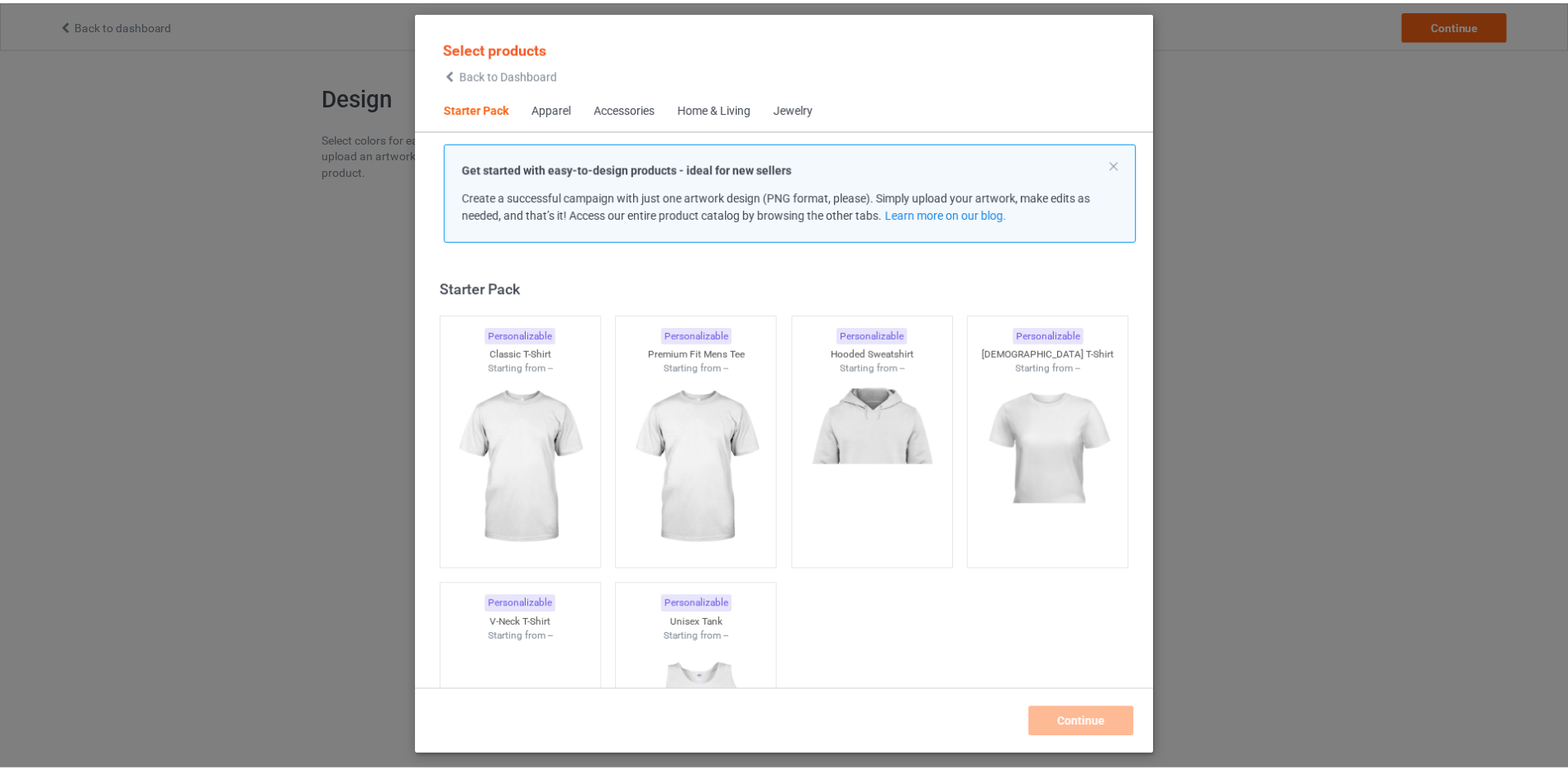
scroll to position [22, 0]
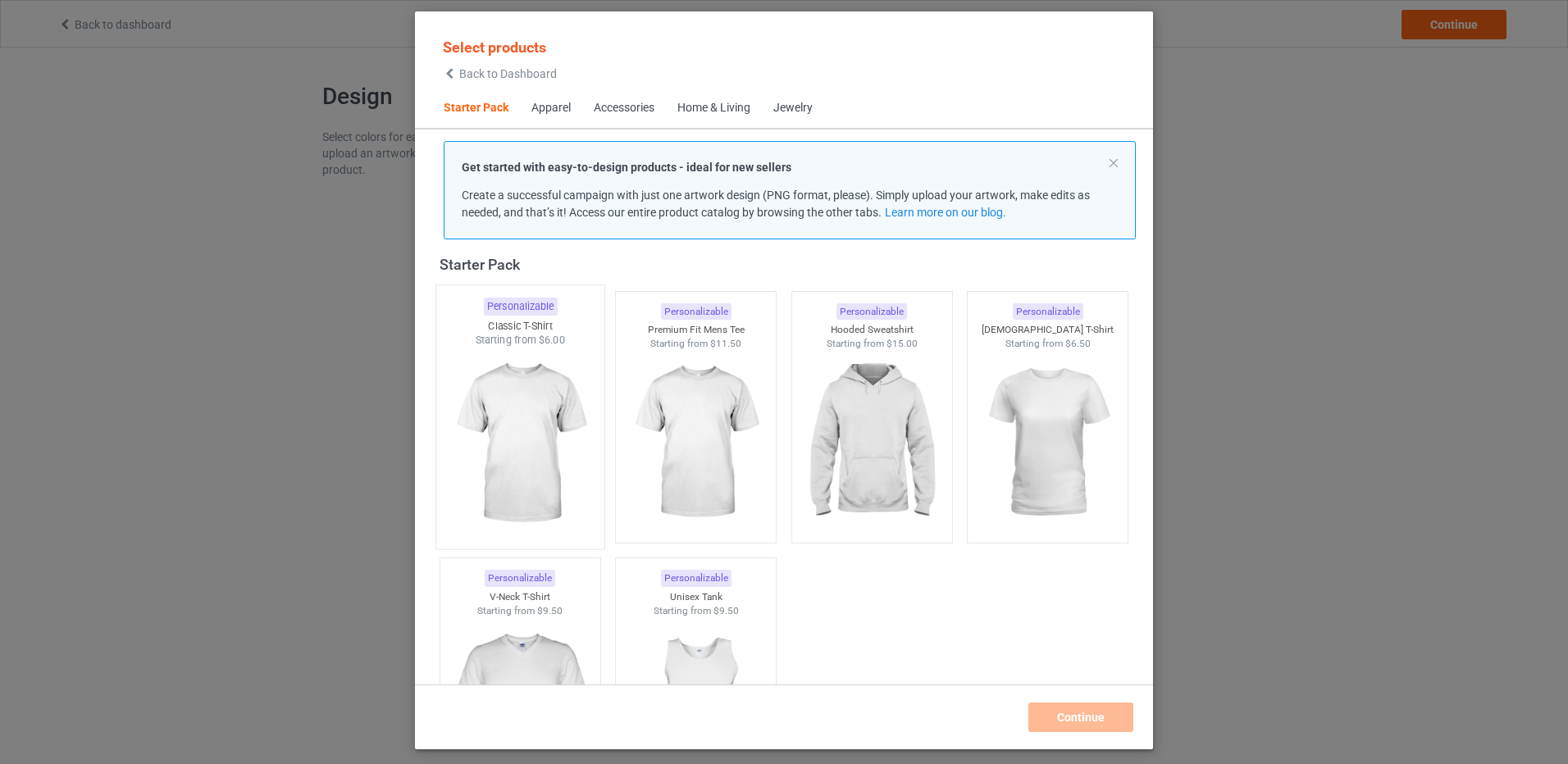
click at [507, 414] on img at bounding box center [520, 444] width 154 height 193
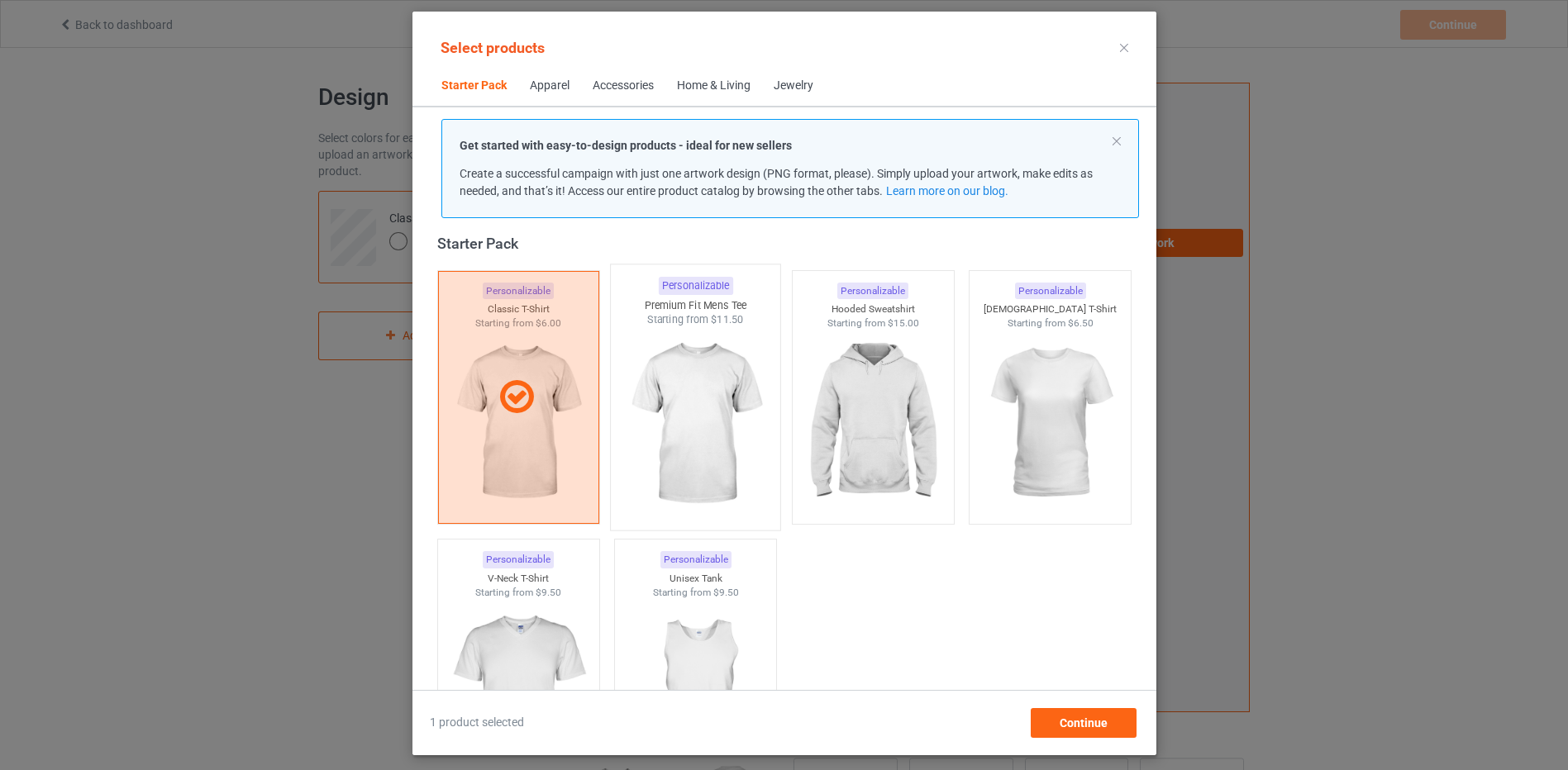
click at [683, 395] on img at bounding box center [695, 425] width 155 height 195
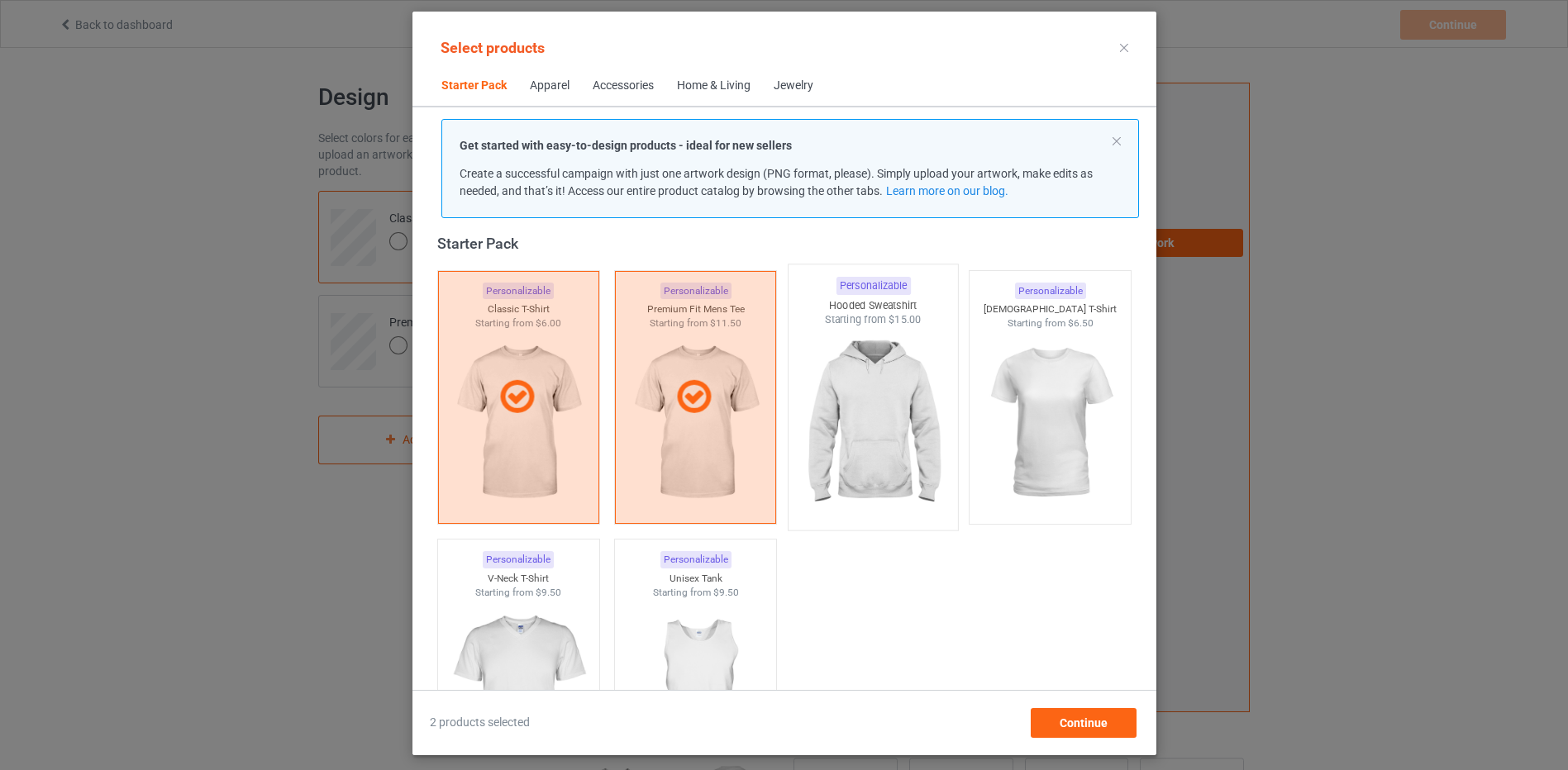
click at [853, 421] on img at bounding box center [872, 425] width 155 height 195
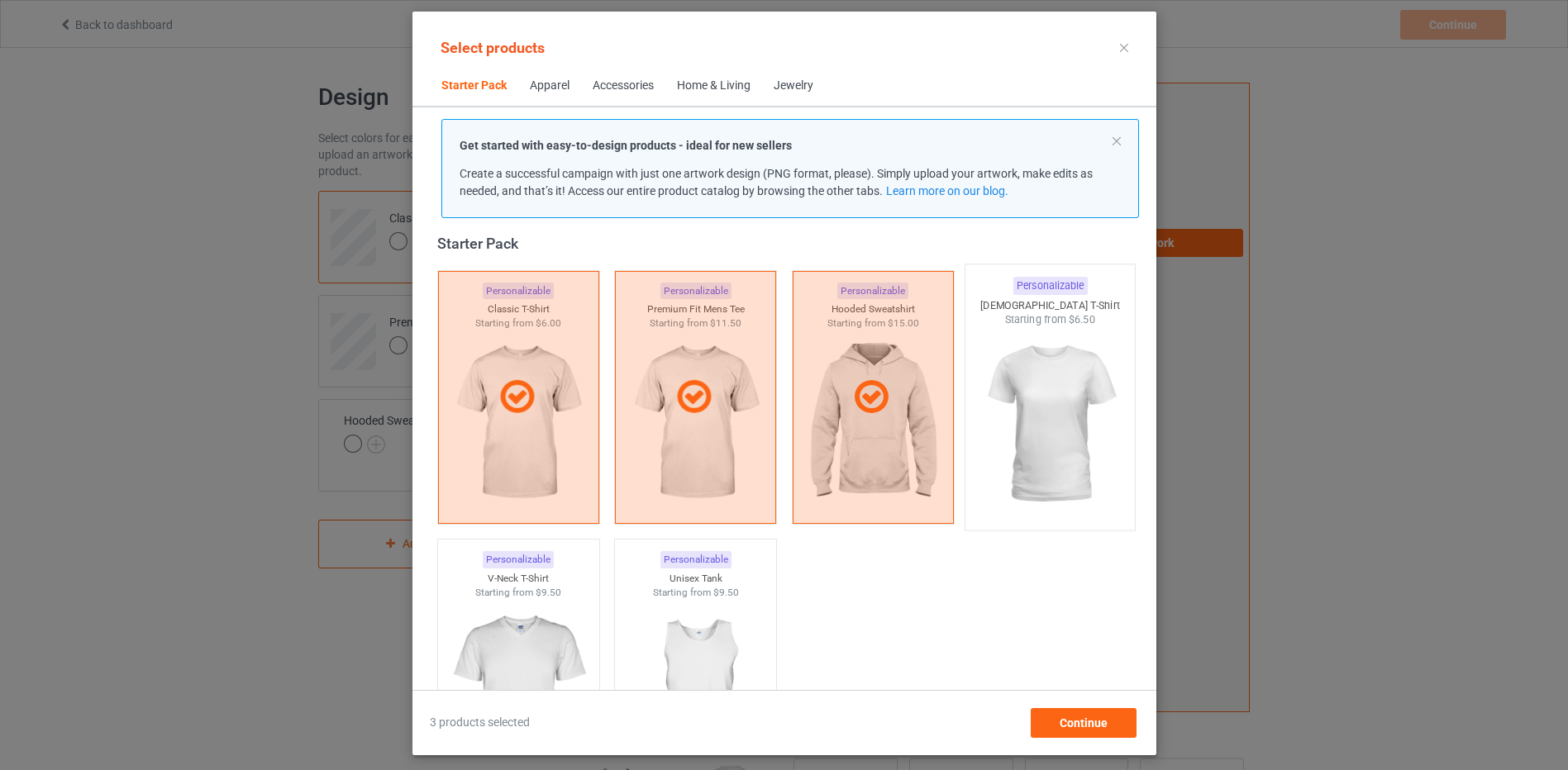
click at [1025, 425] on img at bounding box center [1050, 425] width 155 height 195
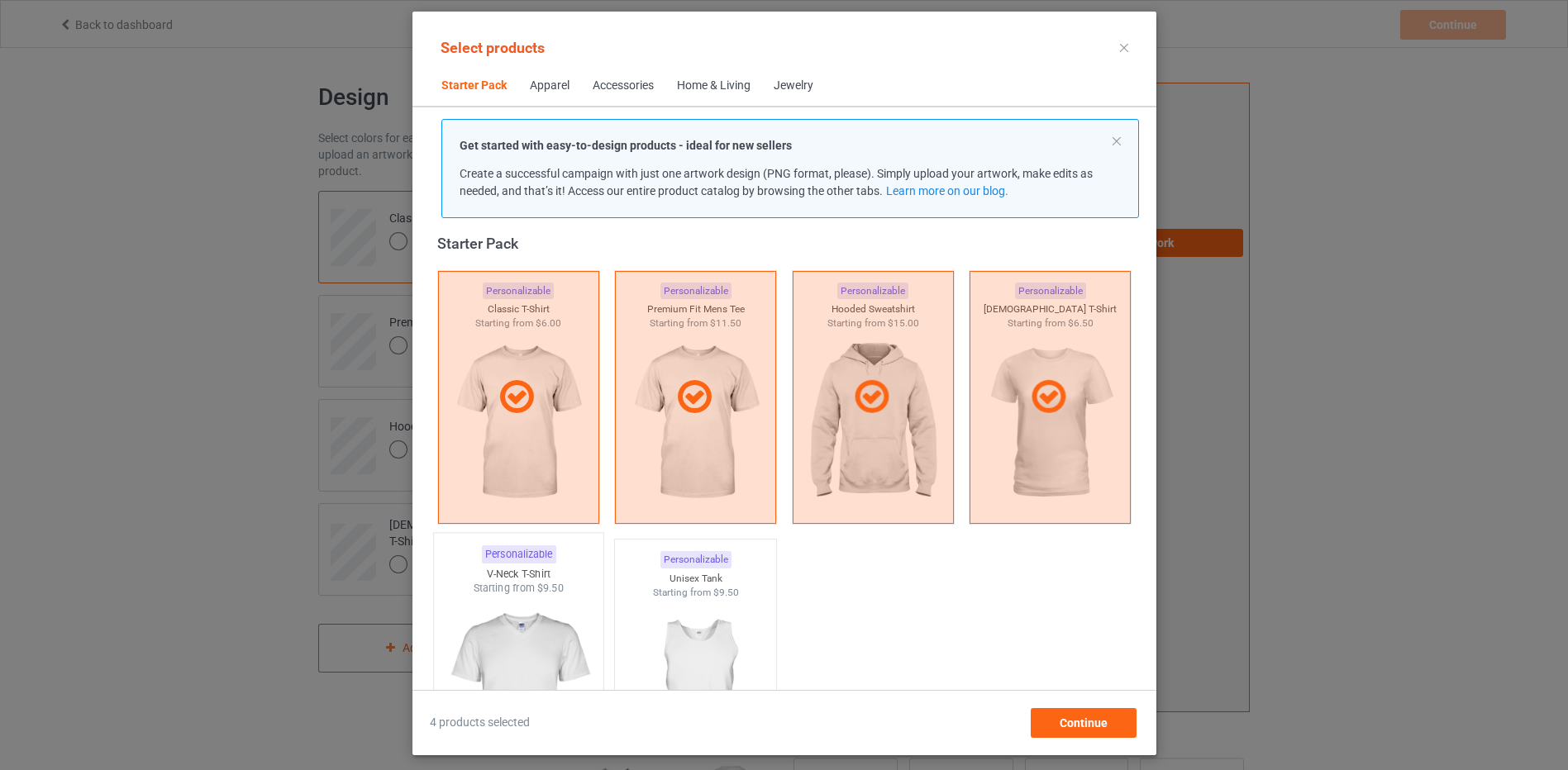
click at [519, 627] on img at bounding box center [518, 693] width 155 height 195
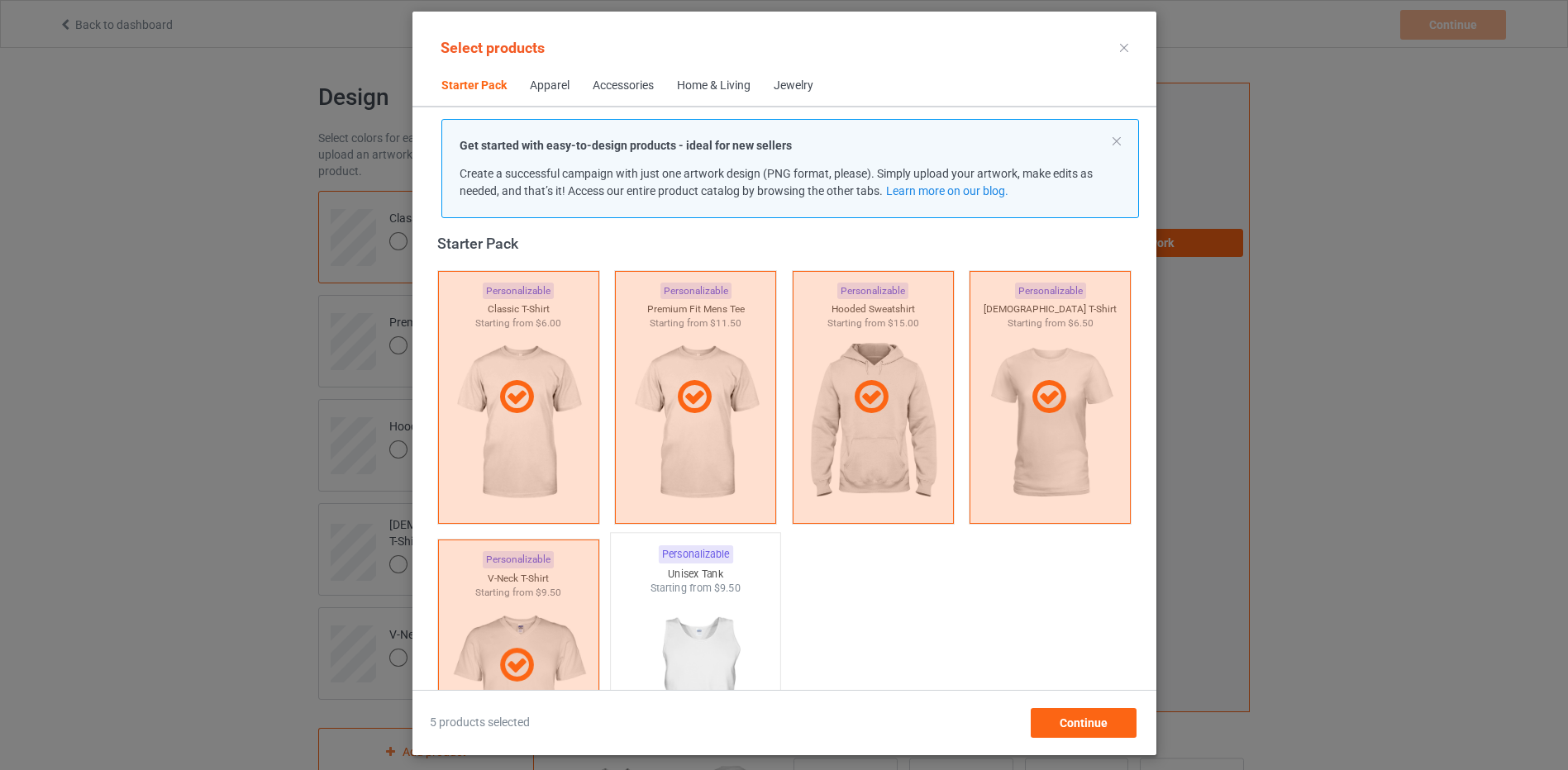
click at [711, 630] on img at bounding box center [695, 693] width 155 height 195
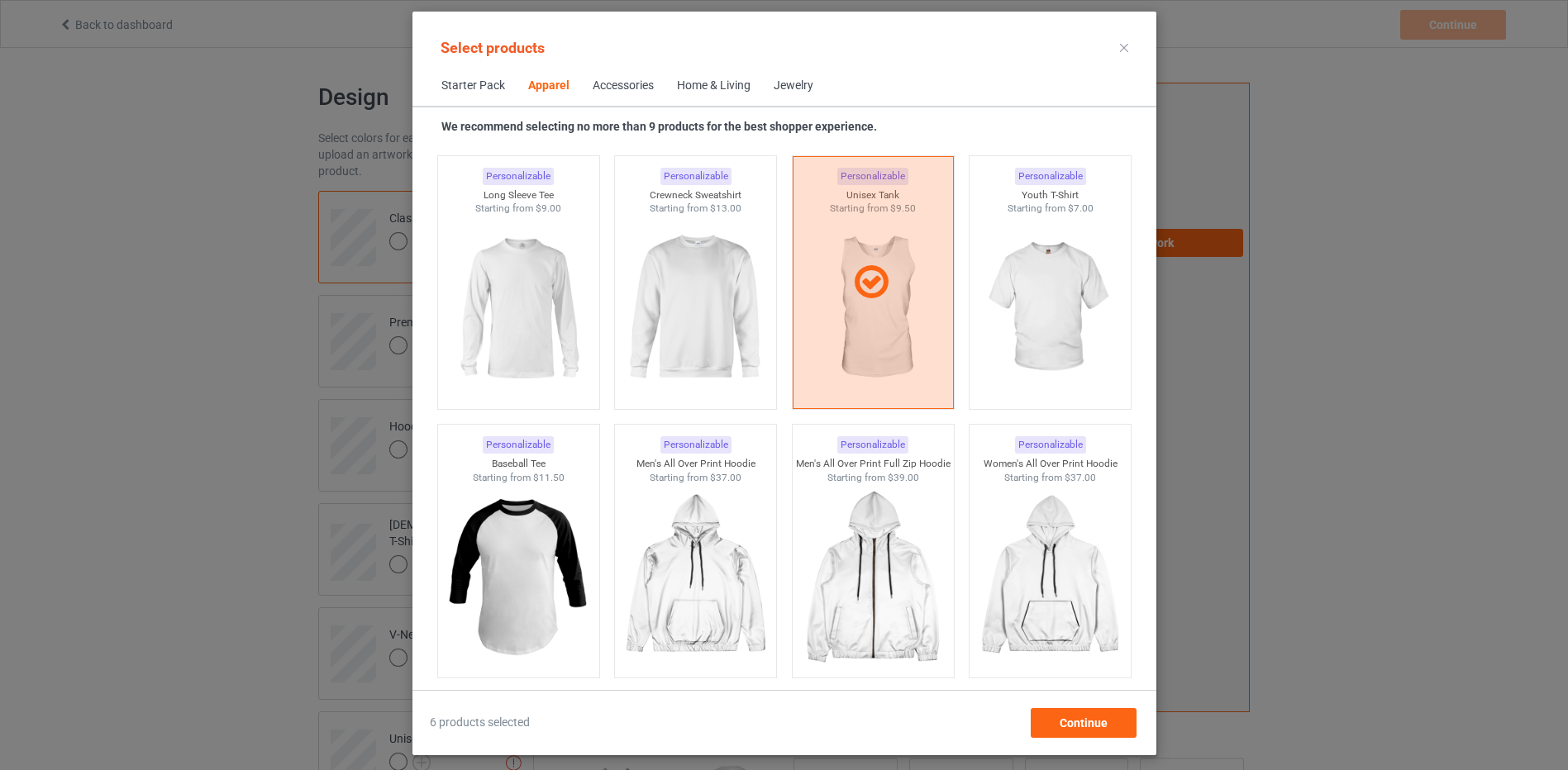
scroll to position [1187, 0]
click at [1031, 272] on img at bounding box center [1050, 309] width 155 height 195
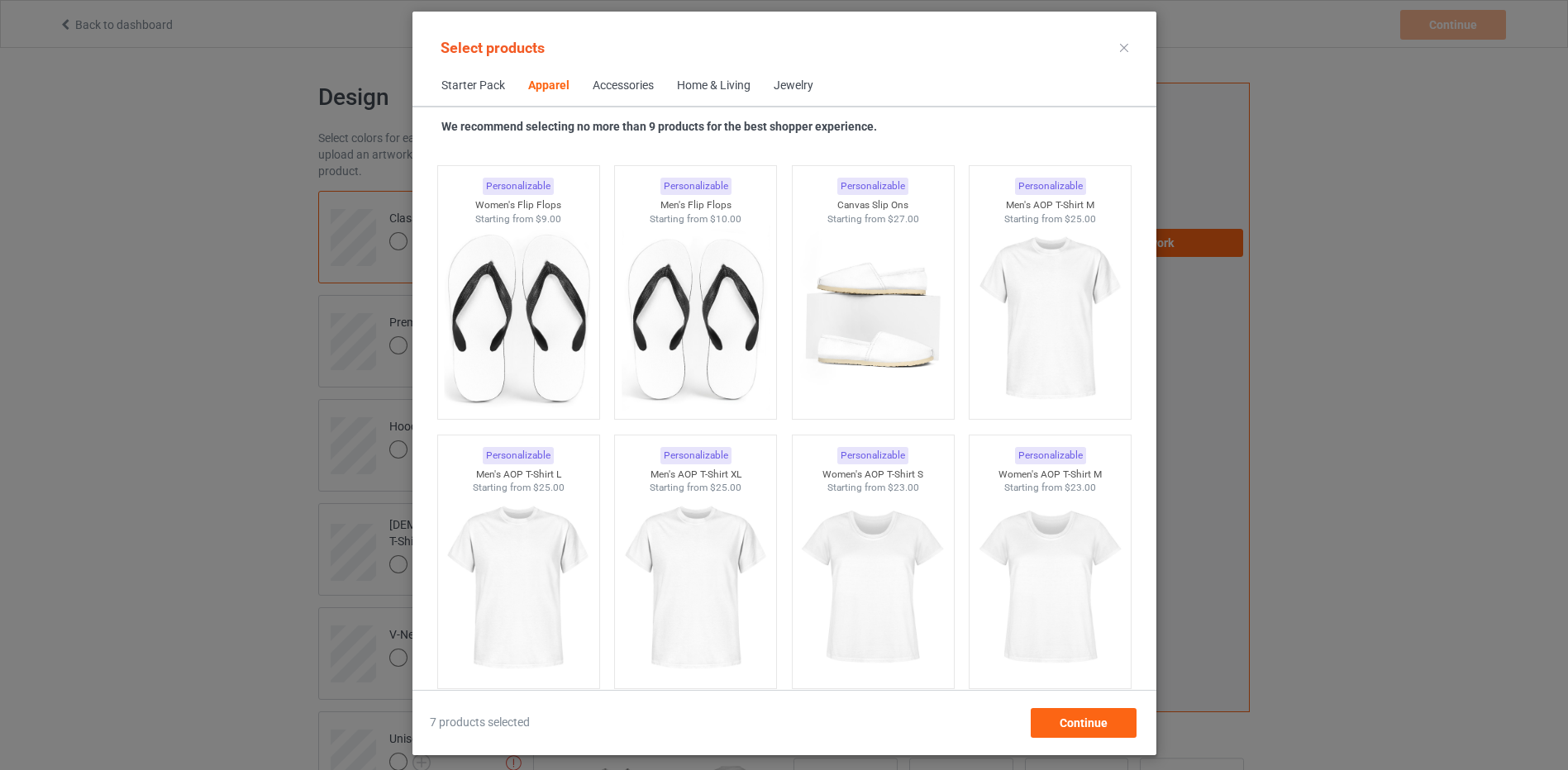
scroll to position [2522, 0]
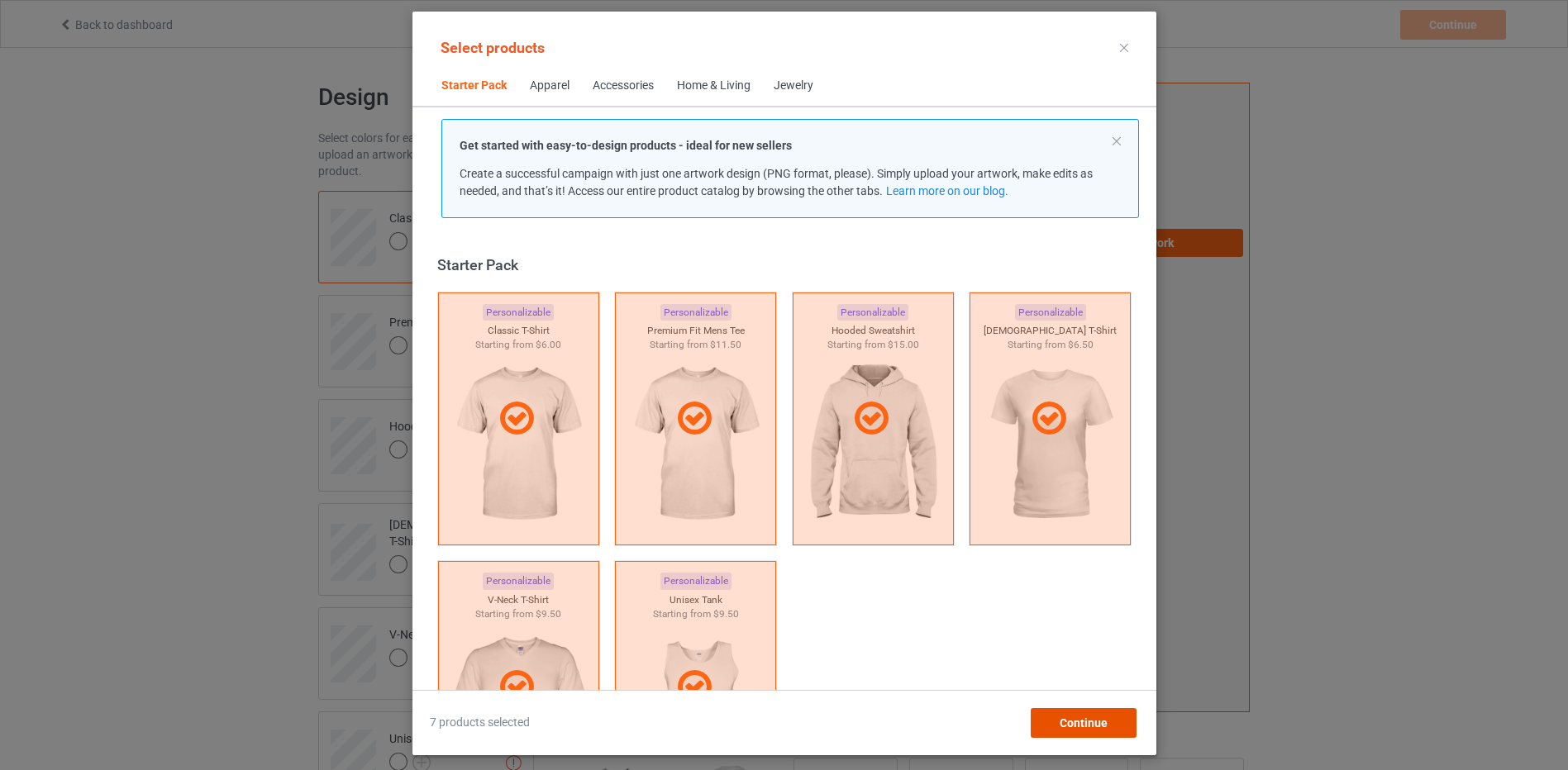
click at [1091, 721] on span "Continue" at bounding box center [1082, 723] width 48 height 13
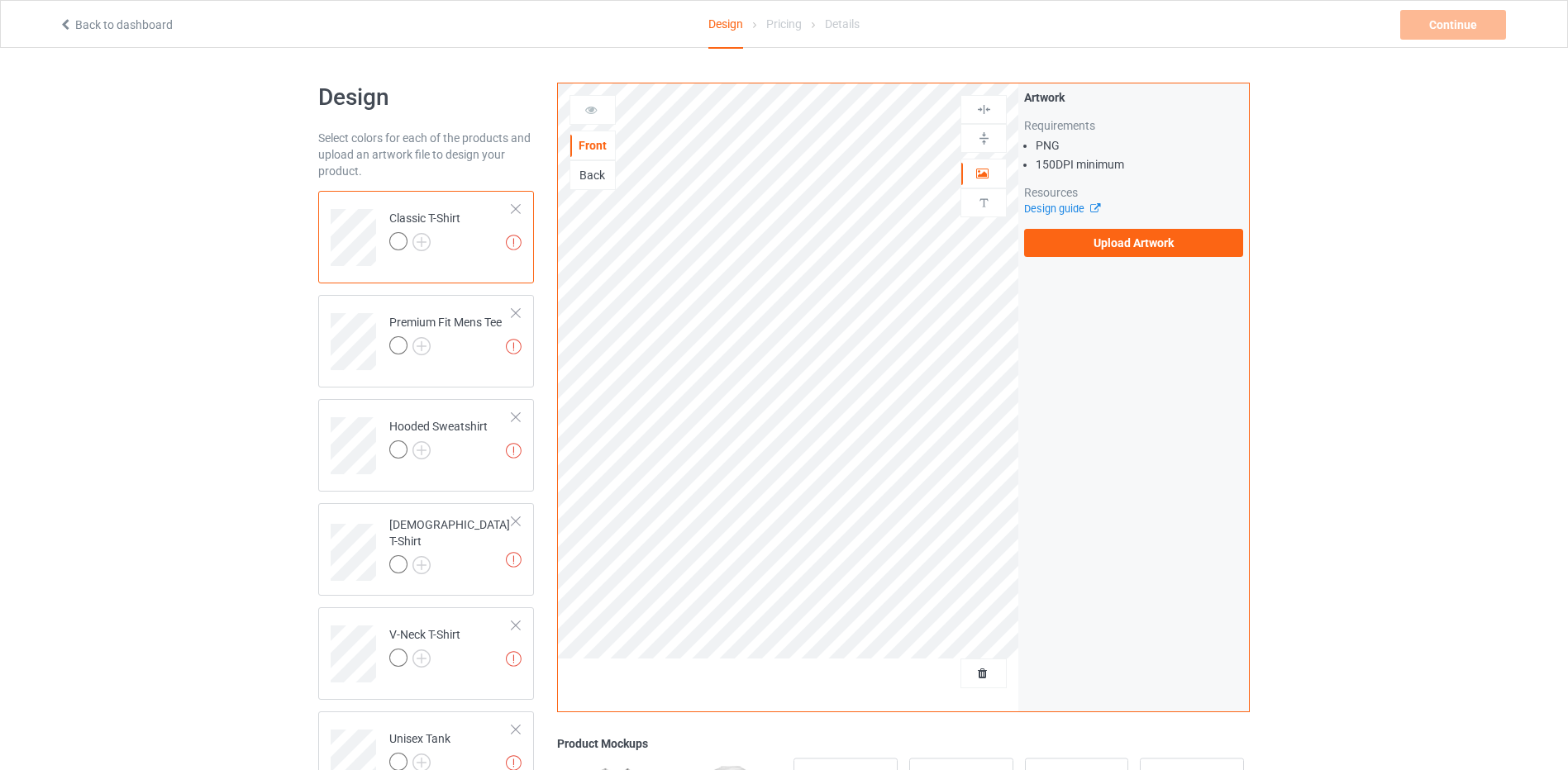
click at [399, 245] on div at bounding box center [398, 241] width 18 height 18
click at [1088, 247] on label "Upload Artwork" at bounding box center [1133, 243] width 219 height 28
click at [0, 0] on input "Upload Artwork" at bounding box center [0, 0] width 0 height 0
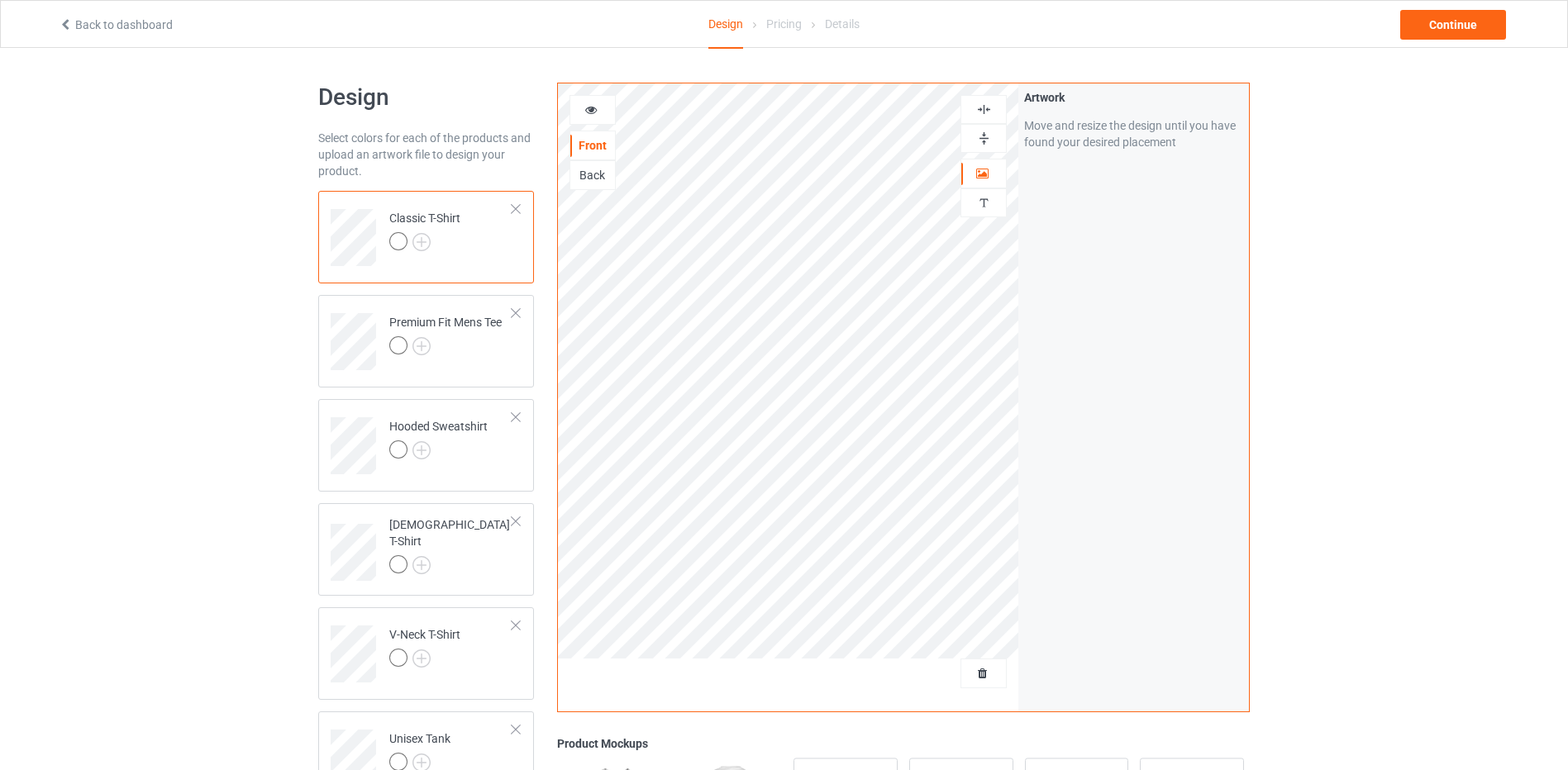
click at [985, 108] on img at bounding box center [983, 109] width 15 height 16
click at [986, 108] on img at bounding box center [983, 109] width 15 height 16
click at [987, 135] on img at bounding box center [983, 139] width 15 height 16
click at [985, 108] on img at bounding box center [983, 109] width 15 height 16
click at [422, 239] on img at bounding box center [421, 242] width 18 height 18
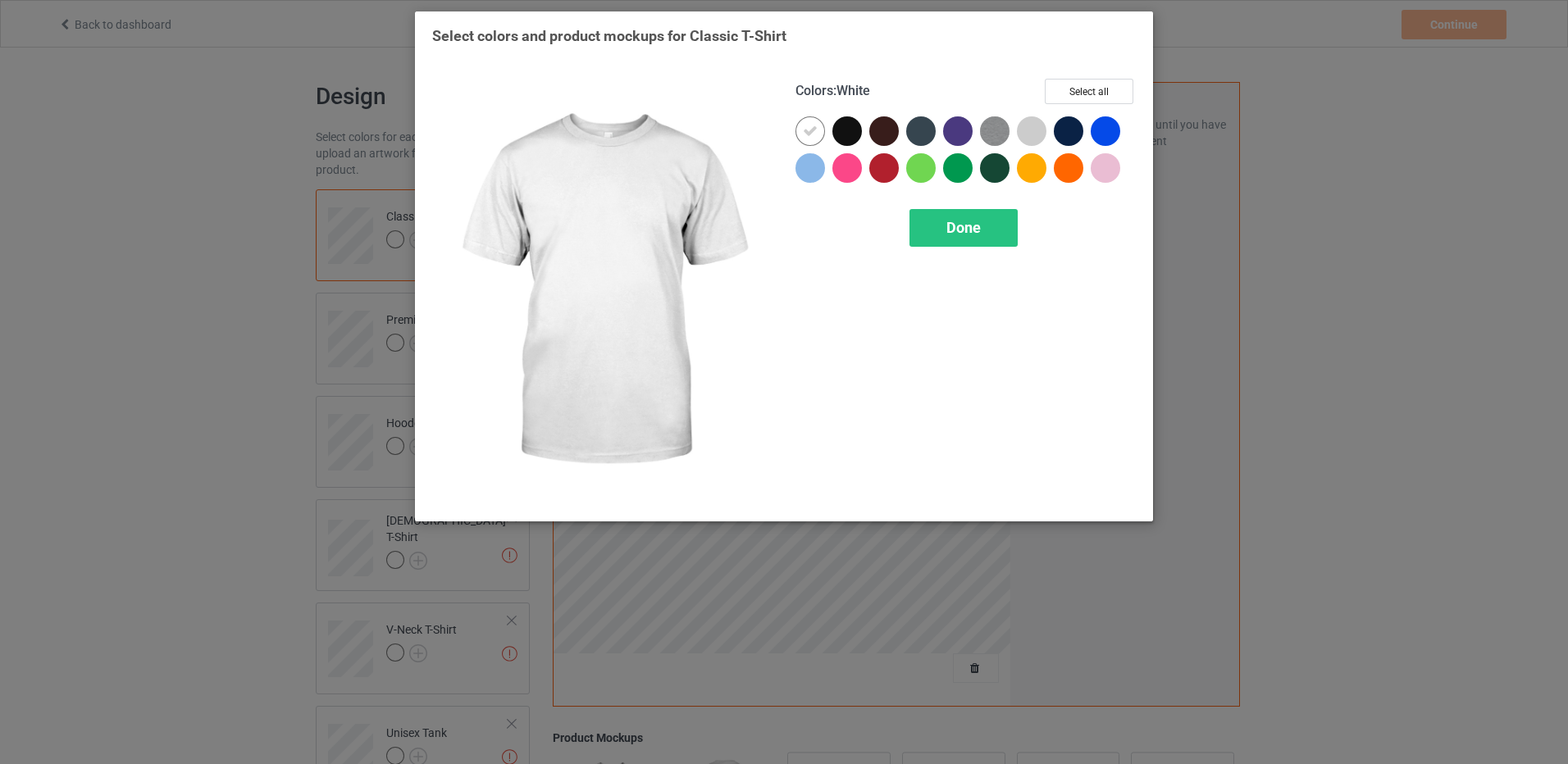
click at [811, 133] on icon at bounding box center [810, 131] width 15 height 15
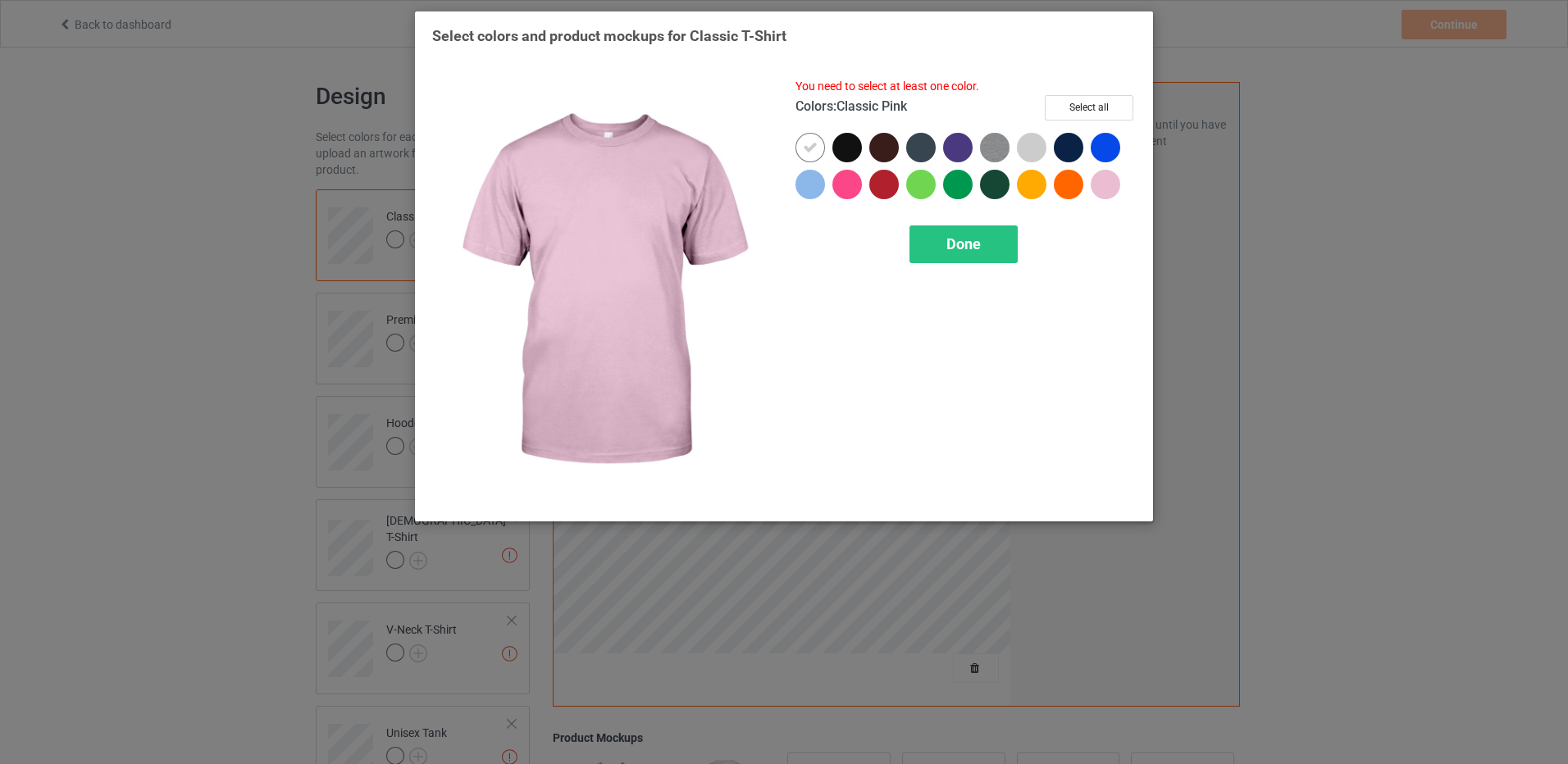
click at [1105, 185] on div at bounding box center [1105, 185] width 30 height 30
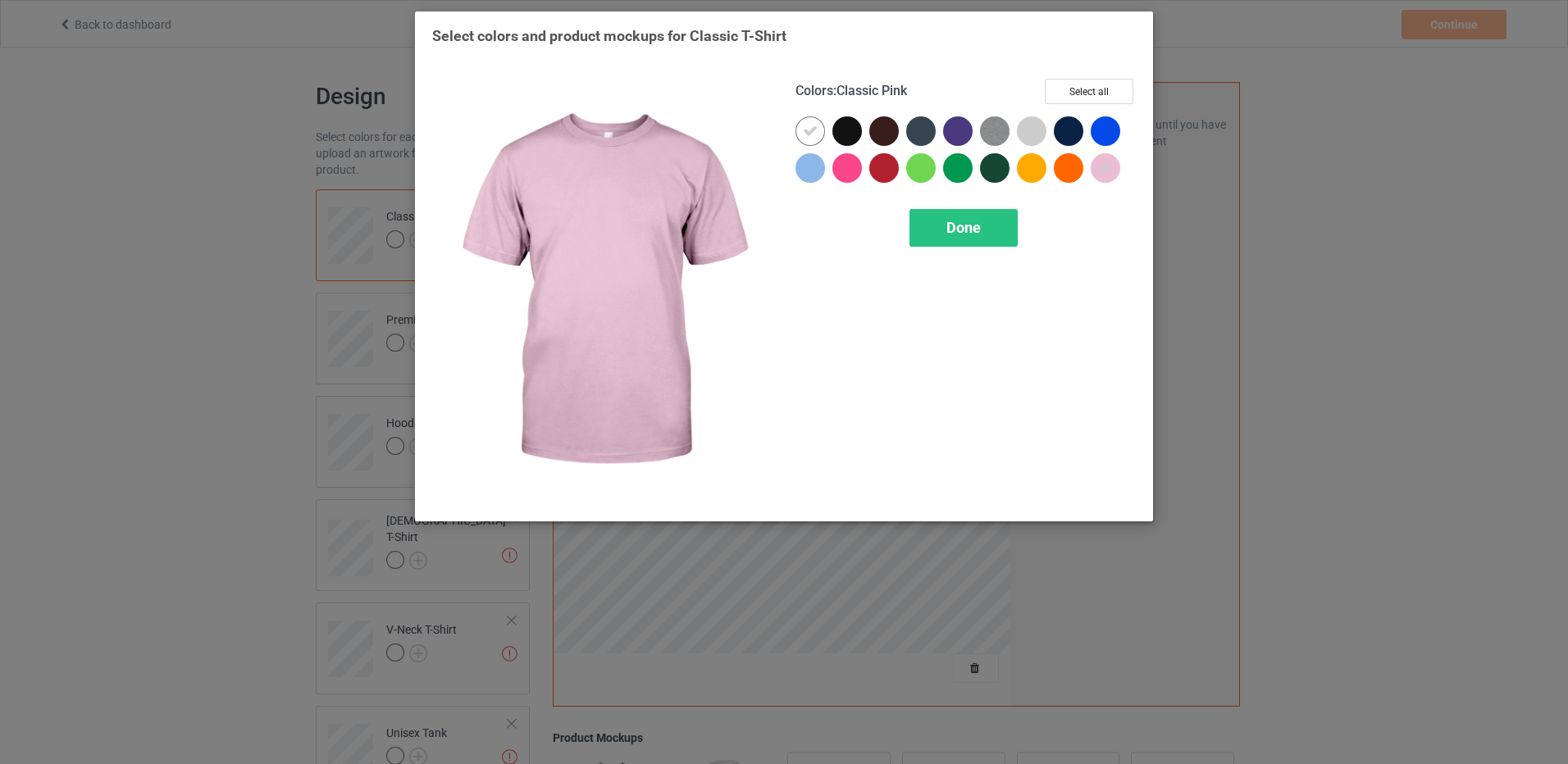
click at [1107, 170] on icon at bounding box center [1105, 167] width 15 height 15
click at [1107, 170] on div at bounding box center [1105, 167] width 30 height 30
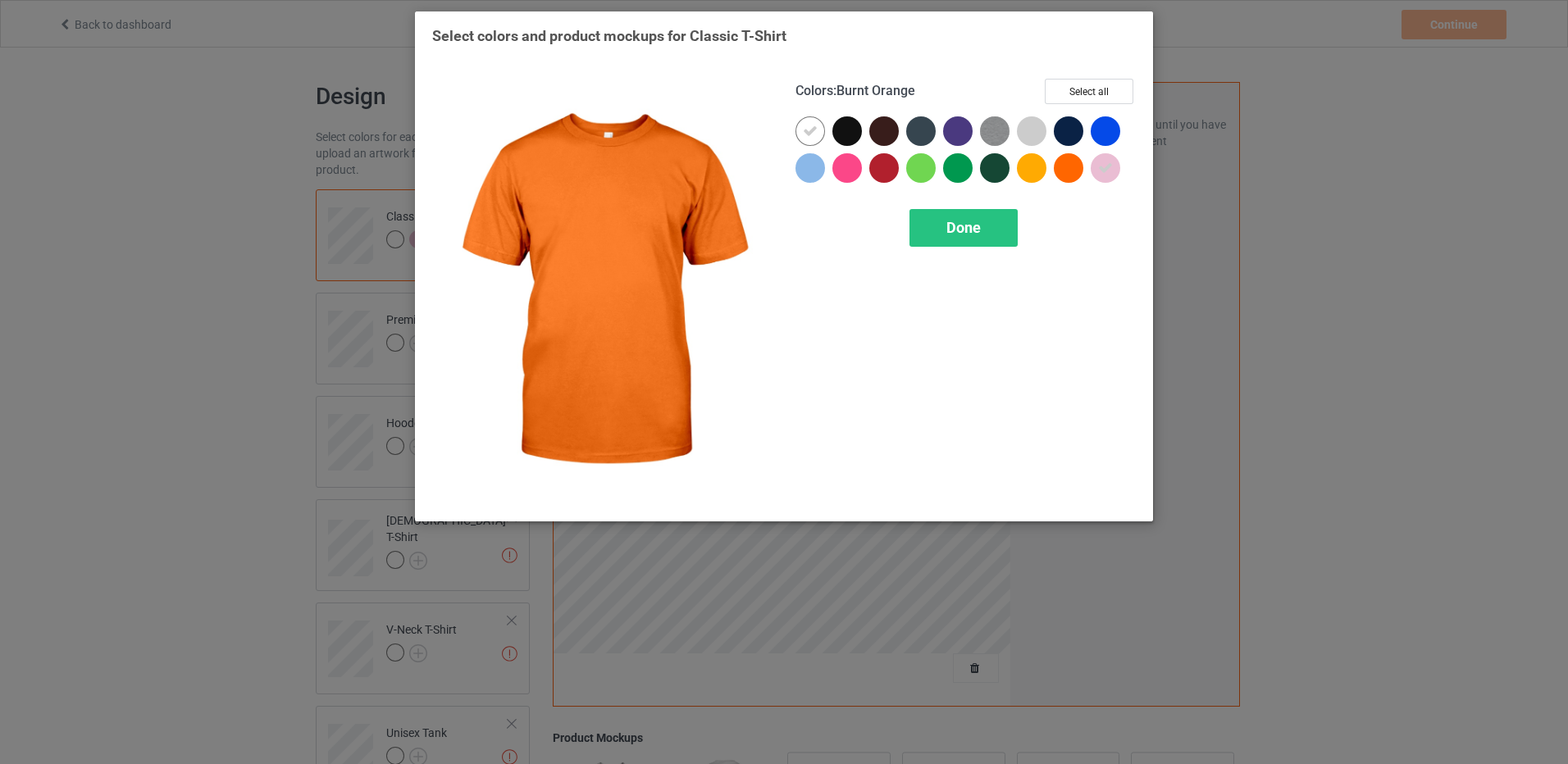
click at [1068, 169] on div at bounding box center [1068, 167] width 30 height 30
click at [1068, 169] on icon at bounding box center [1068, 167] width 15 height 15
click at [1068, 169] on div at bounding box center [1068, 167] width 30 height 30
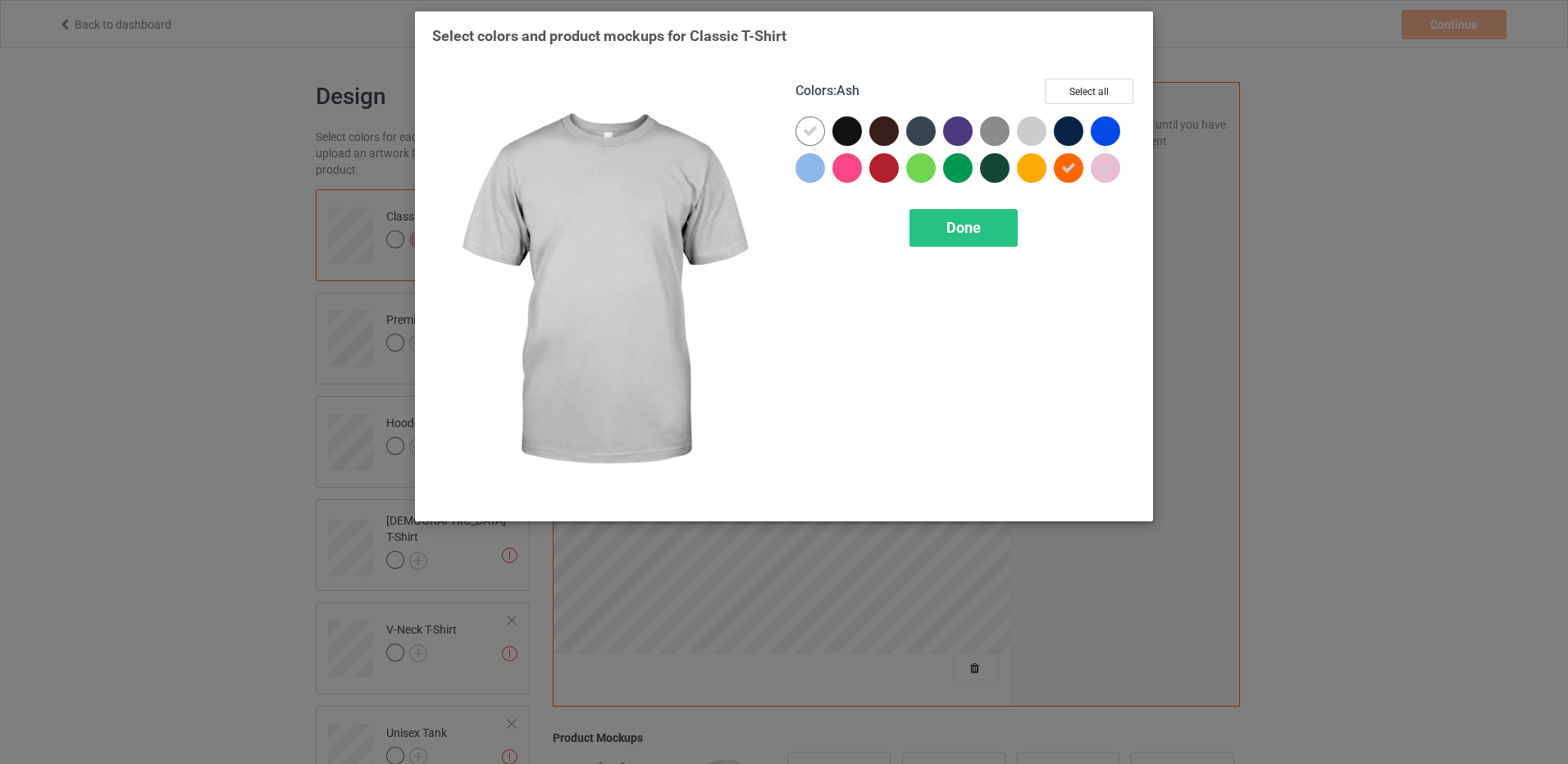
click at [1035, 131] on div at bounding box center [1031, 131] width 30 height 30
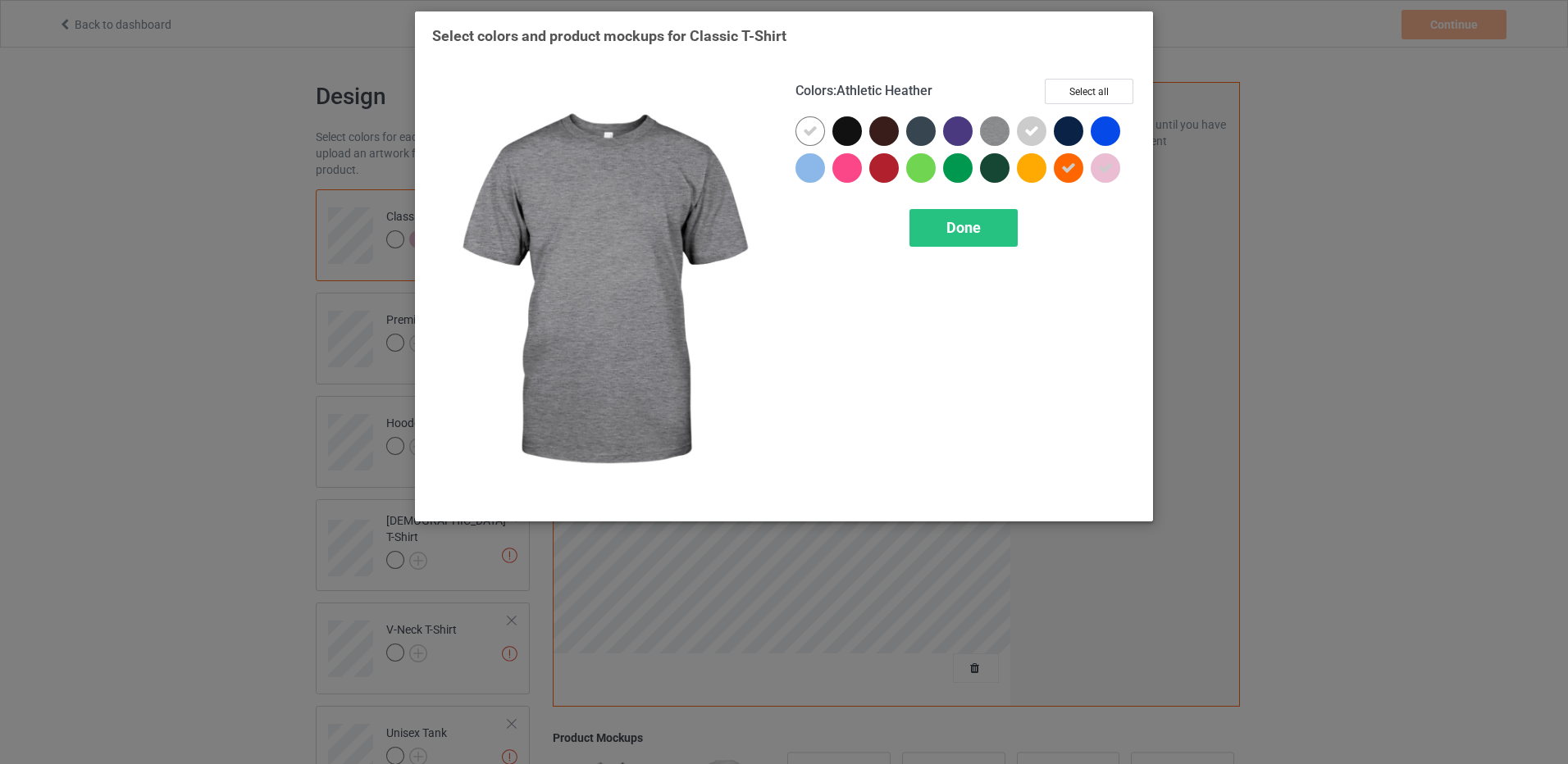
click at [1001, 123] on img at bounding box center [995, 131] width 30 height 30
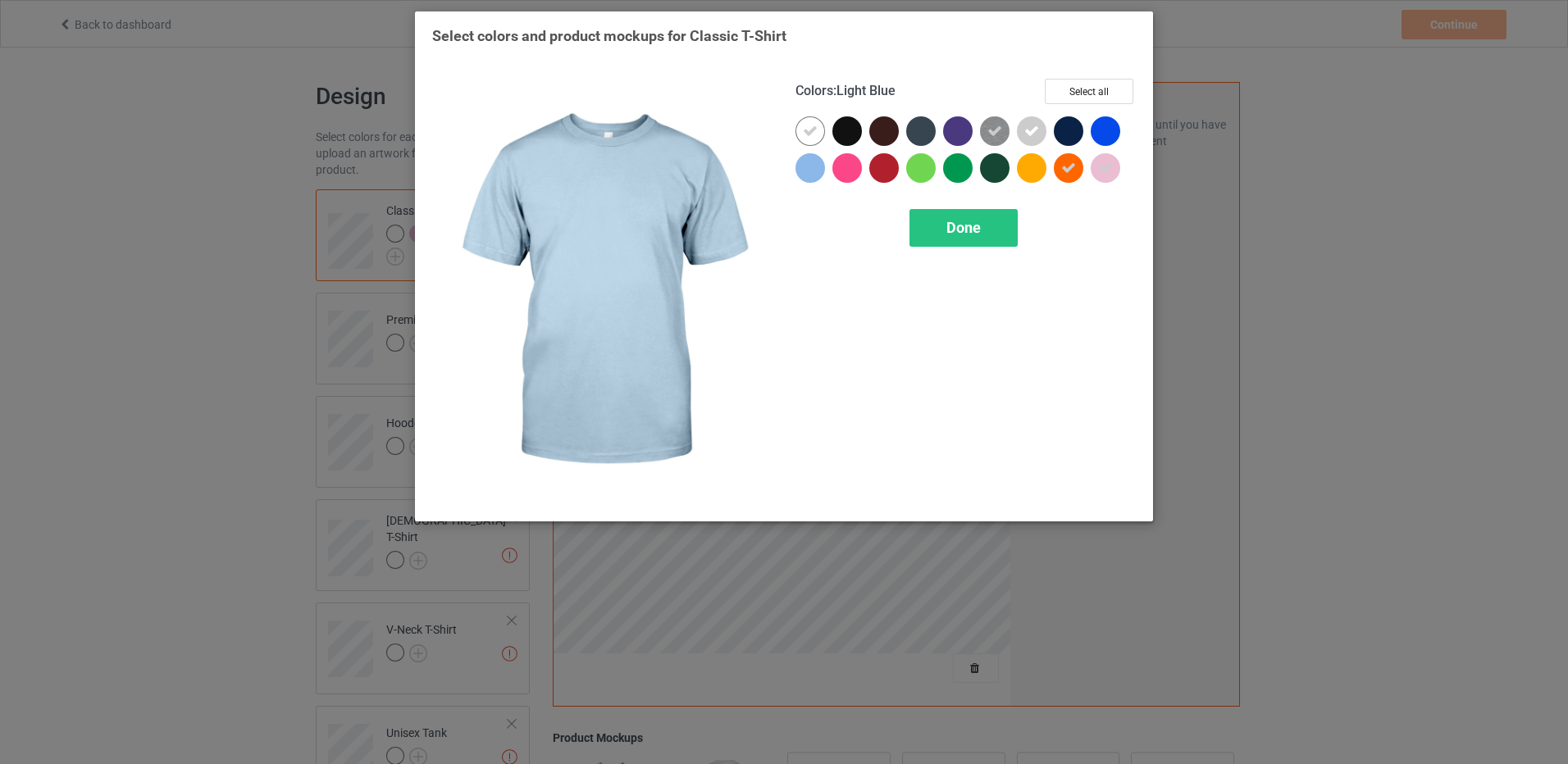
click at [803, 170] on div at bounding box center [810, 167] width 30 height 30
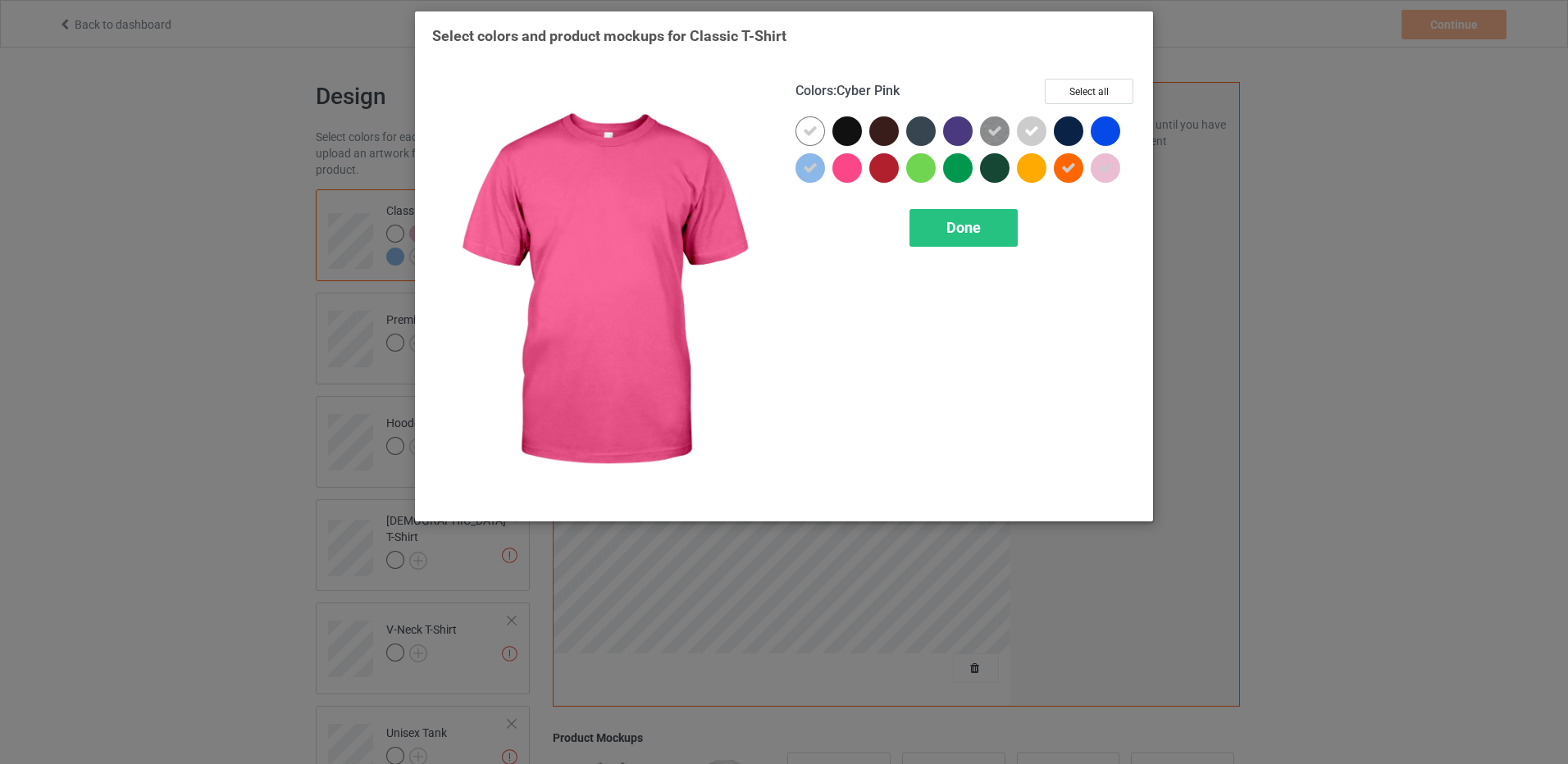
click at [849, 174] on div at bounding box center [847, 167] width 30 height 30
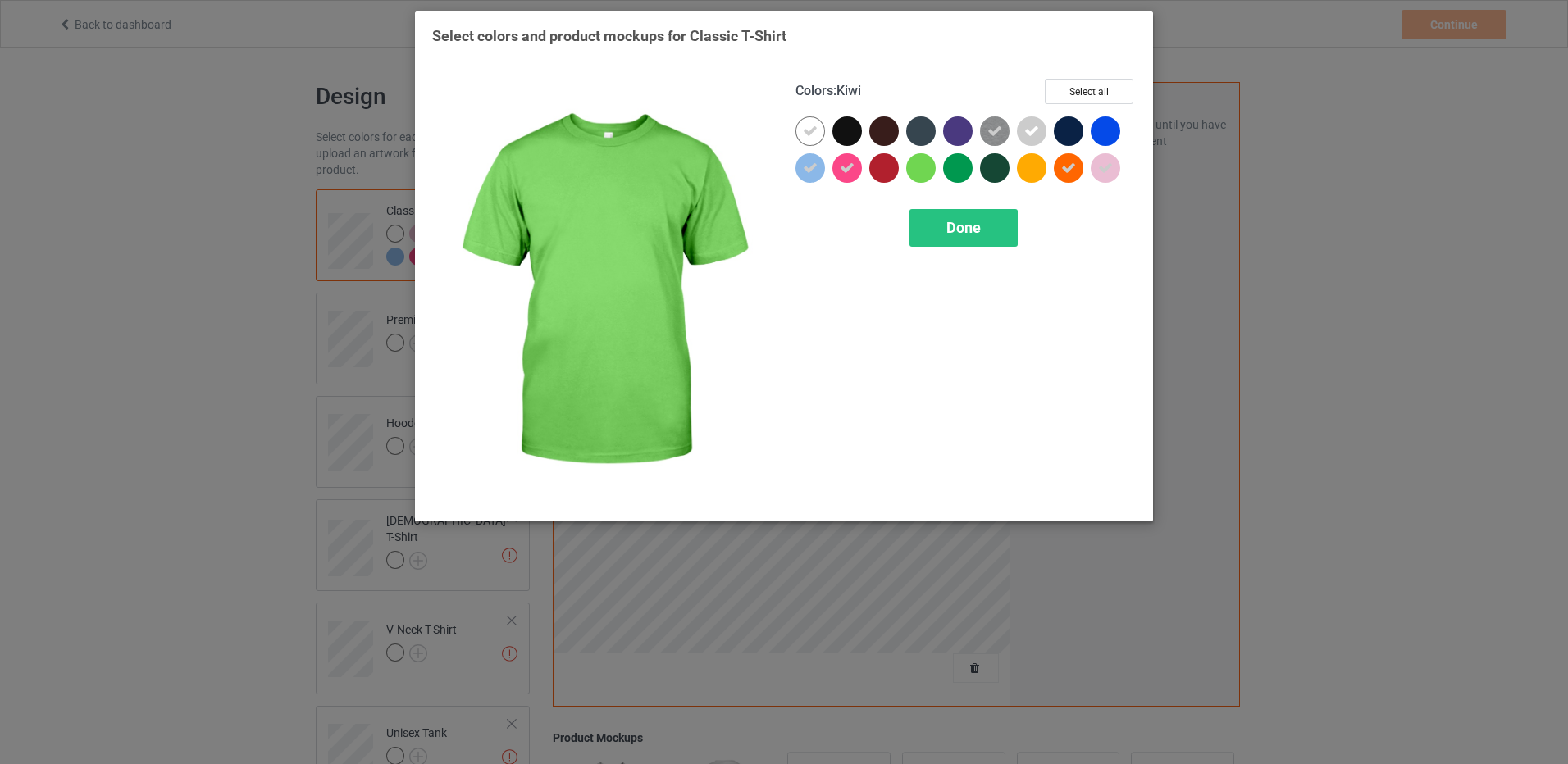
click at [924, 172] on div at bounding box center [920, 167] width 30 height 30
click at [954, 223] on span "Done" at bounding box center [963, 227] width 34 height 17
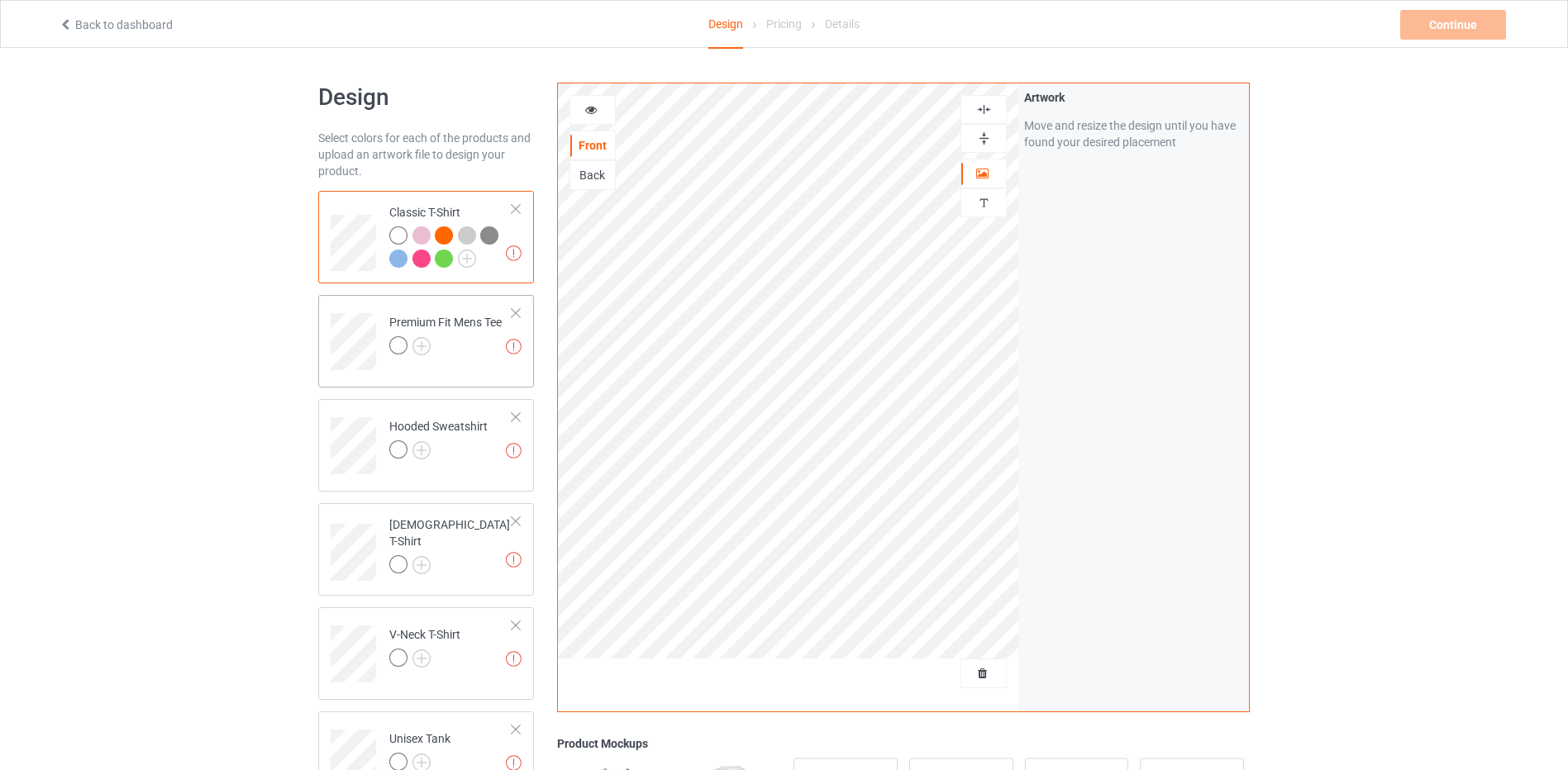
click at [468, 350] on div at bounding box center [445, 348] width 113 height 23
click at [462, 431] on div "Hooded Sweatshirt" at bounding box center [438, 438] width 98 height 40
click at [448, 341] on div at bounding box center [445, 348] width 113 height 23
click at [428, 342] on img at bounding box center [421, 346] width 18 height 18
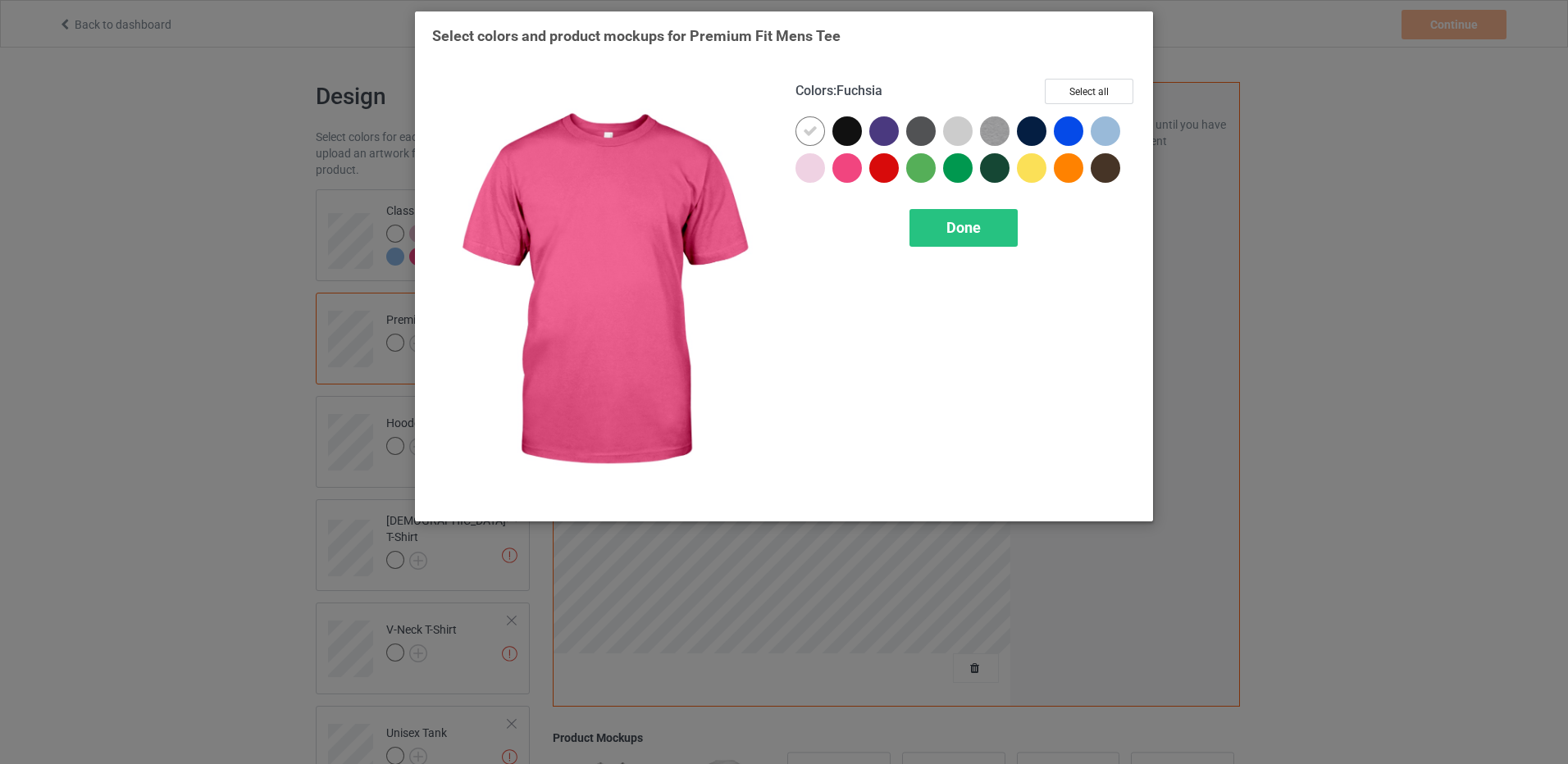
drag, startPoint x: 817, startPoint y: 173, endPoint x: 844, endPoint y: 171, distance: 27.1
click at [844, 171] on div at bounding box center [966, 153] width 340 height 73
click at [844, 171] on div at bounding box center [847, 167] width 30 height 30
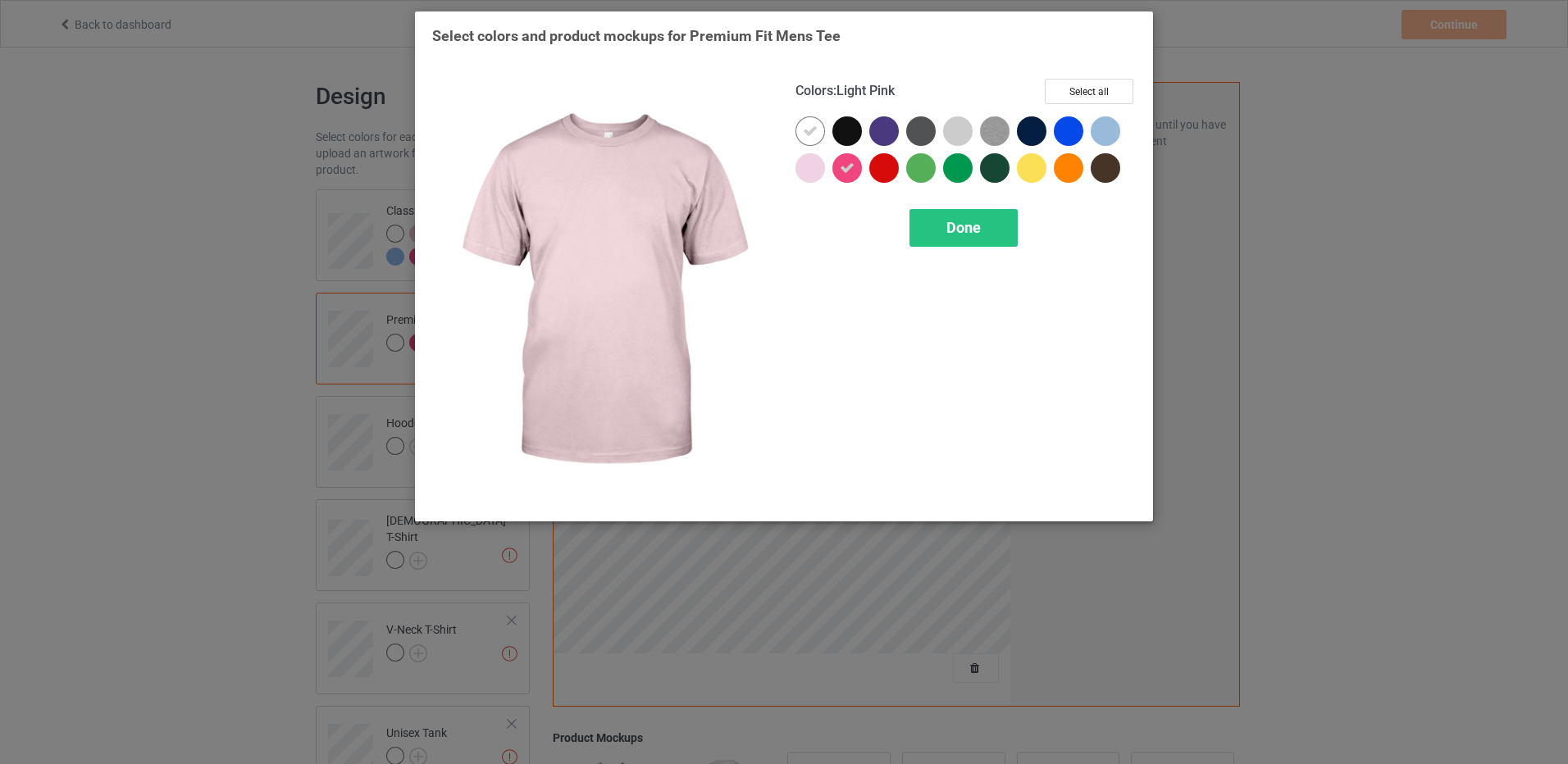
click at [806, 167] on div at bounding box center [810, 167] width 30 height 30
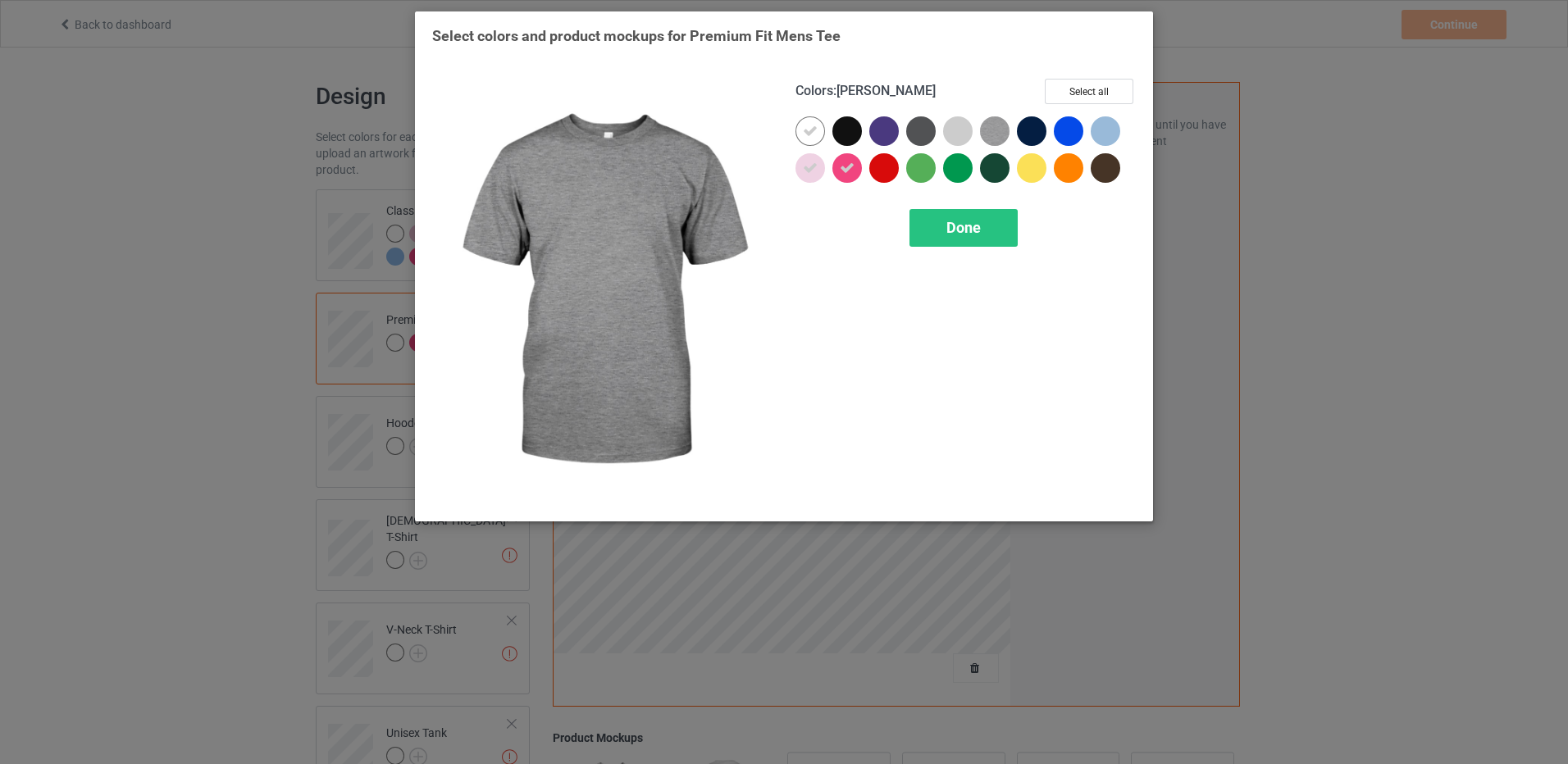
click at [989, 133] on img at bounding box center [995, 131] width 30 height 30
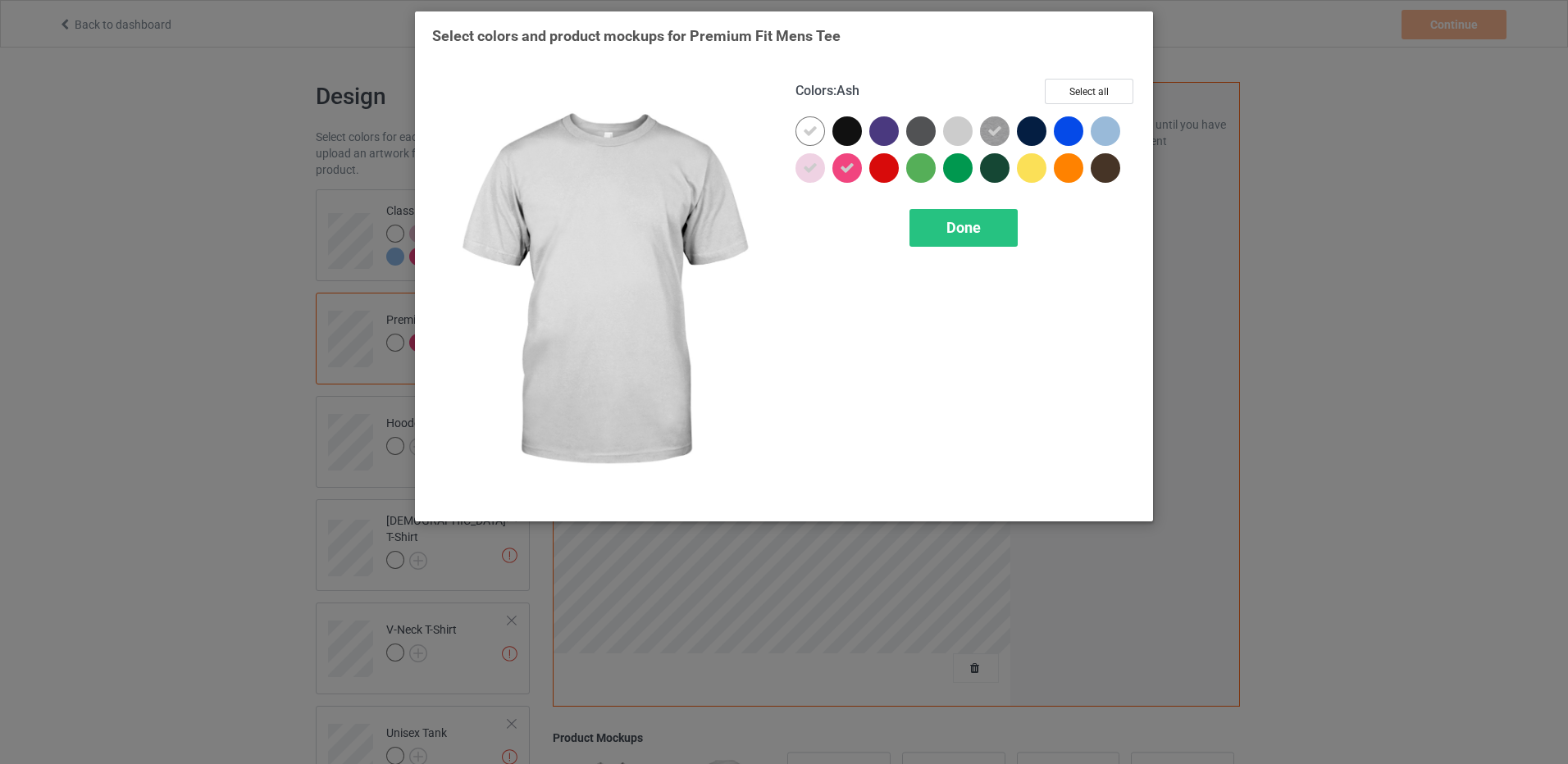
click at [964, 132] on div at bounding box center [958, 131] width 30 height 30
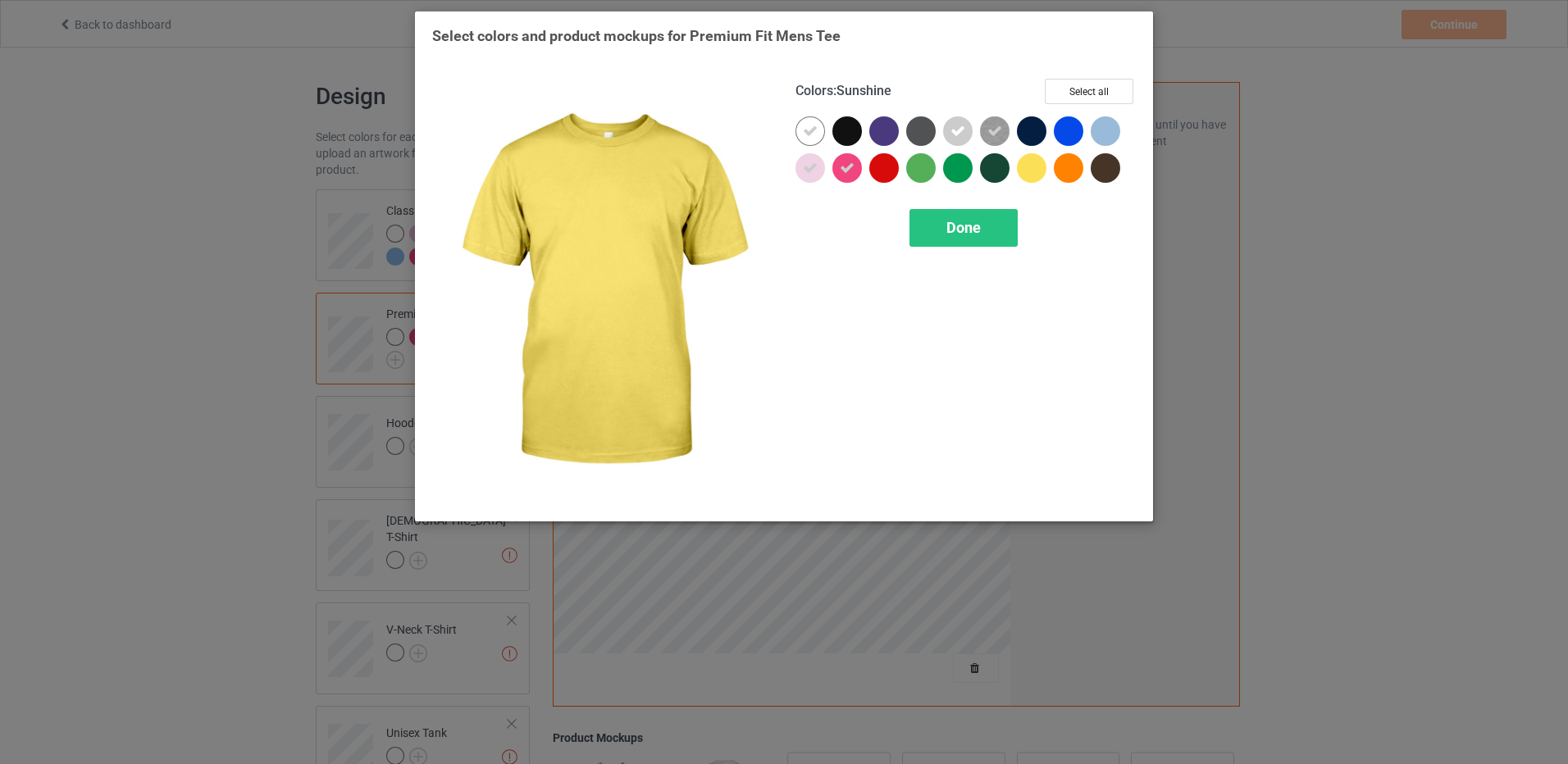
click at [1041, 173] on div at bounding box center [1031, 167] width 30 height 30
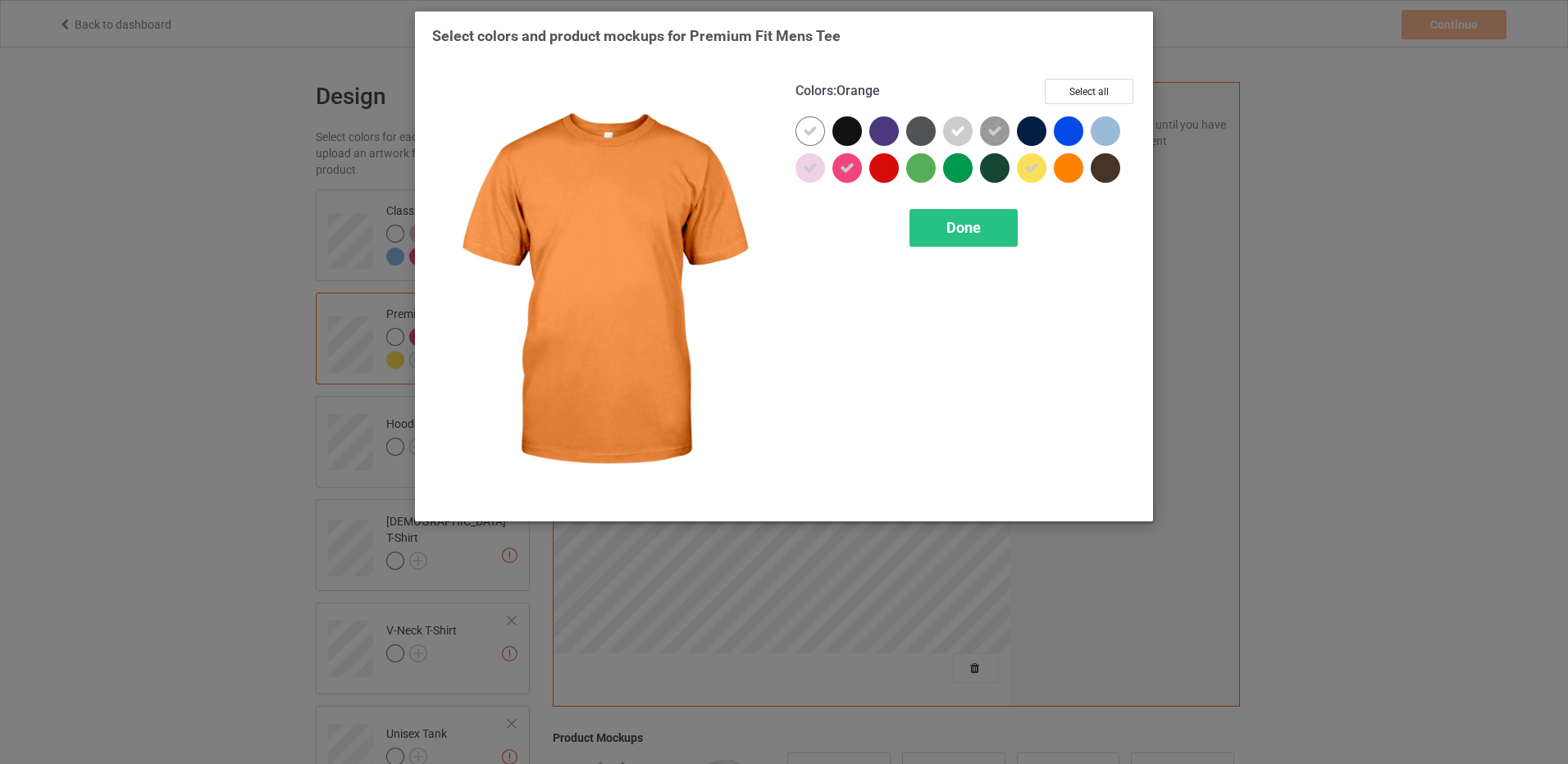
click at [1078, 171] on div at bounding box center [1068, 167] width 30 height 30
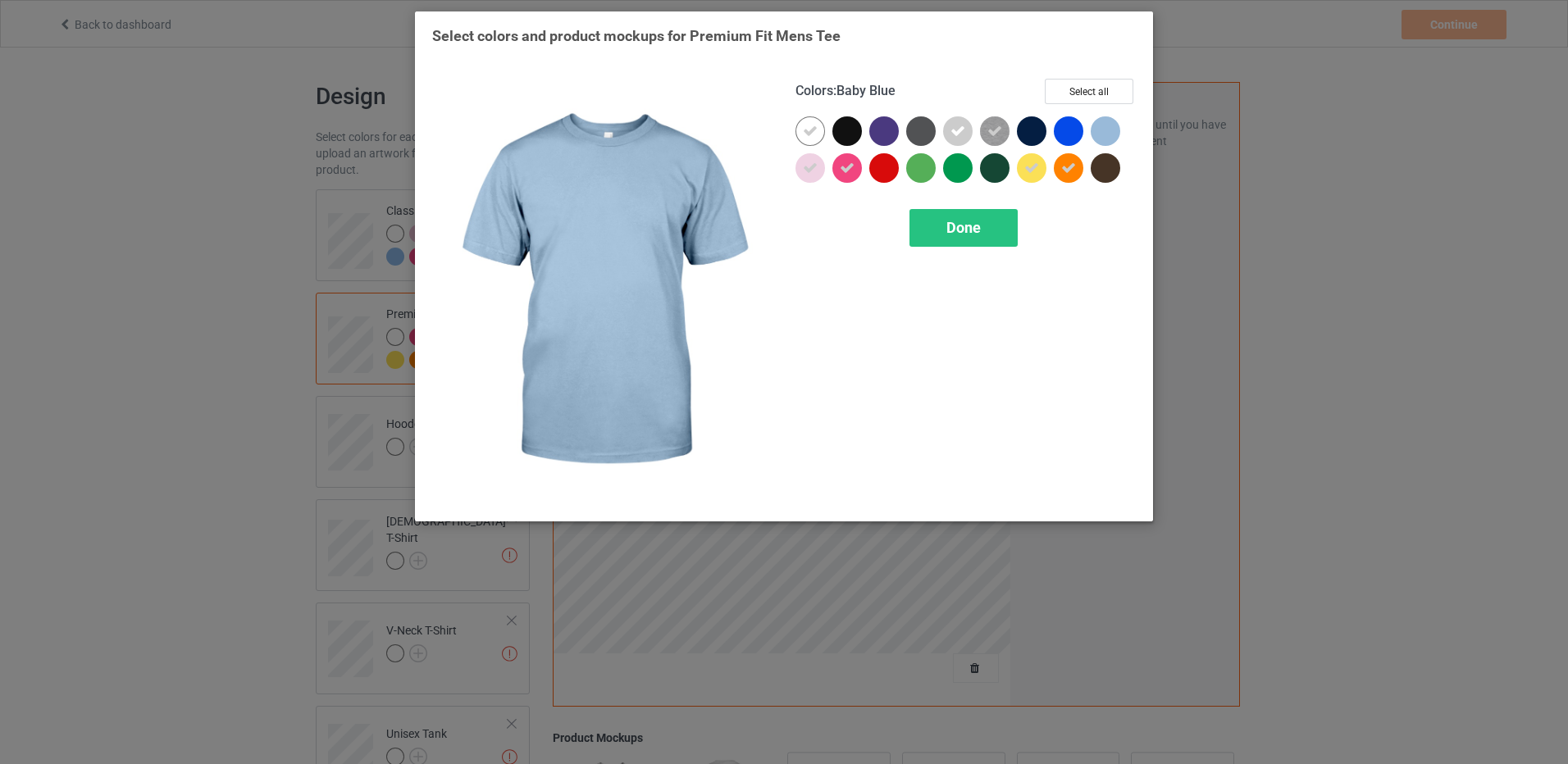
click at [1113, 132] on div at bounding box center [1105, 131] width 30 height 30
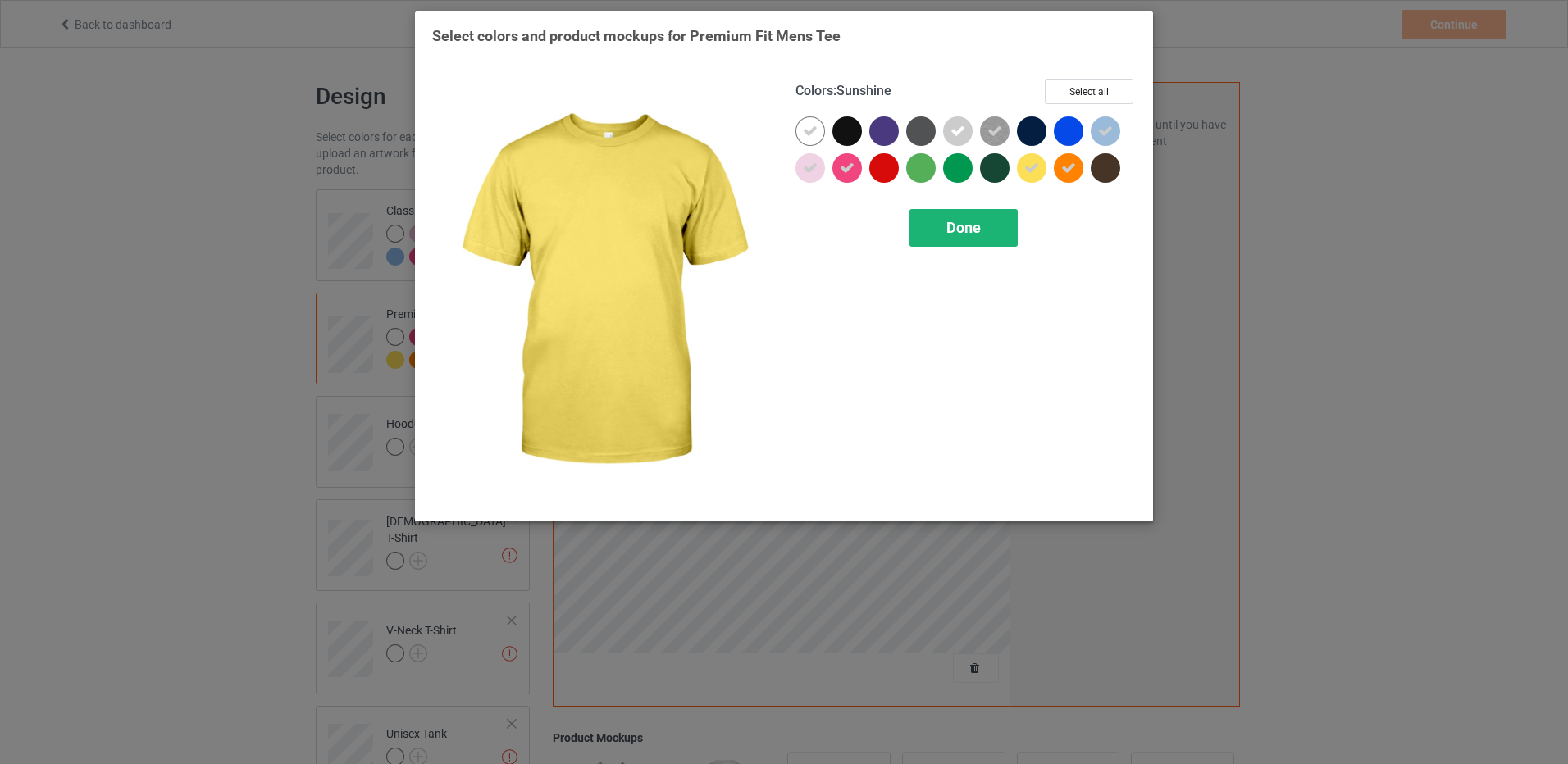
click at [940, 226] on div "Done" at bounding box center [963, 228] width 109 height 38
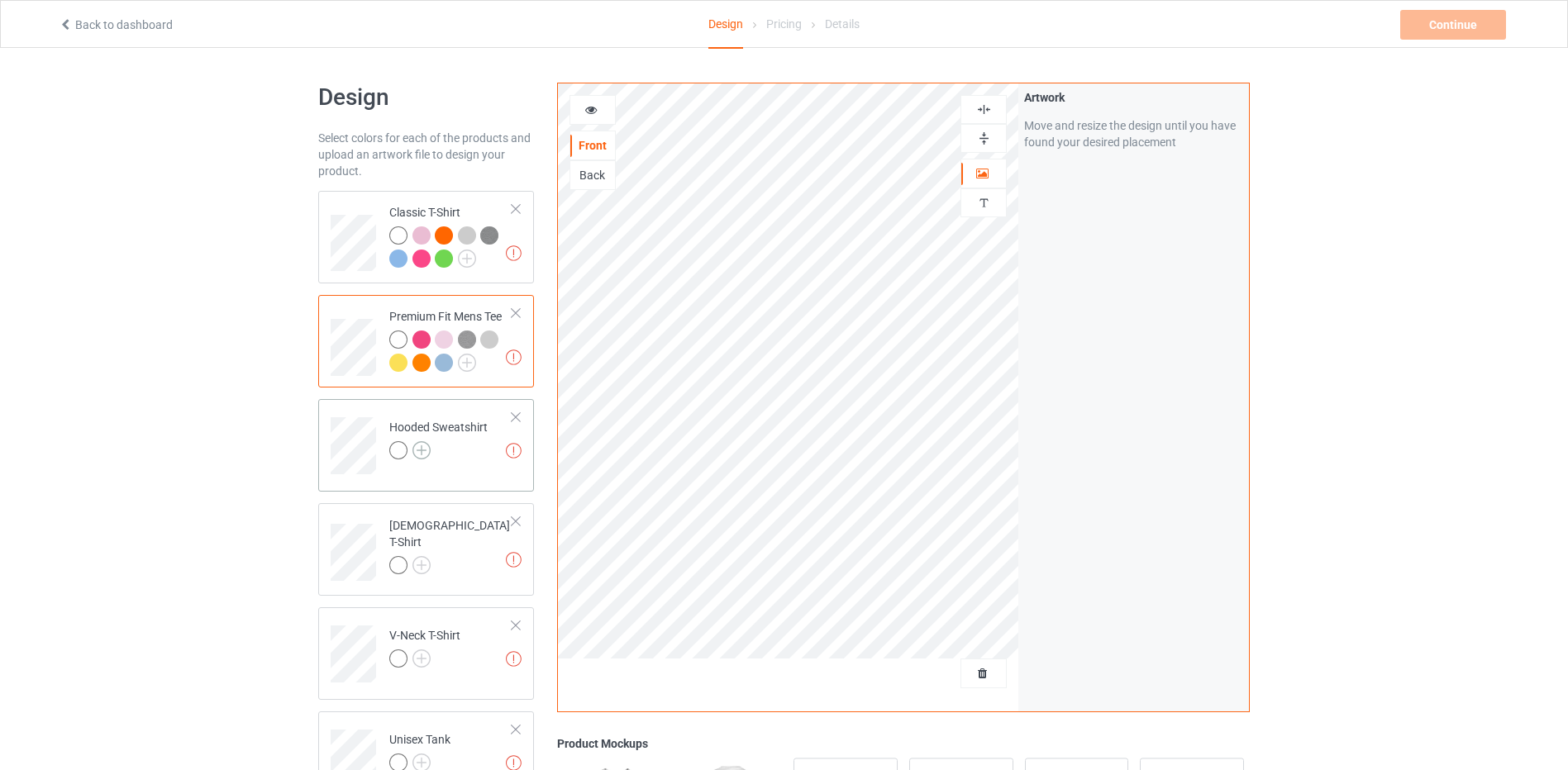
click at [425, 451] on img at bounding box center [421, 450] width 18 height 18
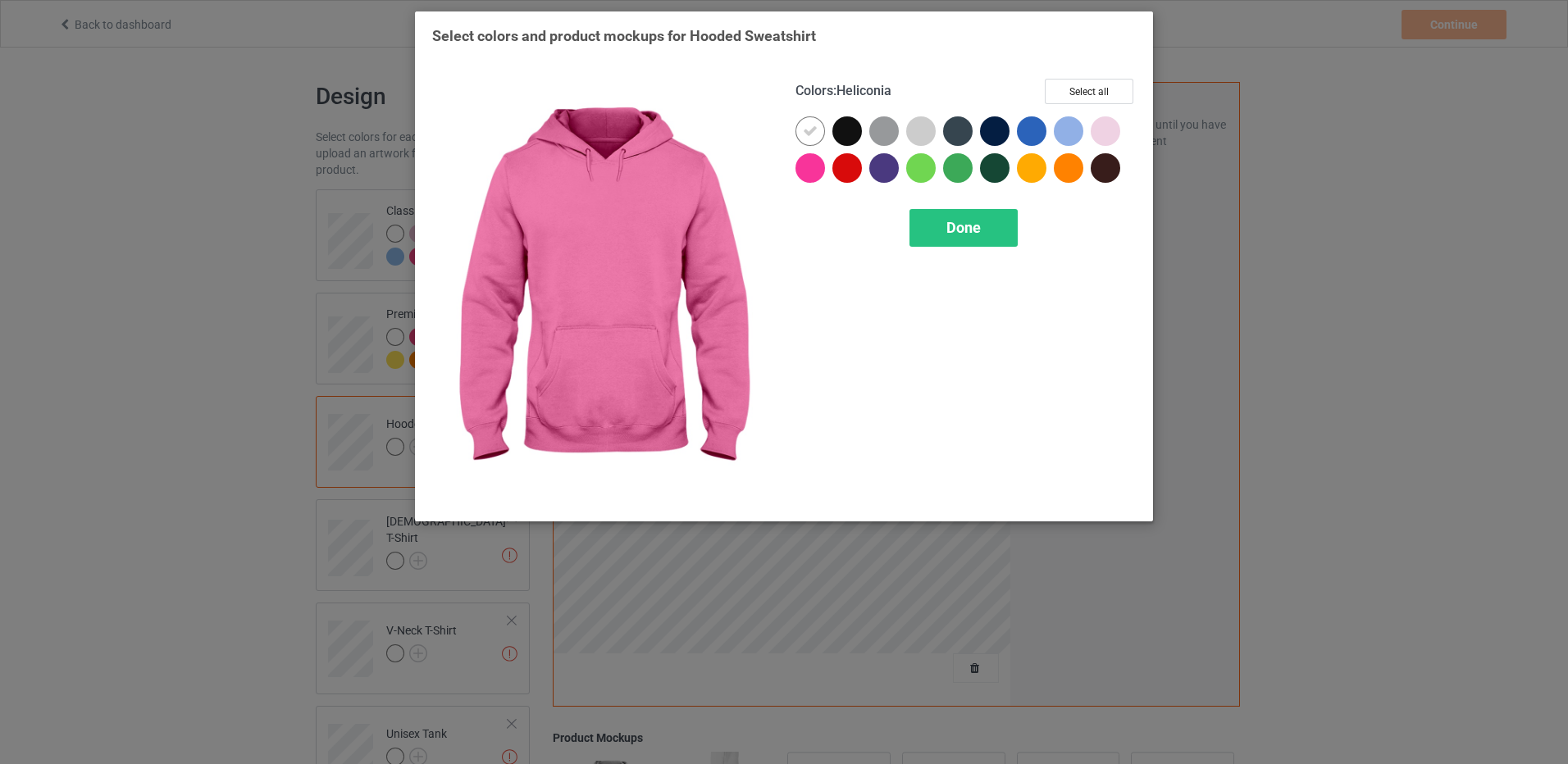
click at [805, 168] on div at bounding box center [810, 167] width 30 height 30
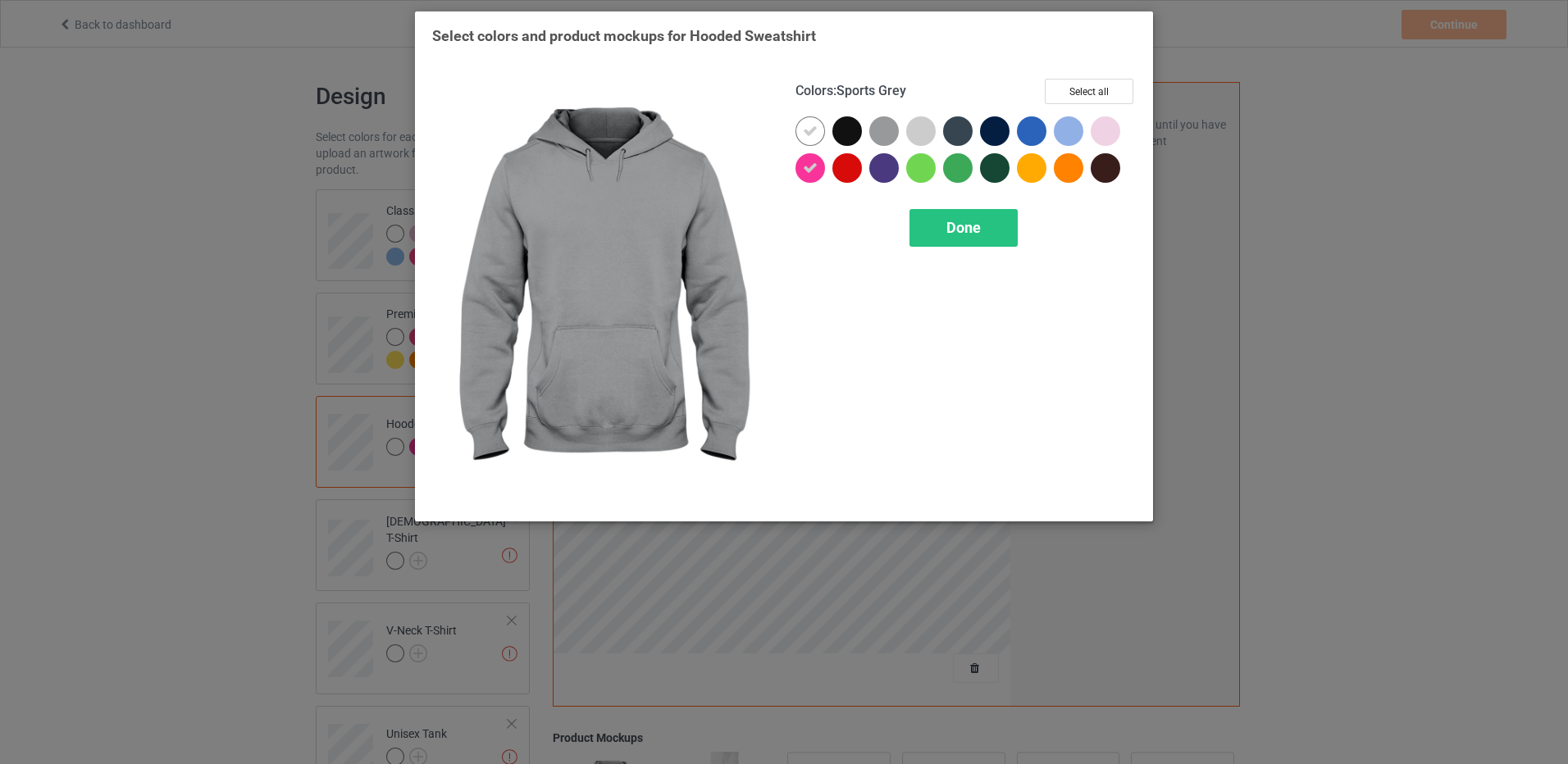
click at [895, 132] on div at bounding box center [884, 131] width 30 height 30
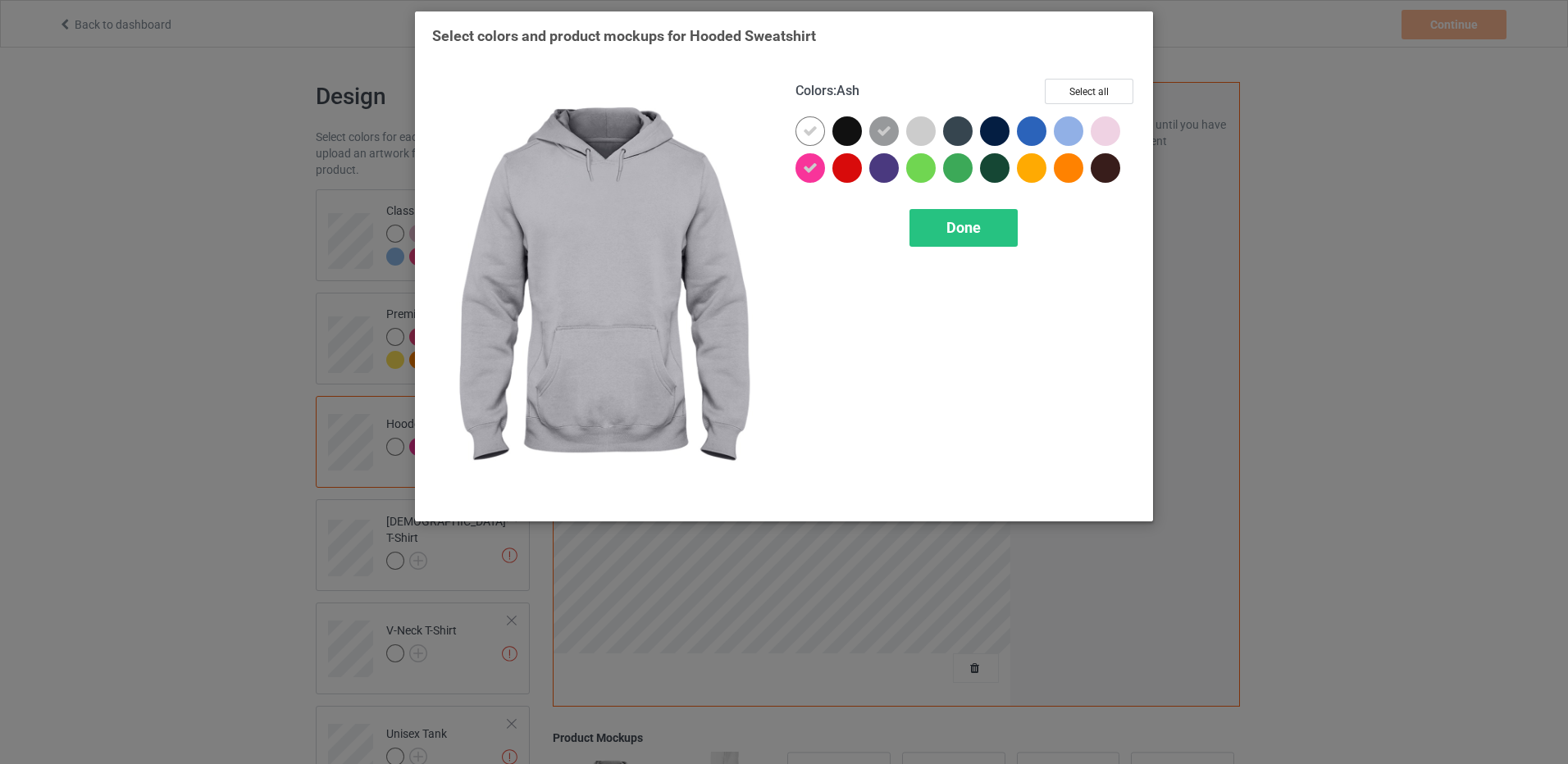
click at [918, 131] on div at bounding box center [920, 131] width 30 height 30
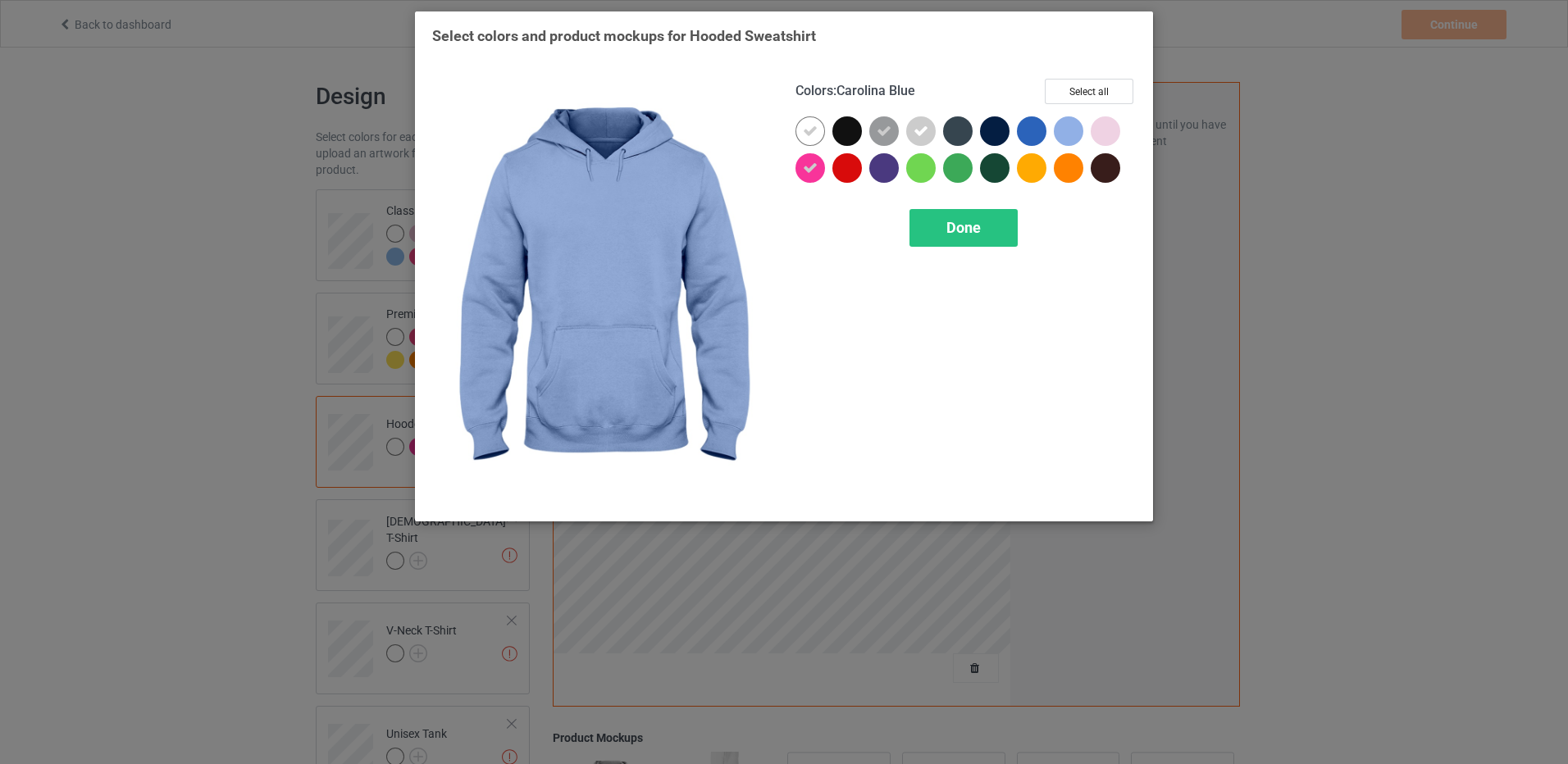
click at [1070, 138] on div at bounding box center [1068, 131] width 30 height 30
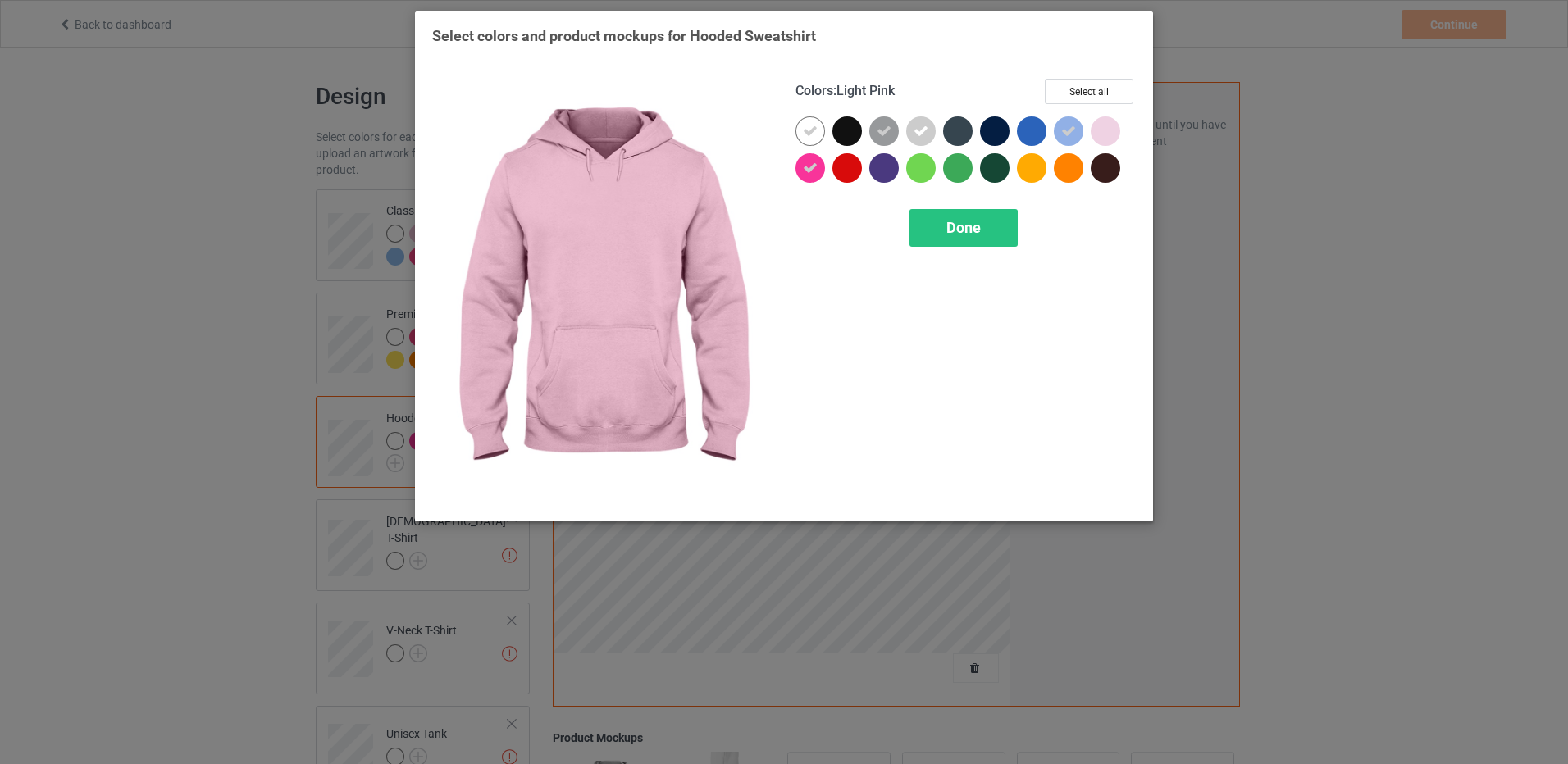
click at [1108, 136] on div at bounding box center [1105, 131] width 30 height 30
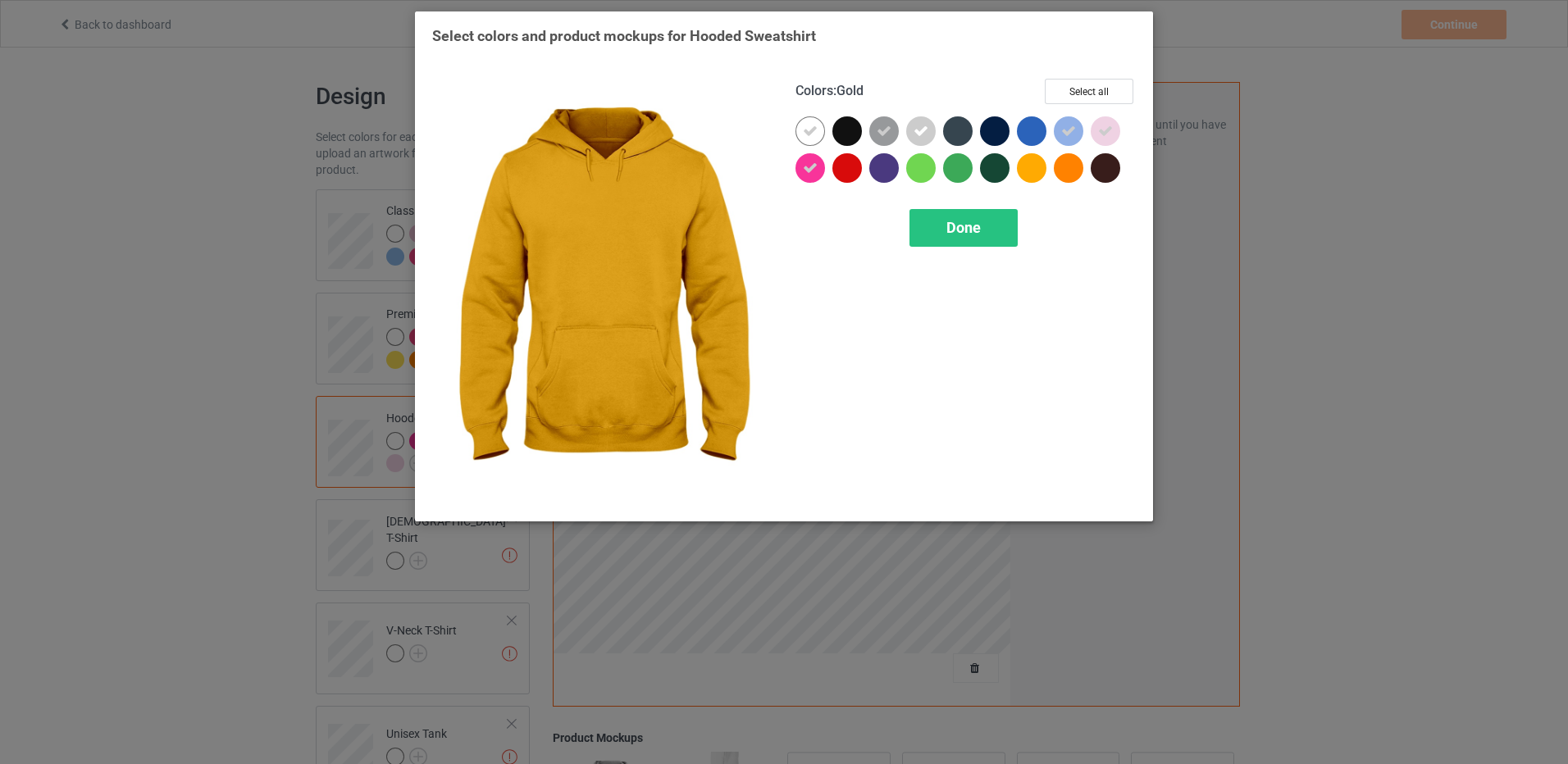
click at [1025, 172] on div at bounding box center [1031, 167] width 30 height 30
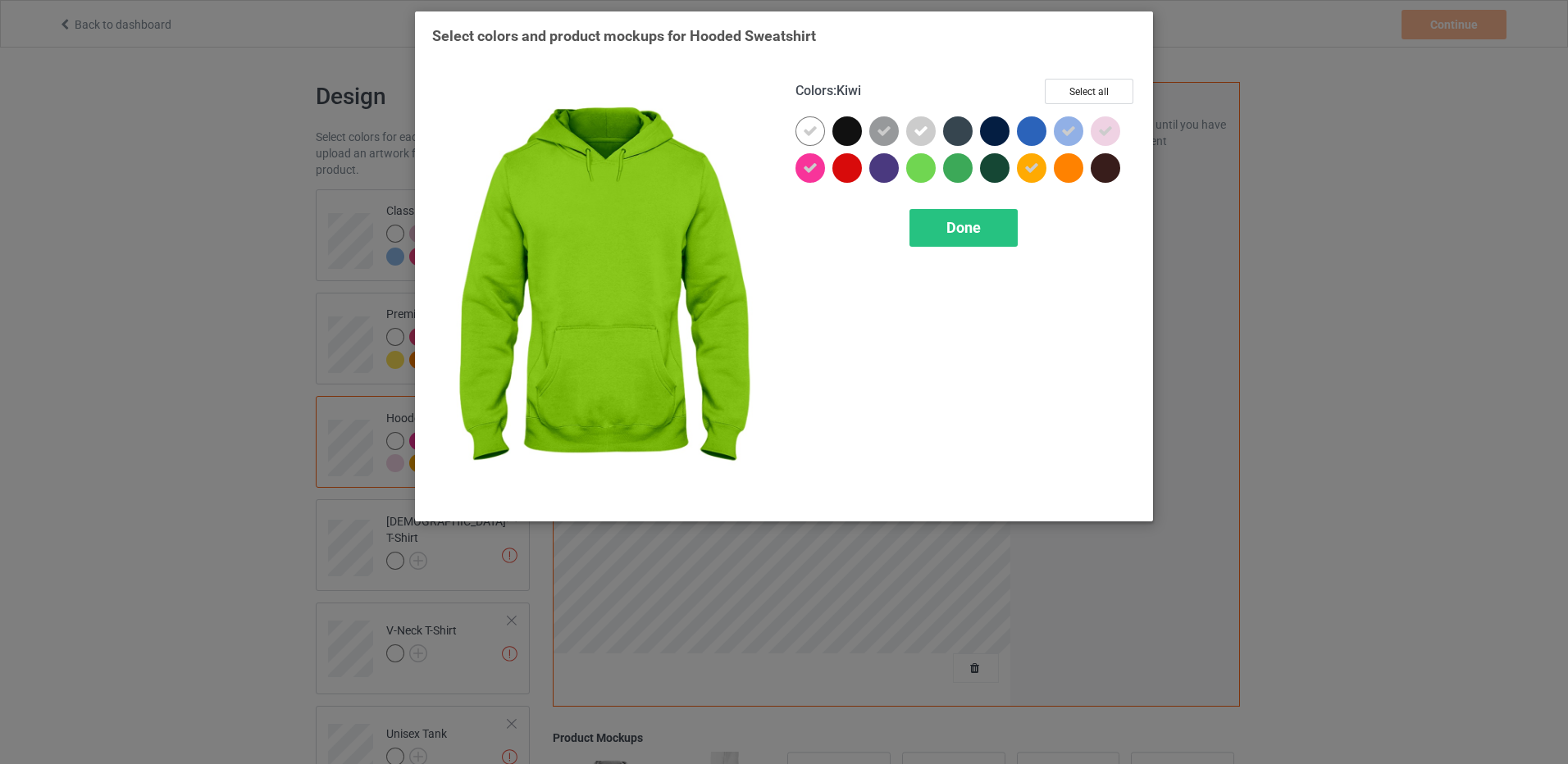
click at [925, 163] on div at bounding box center [920, 167] width 30 height 30
click at [944, 216] on div "Done" at bounding box center [963, 228] width 109 height 38
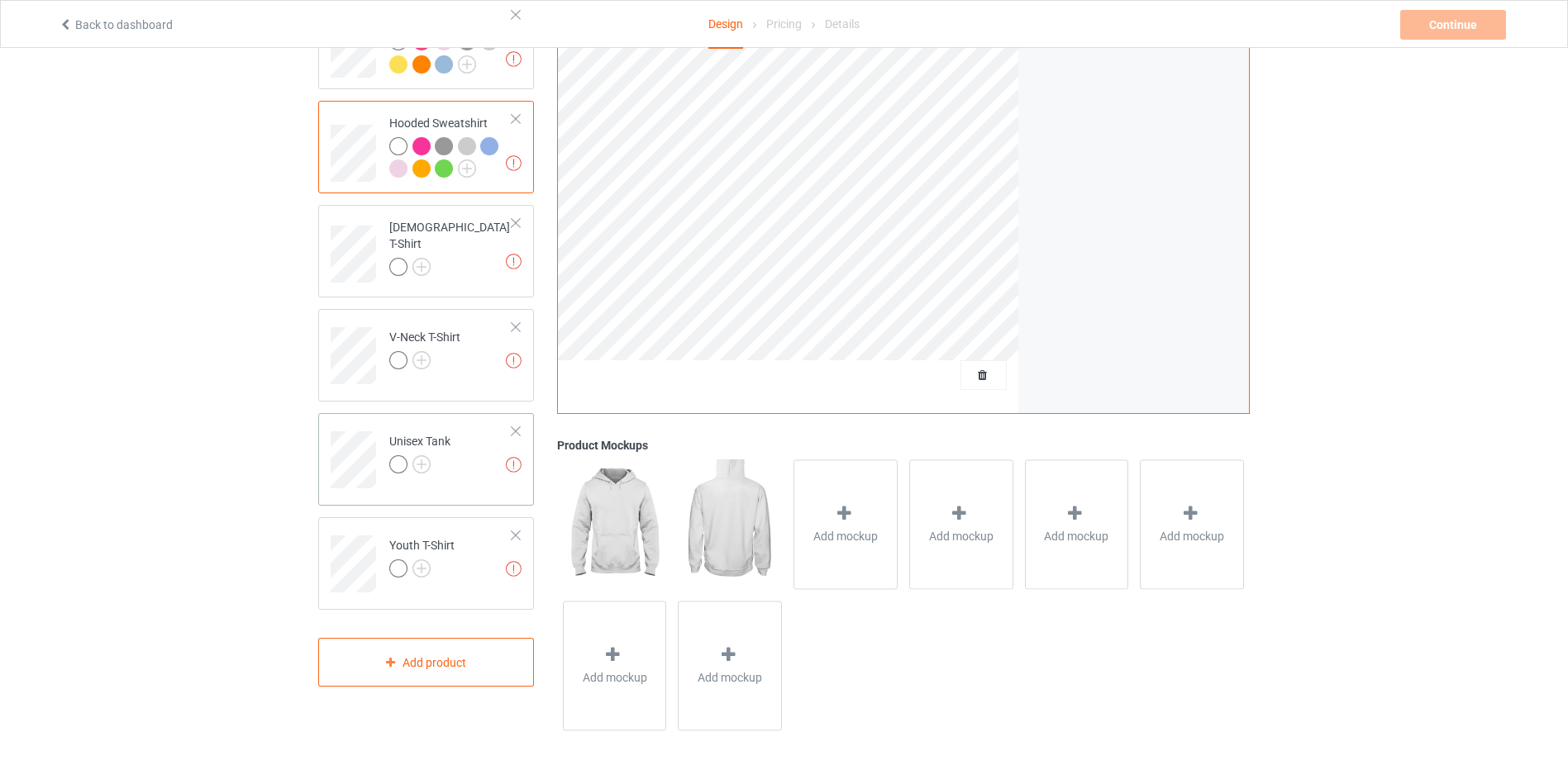
scroll to position [301, 0]
click at [462, 249] on td "Artwork resolution lower than 150 DPI may result in bad print [DEMOGRAPHIC_DATA…" at bounding box center [450, 246] width 141 height 73
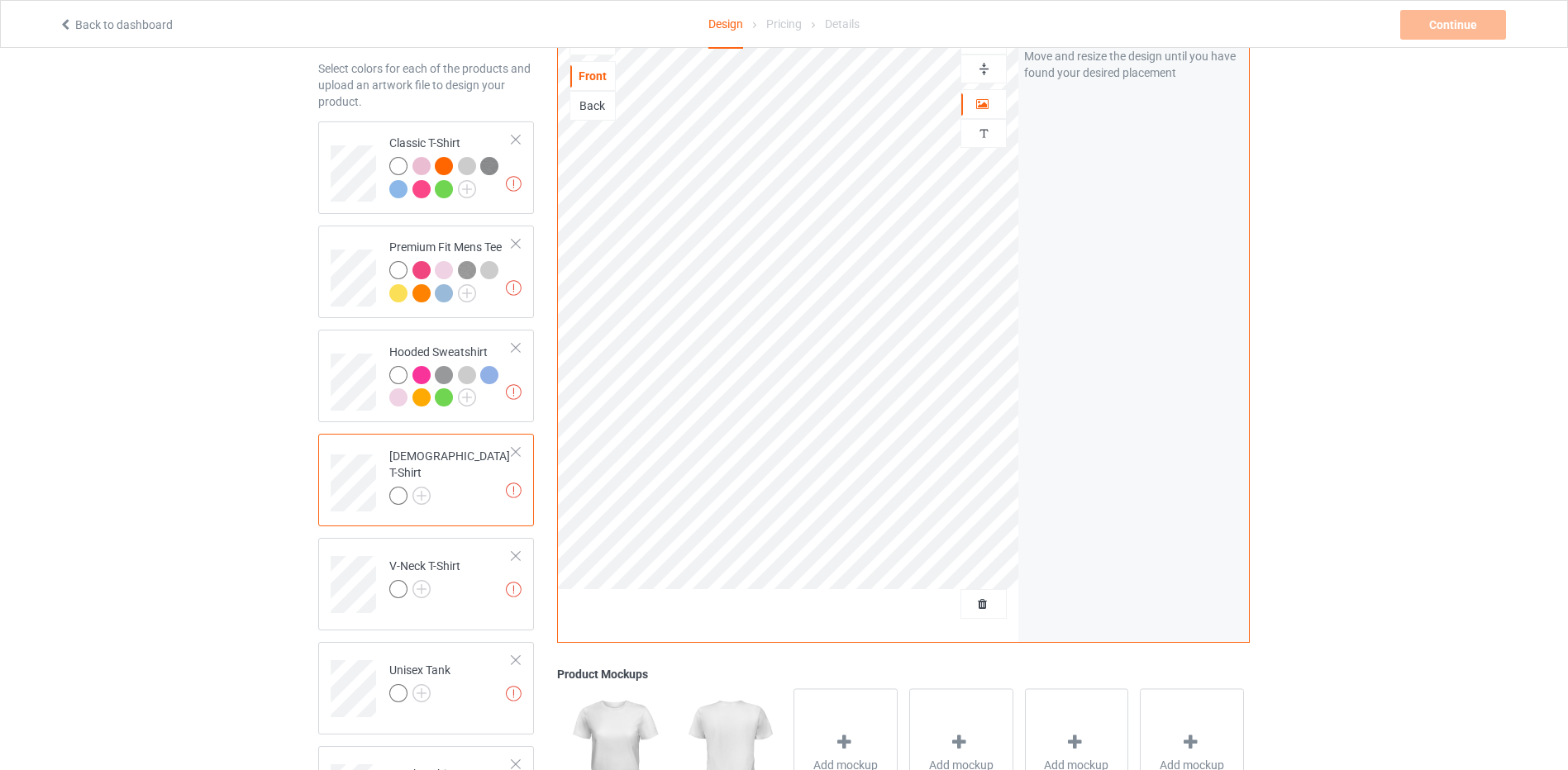
scroll to position [64, 0]
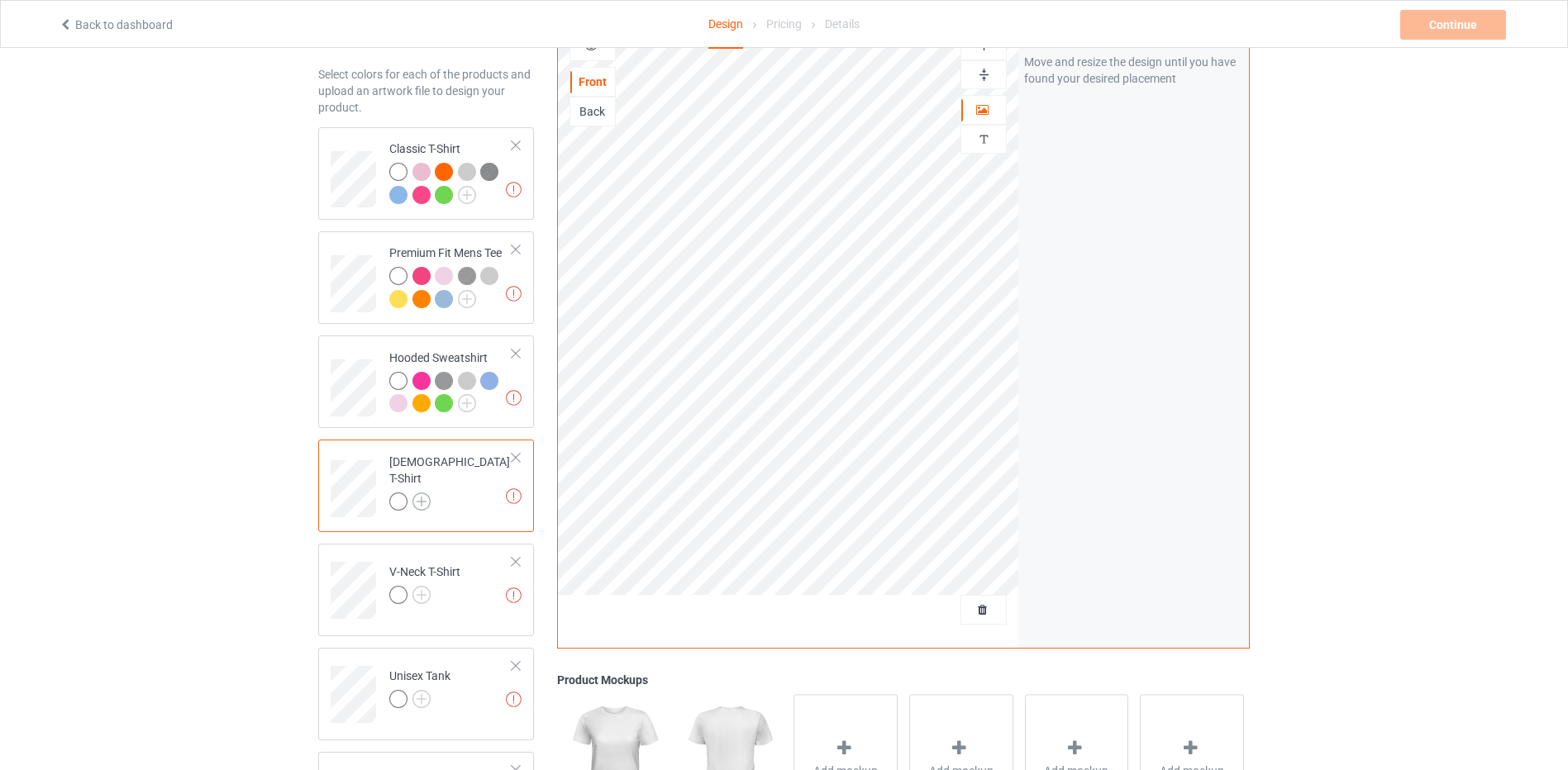
click at [426, 495] on img at bounding box center [421, 501] width 18 height 18
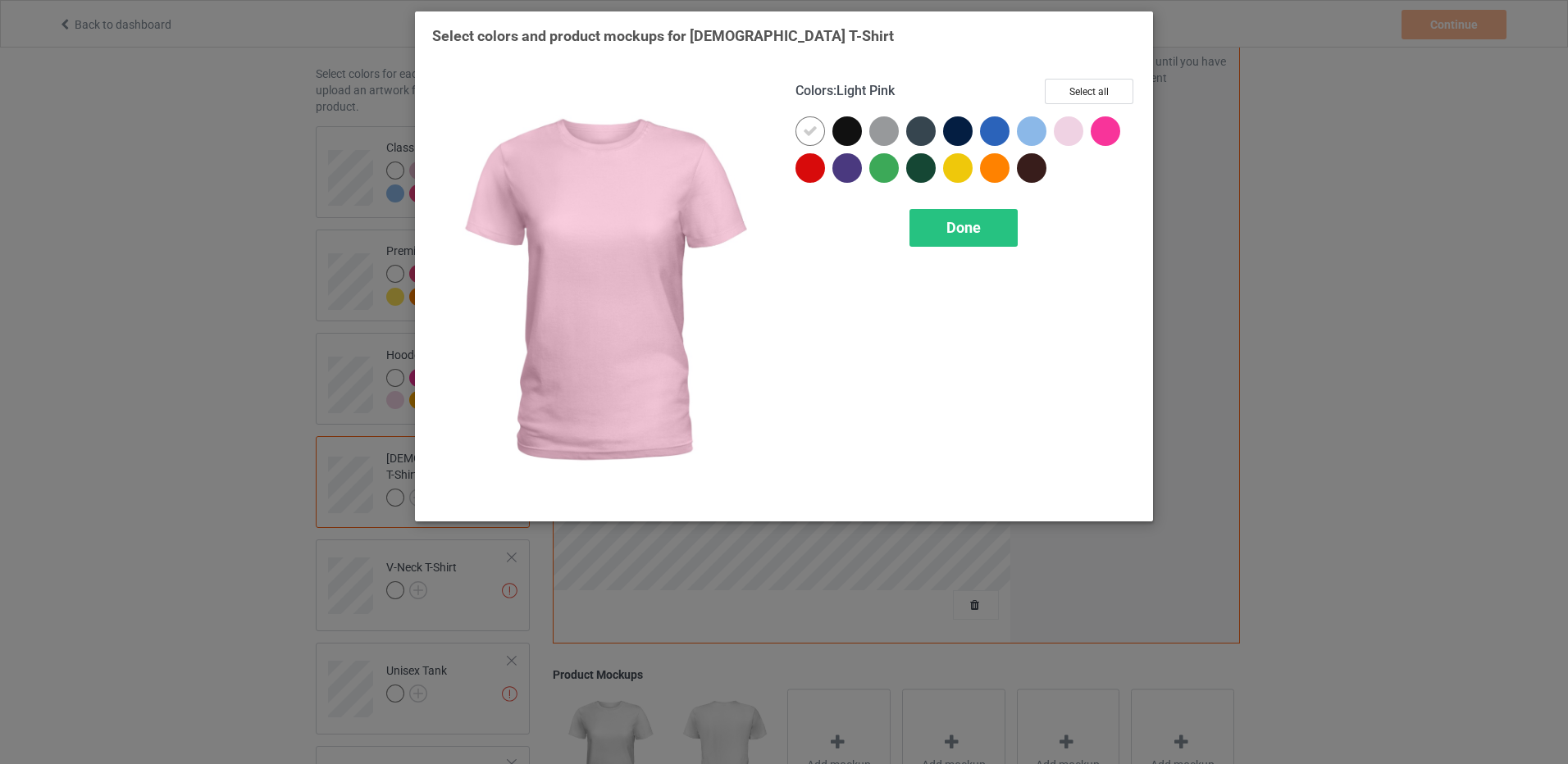
click at [1063, 128] on div at bounding box center [1068, 131] width 30 height 30
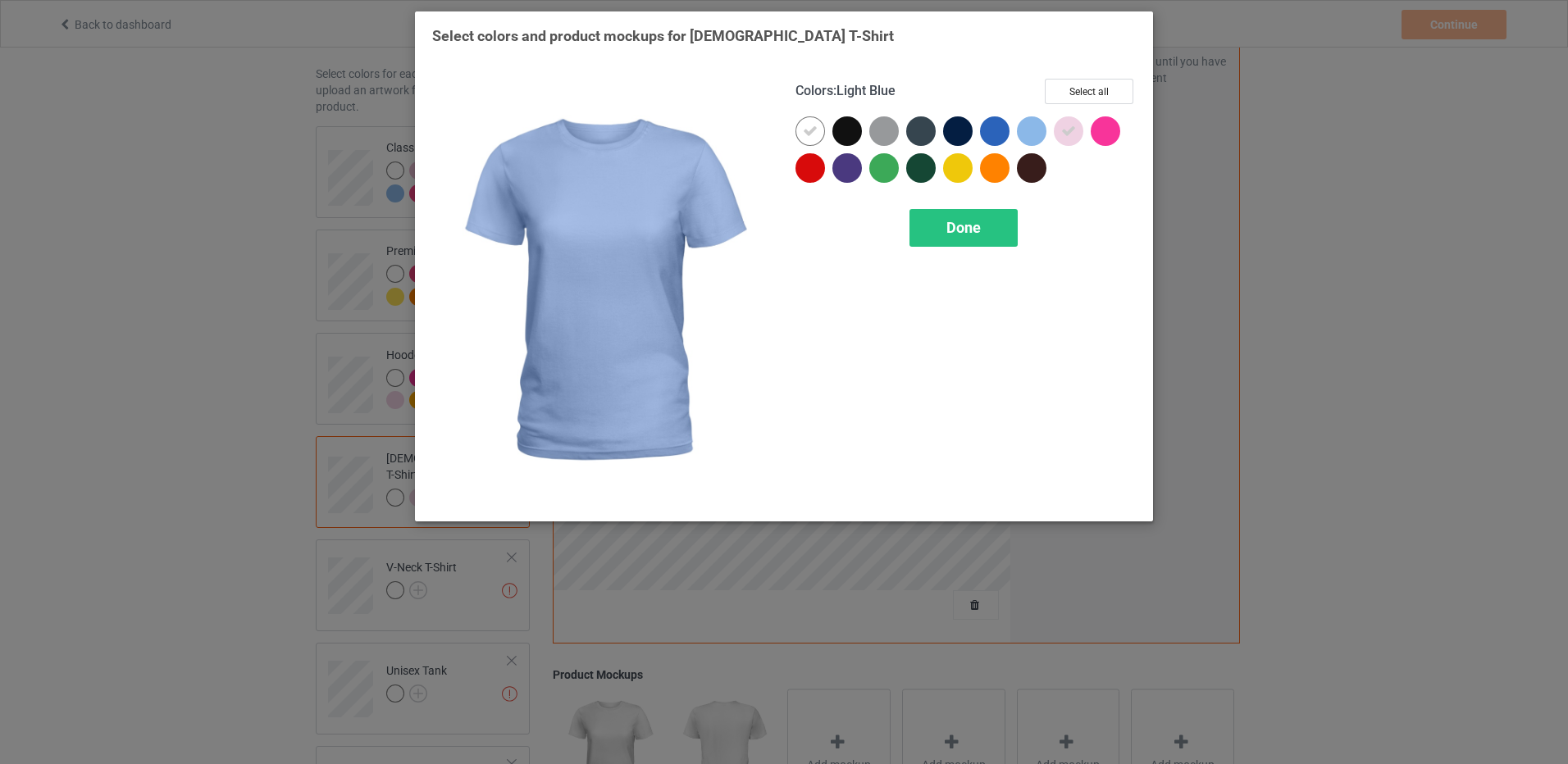
click at [1038, 130] on div at bounding box center [1031, 131] width 30 height 30
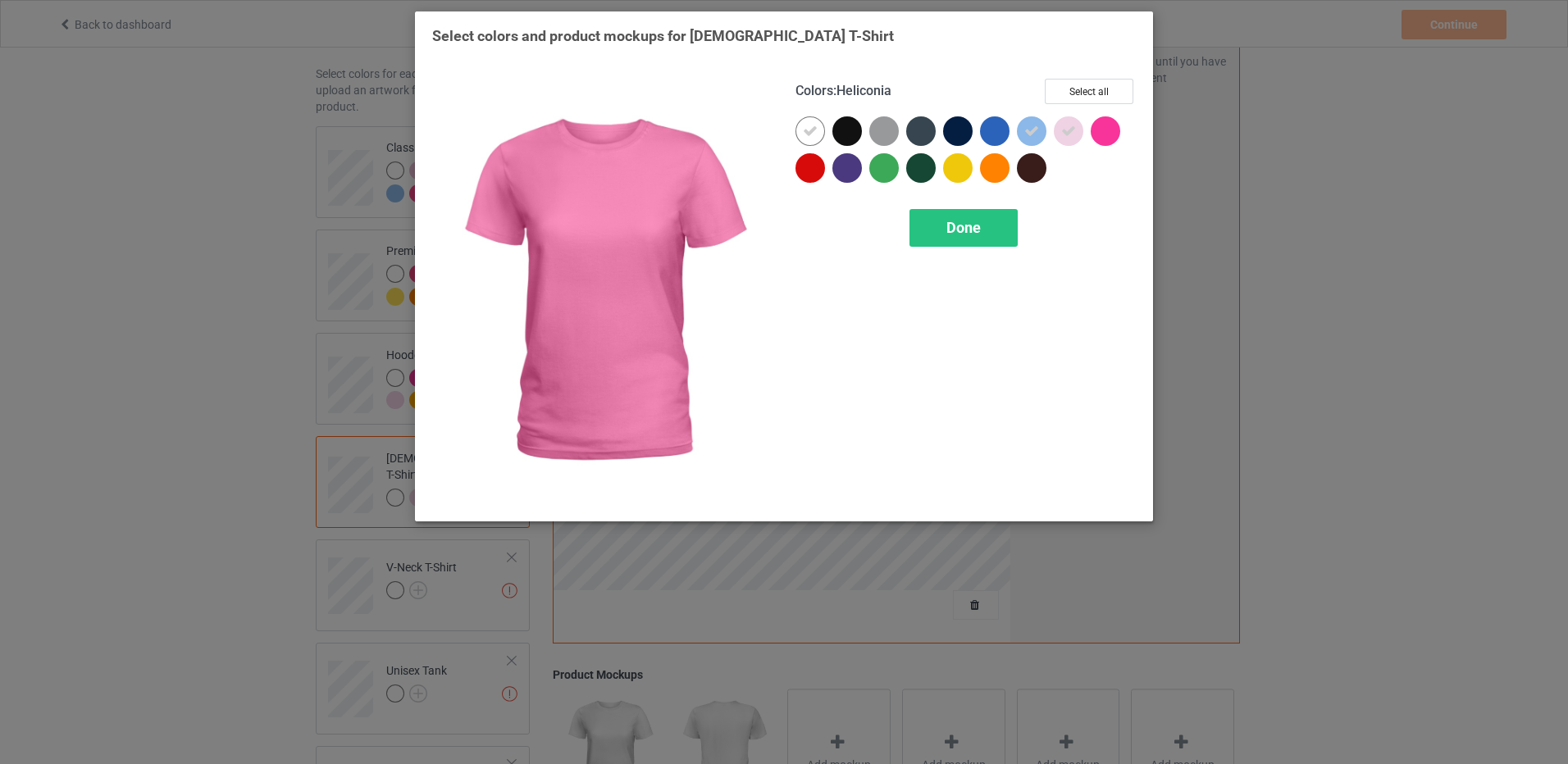
click at [1116, 132] on div at bounding box center [1105, 131] width 30 height 30
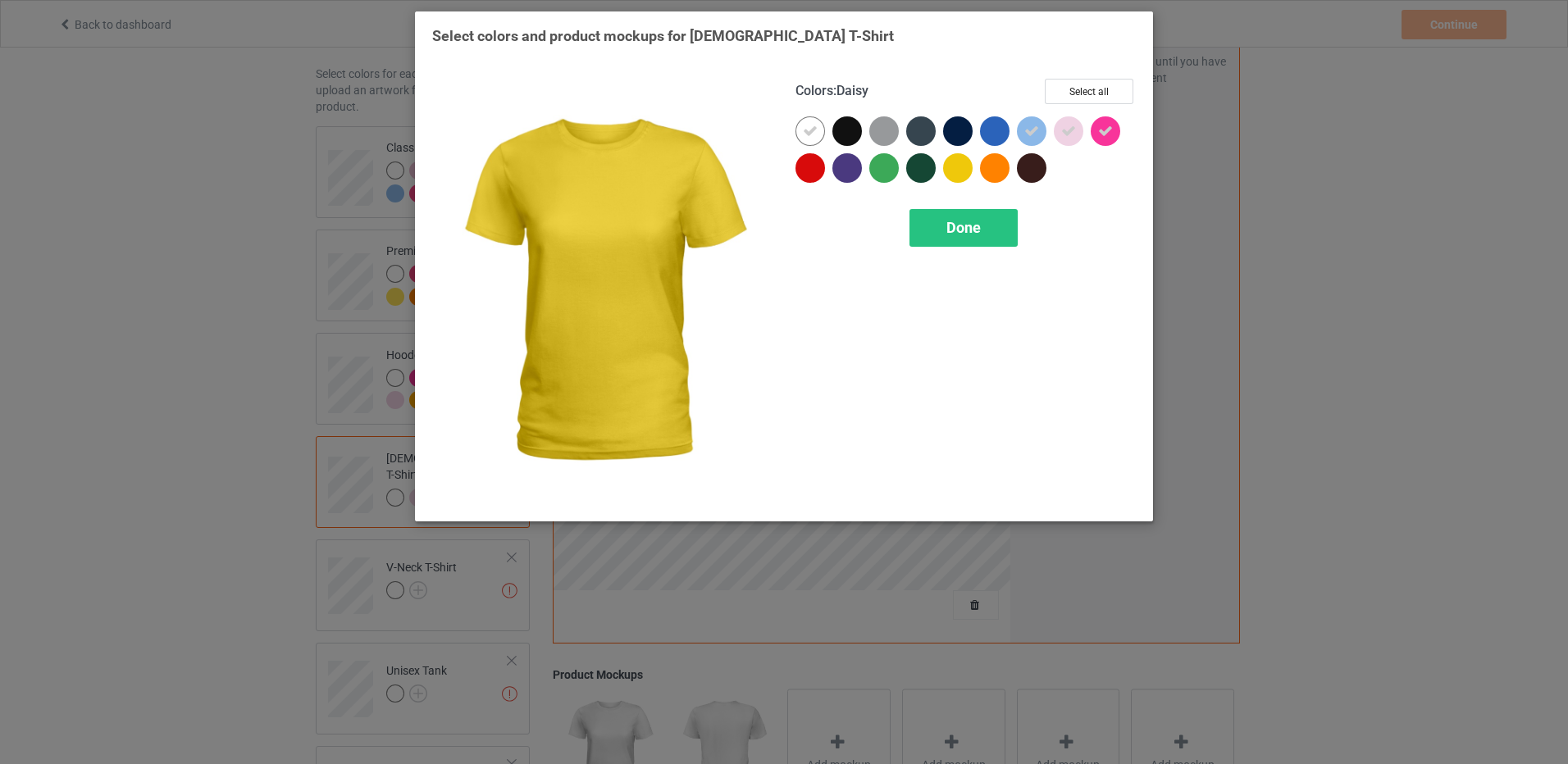
click at [956, 173] on div at bounding box center [958, 167] width 30 height 30
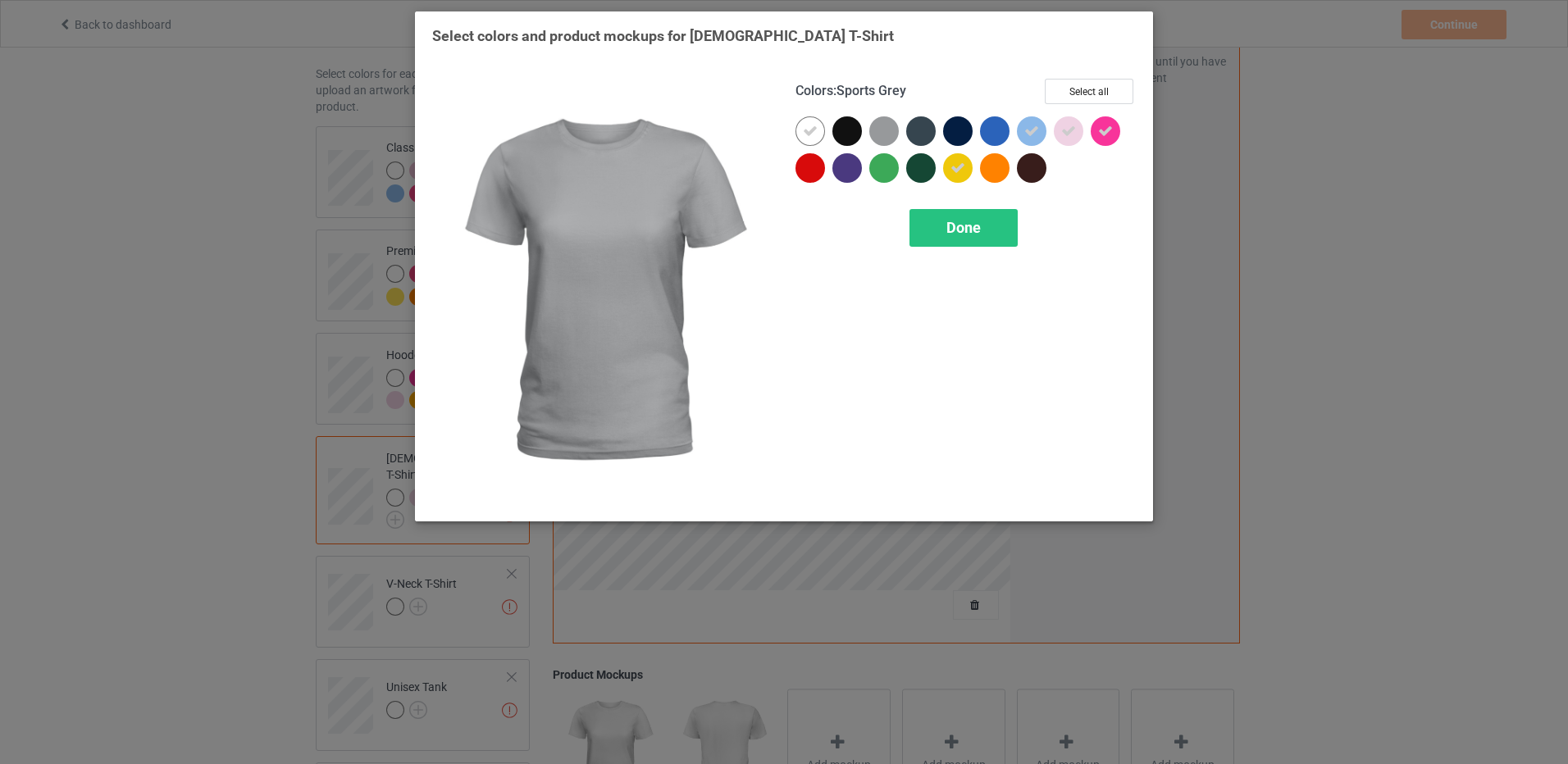
click at [873, 132] on div at bounding box center [884, 131] width 30 height 30
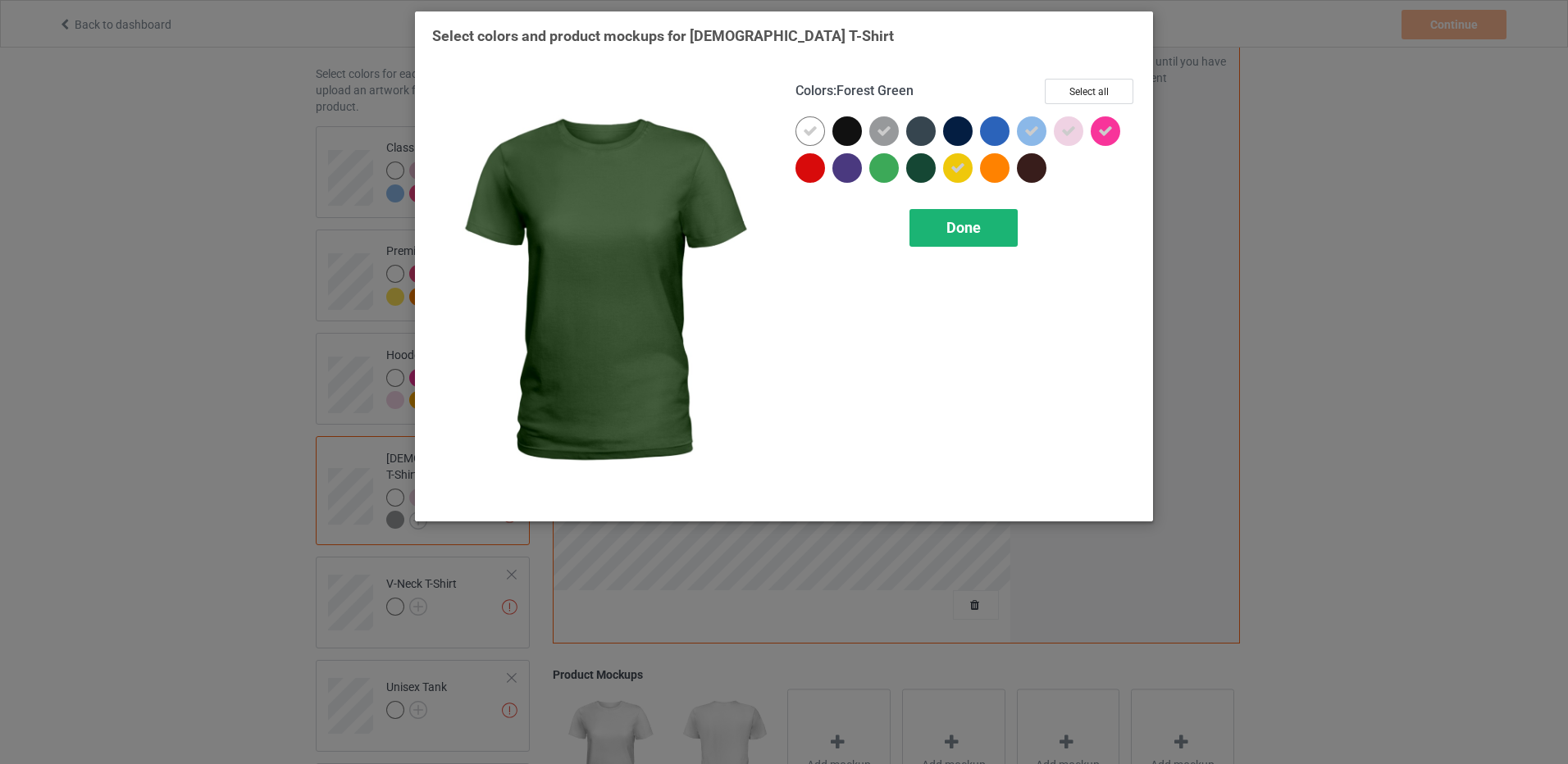
click at [935, 222] on div "Done" at bounding box center [963, 228] width 109 height 38
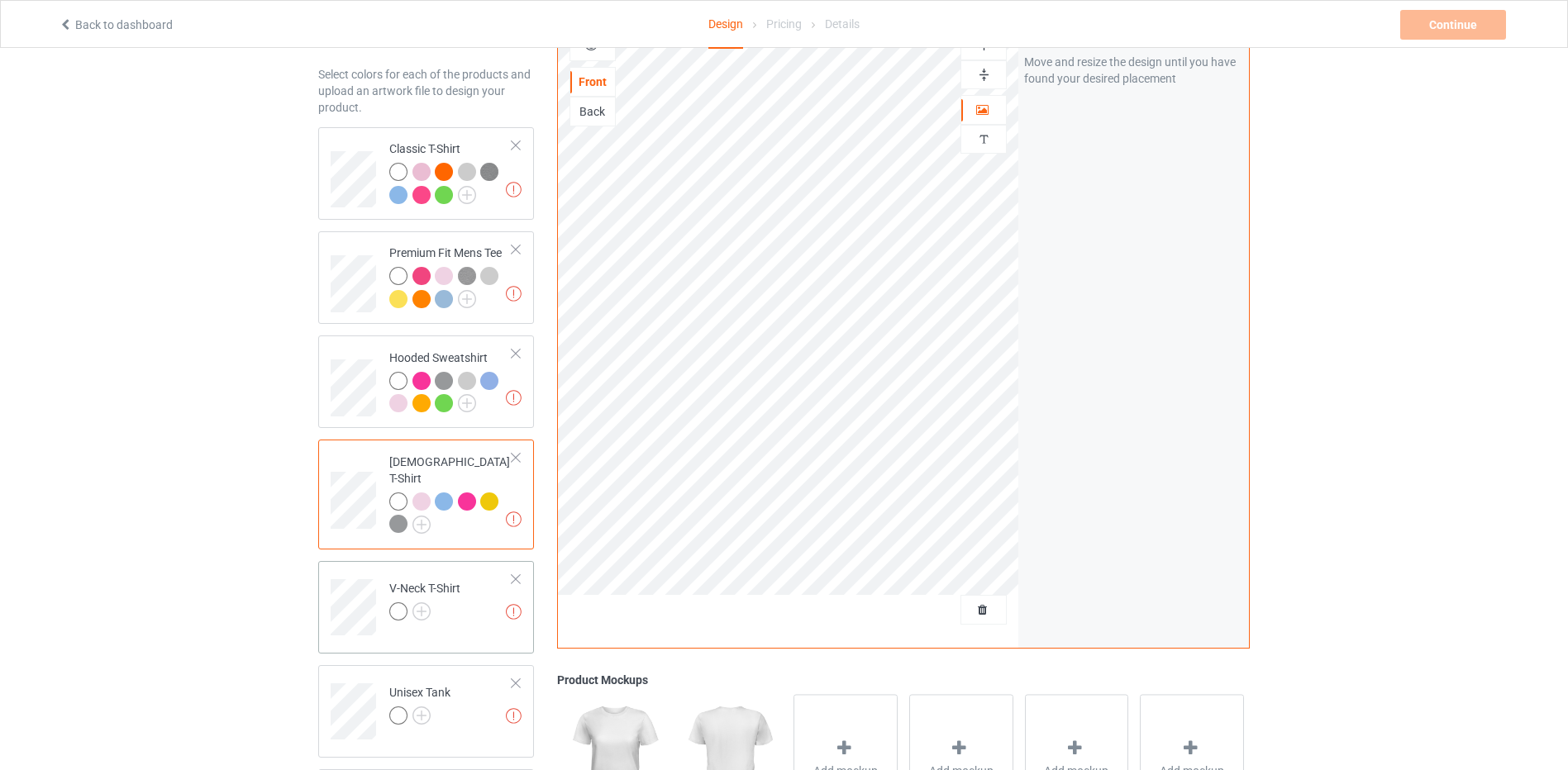
scroll to position [191, 0]
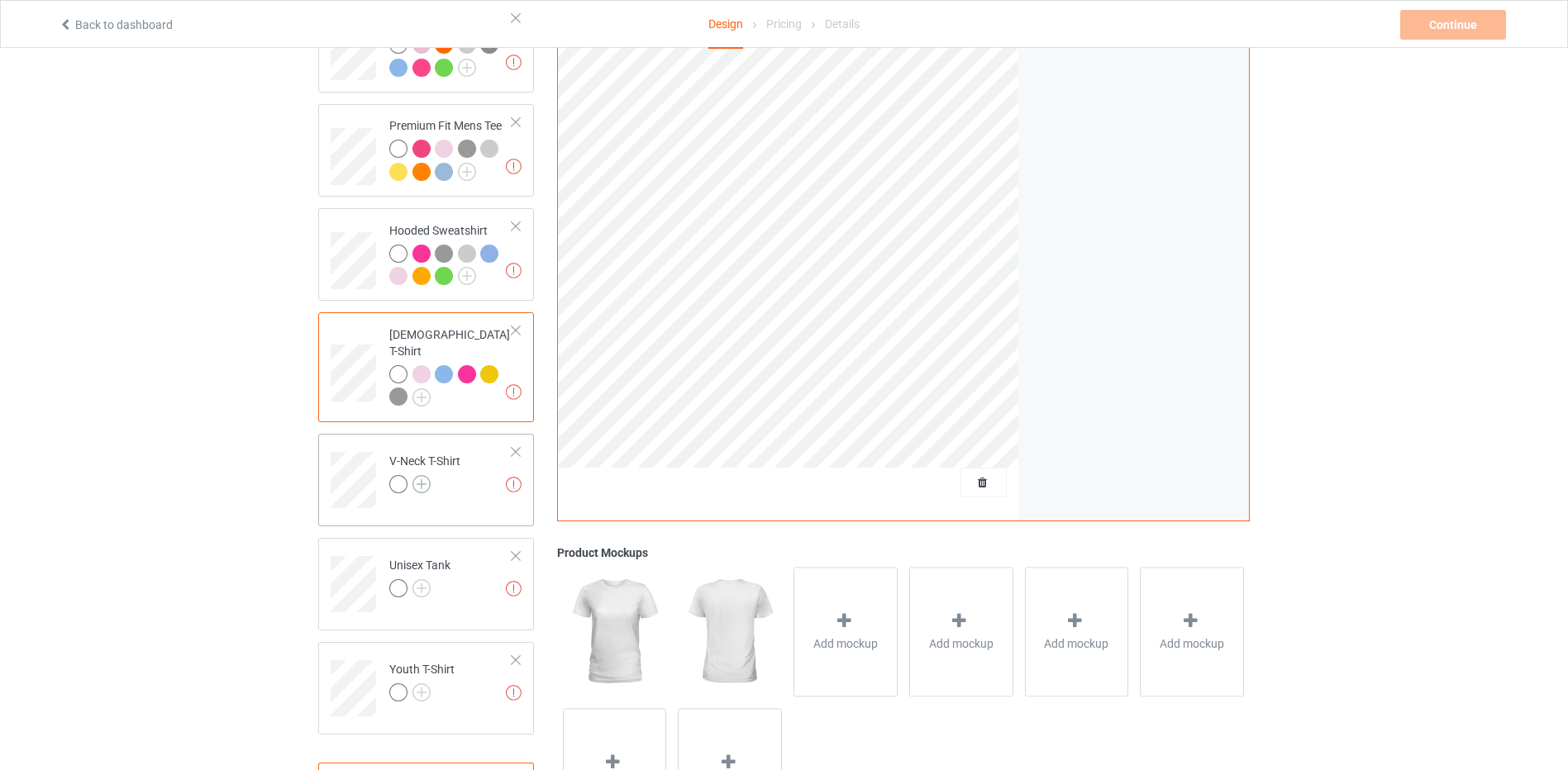
click at [421, 475] on img at bounding box center [421, 484] width 18 height 18
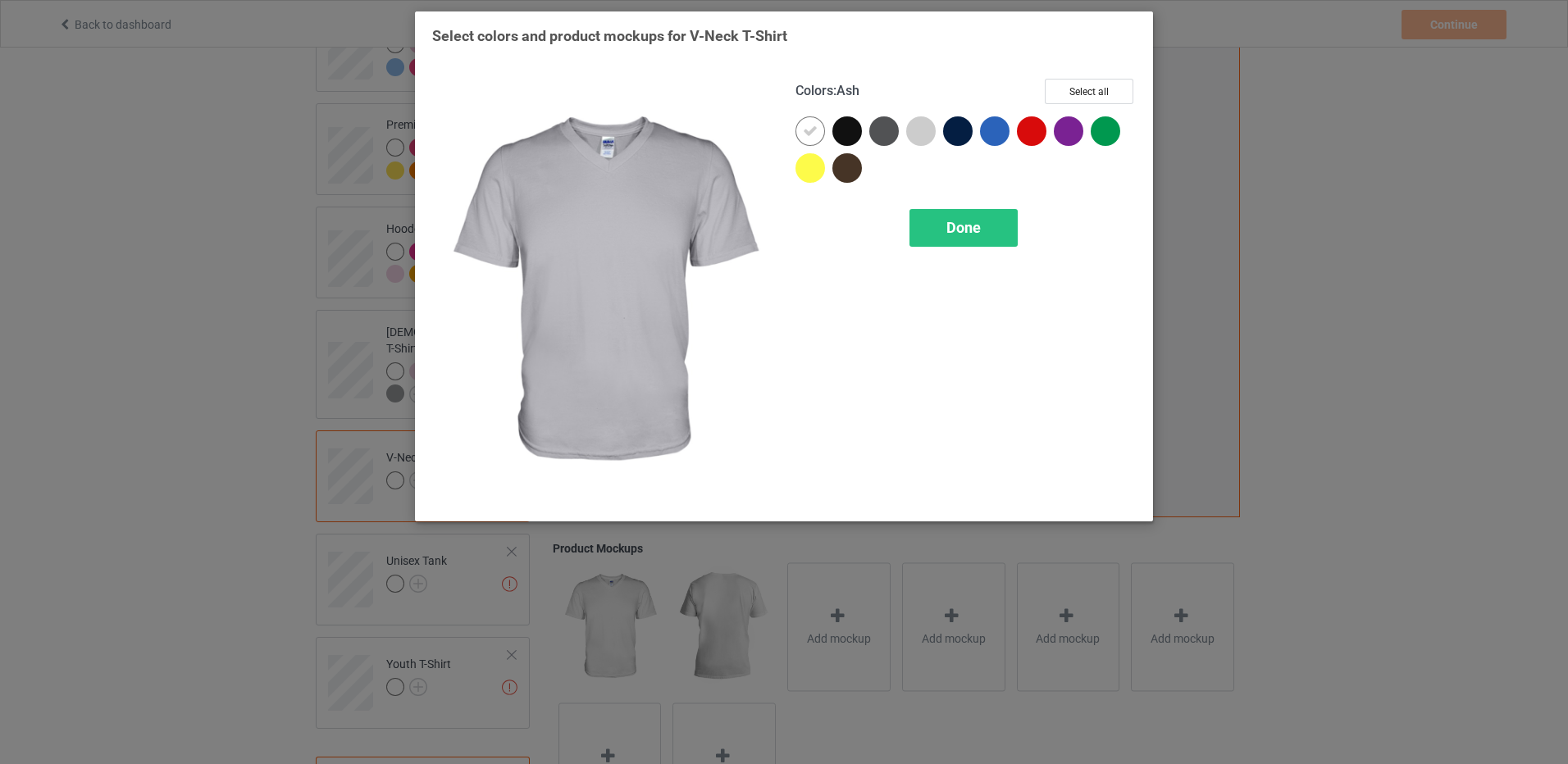
click at [930, 127] on div at bounding box center [920, 131] width 30 height 30
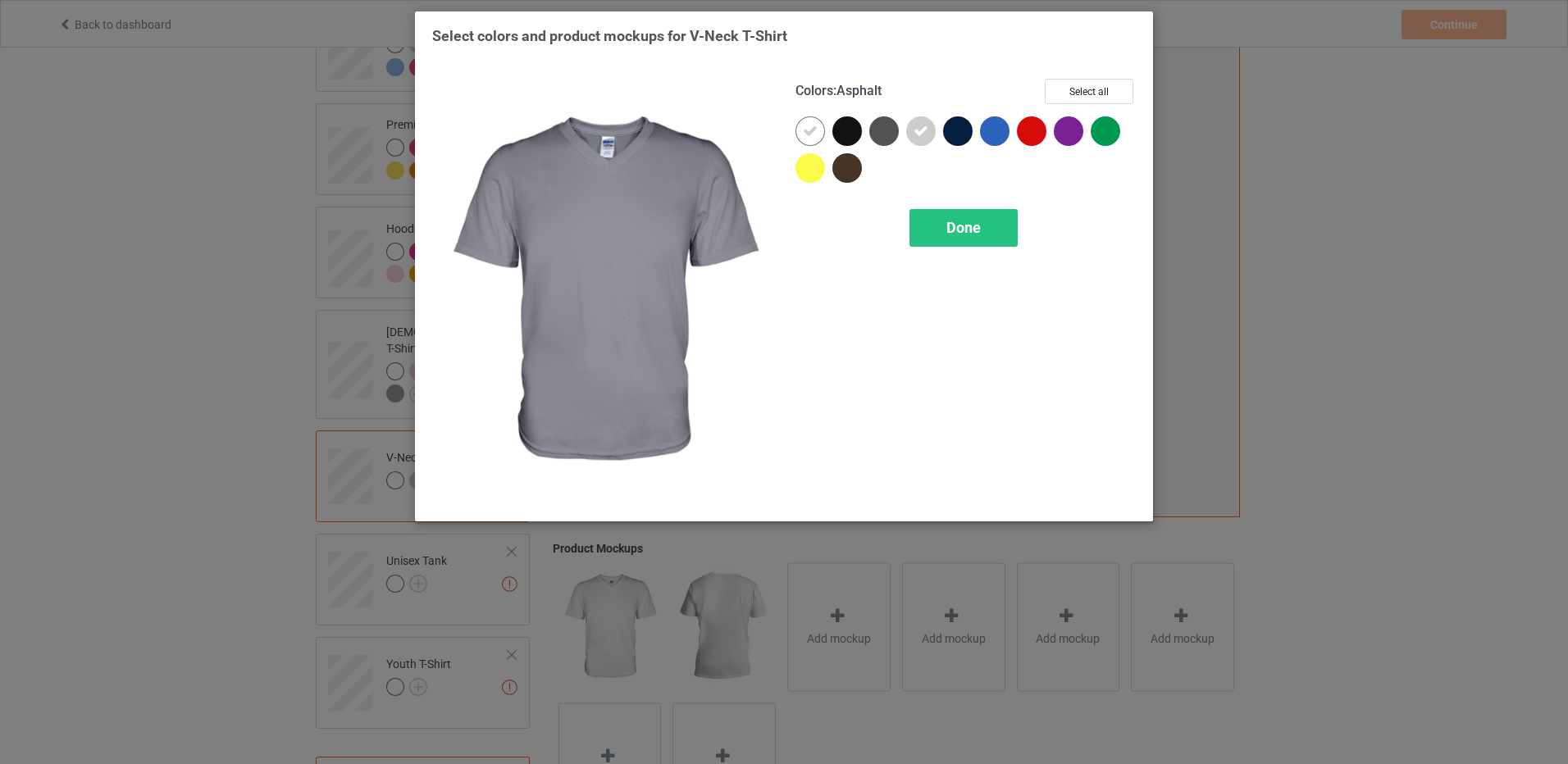
click at [879, 134] on div at bounding box center [884, 131] width 30 height 30
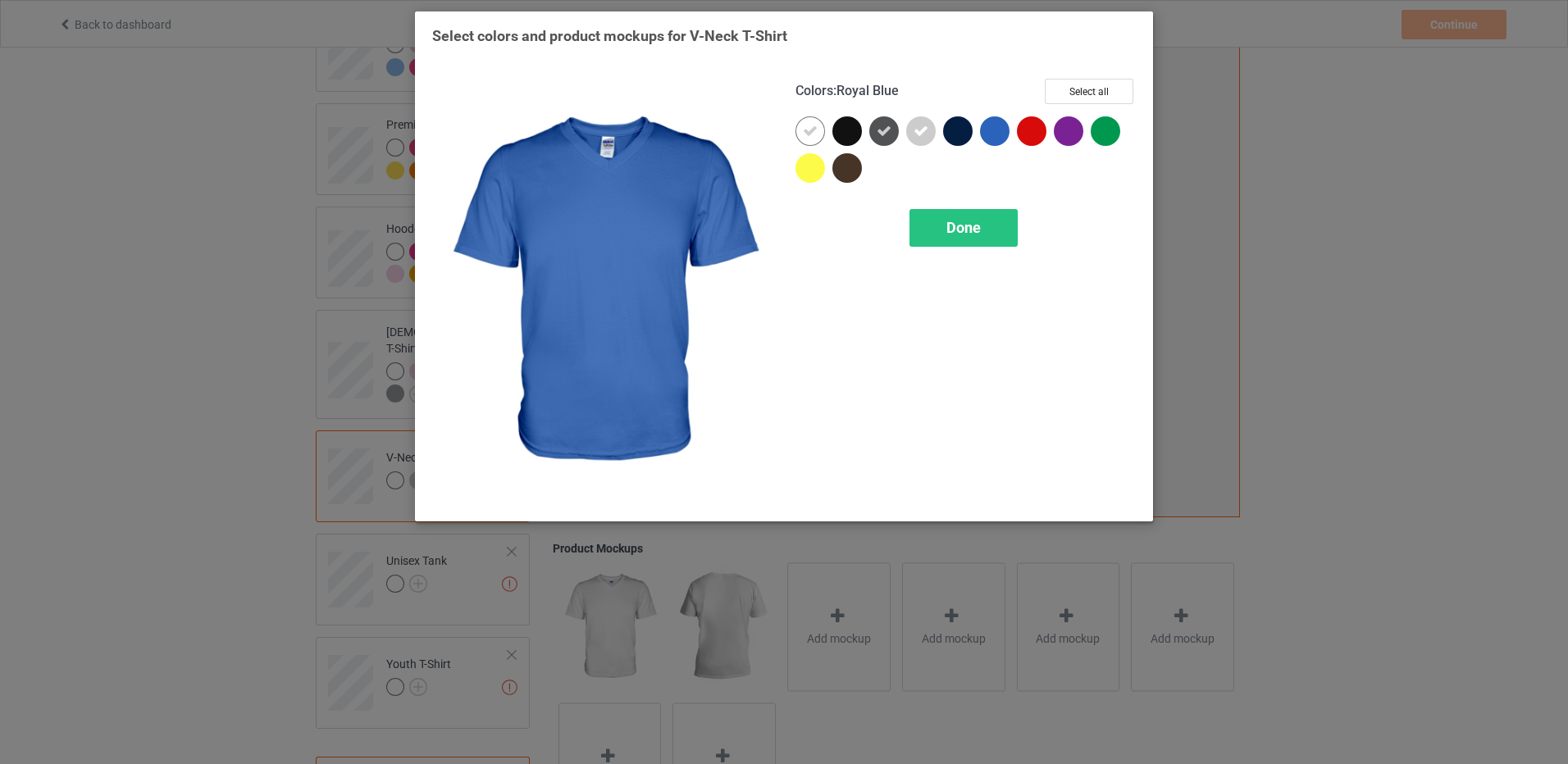
click at [990, 132] on div at bounding box center [995, 131] width 30 height 30
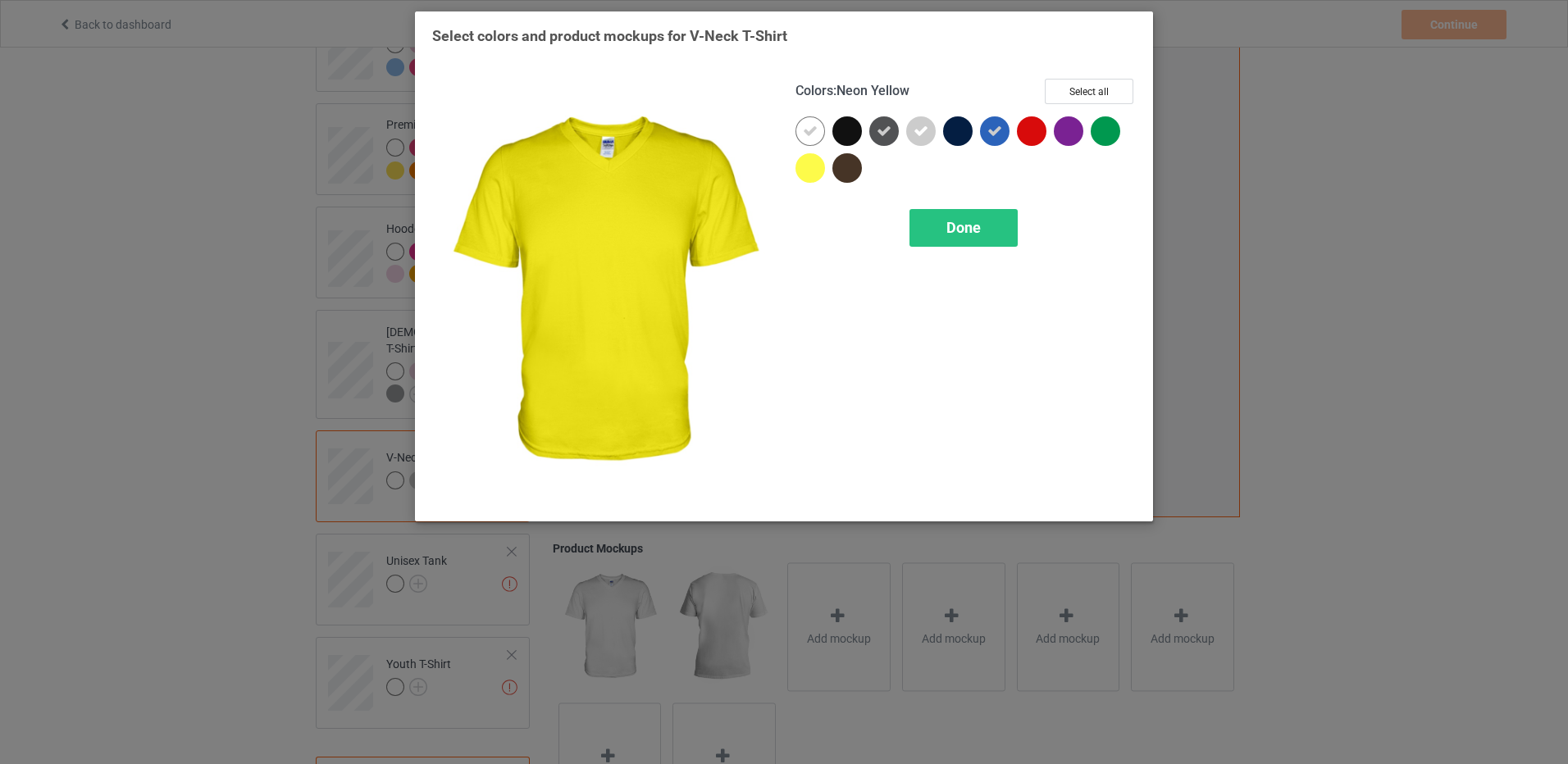
click at [808, 168] on div at bounding box center [810, 167] width 30 height 30
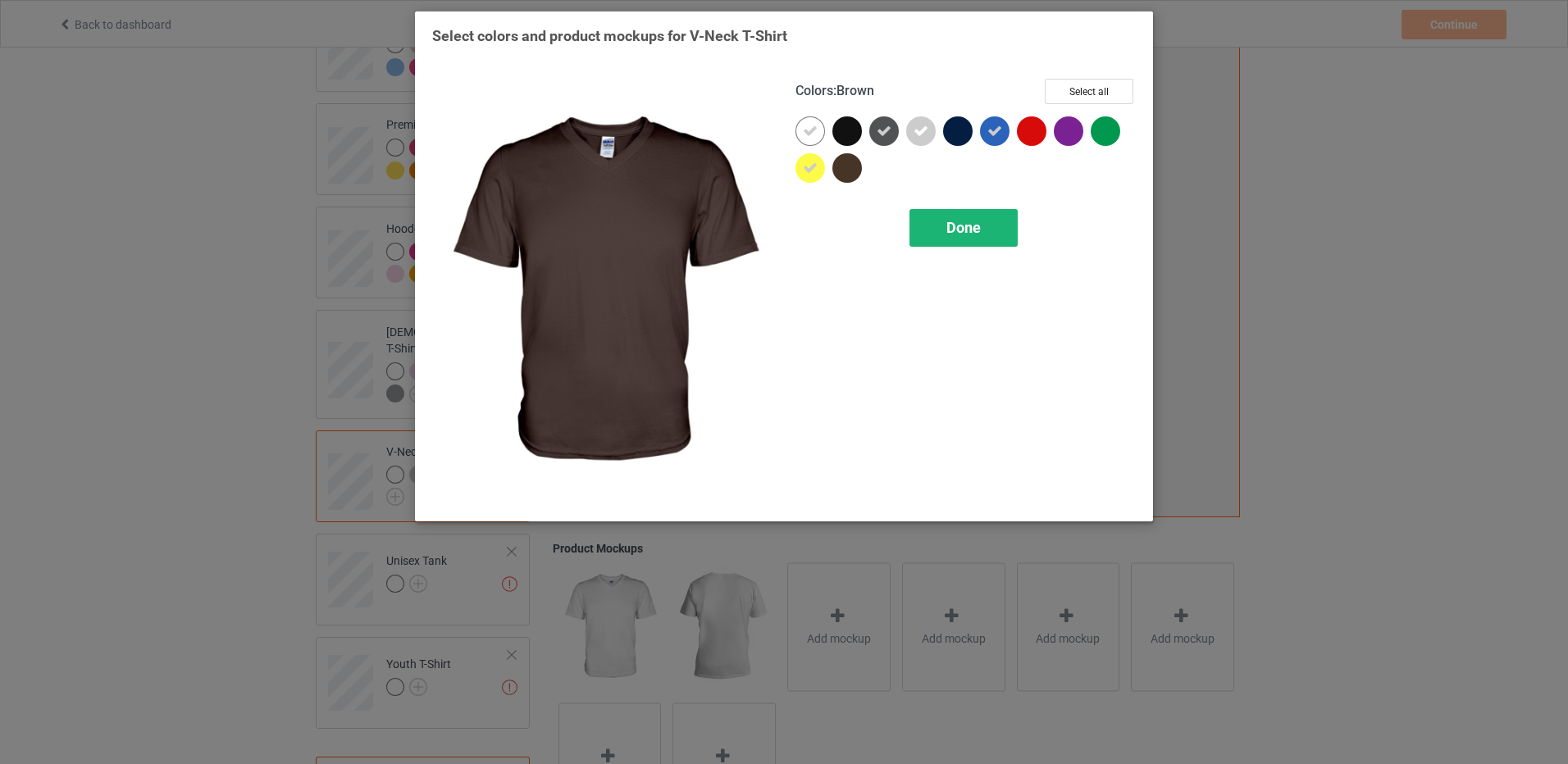
click at [932, 226] on div "Done" at bounding box center [963, 228] width 109 height 38
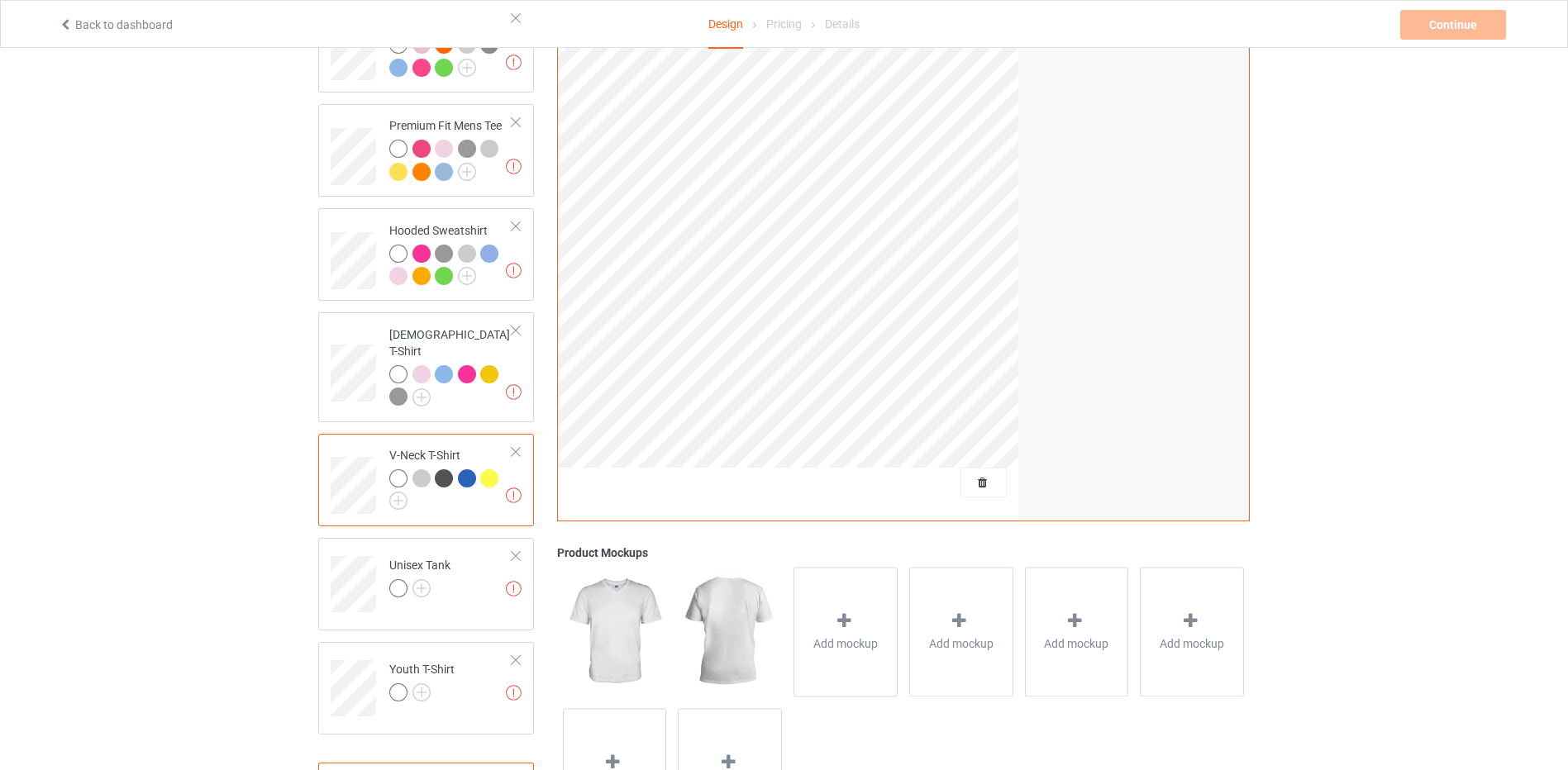
scroll to position [301, 0]
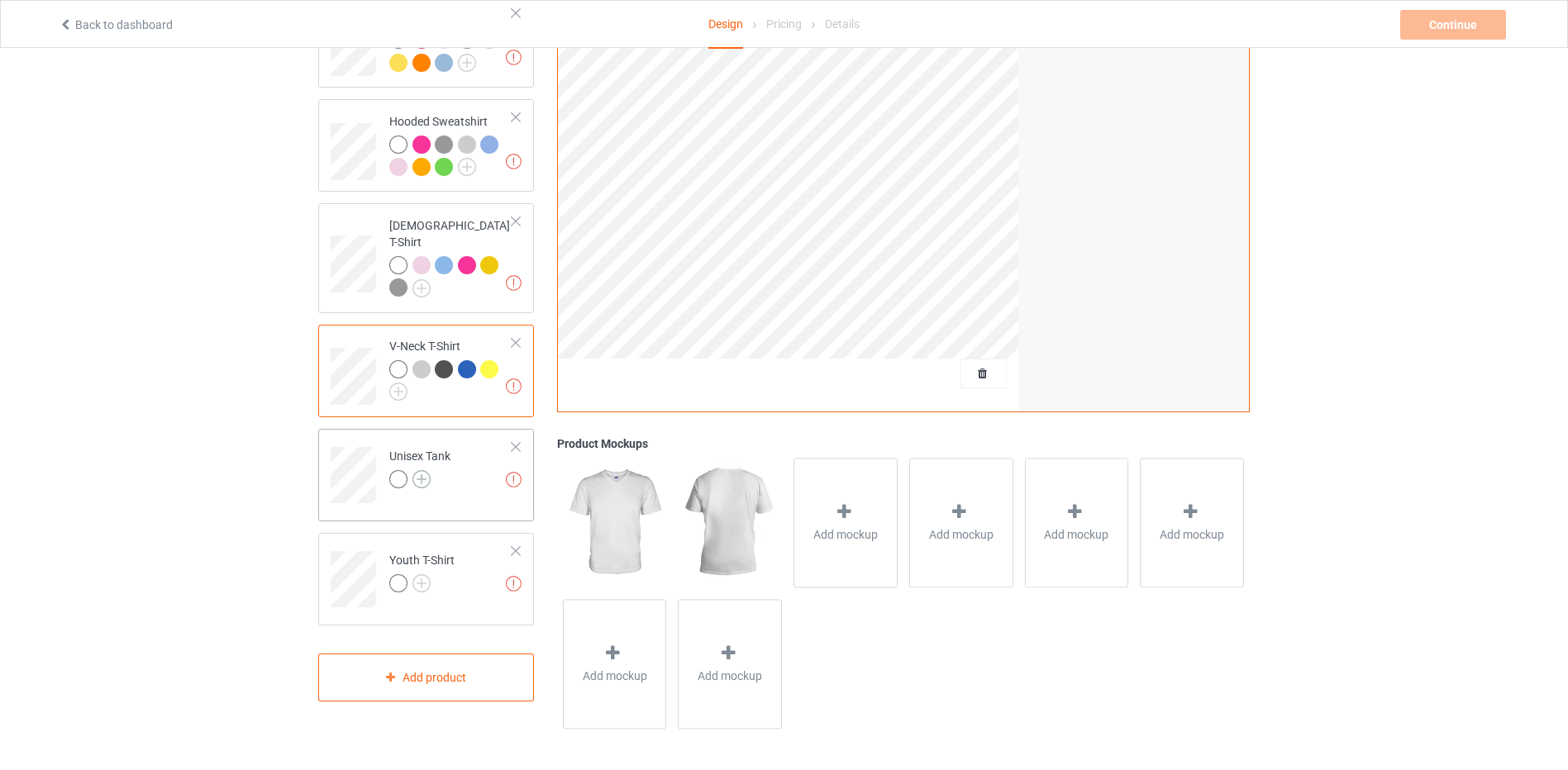
click at [421, 470] on img at bounding box center [421, 479] width 18 height 18
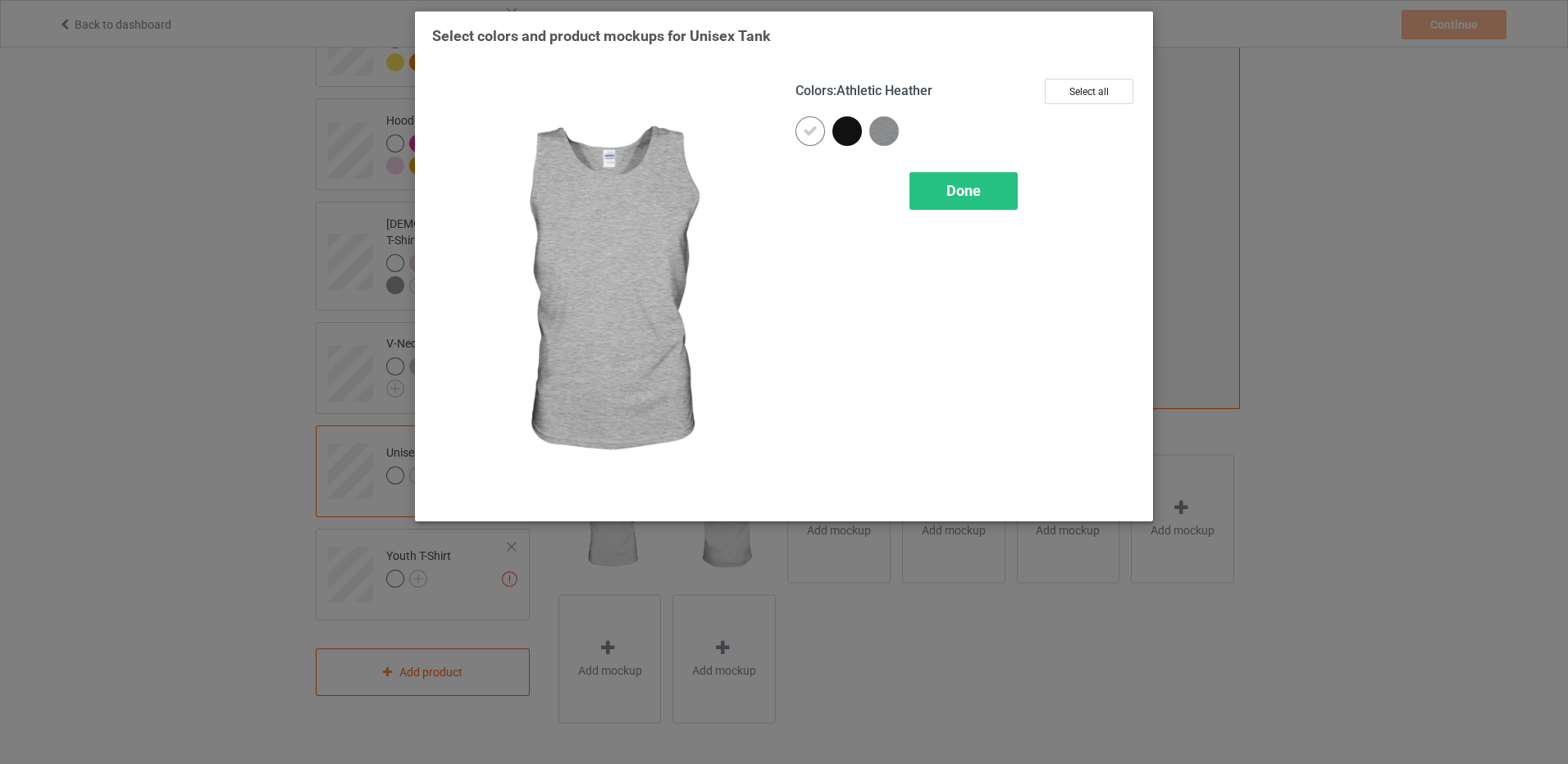
click at [882, 129] on img at bounding box center [884, 131] width 30 height 30
click at [952, 189] on span "Done" at bounding box center [963, 191] width 34 height 17
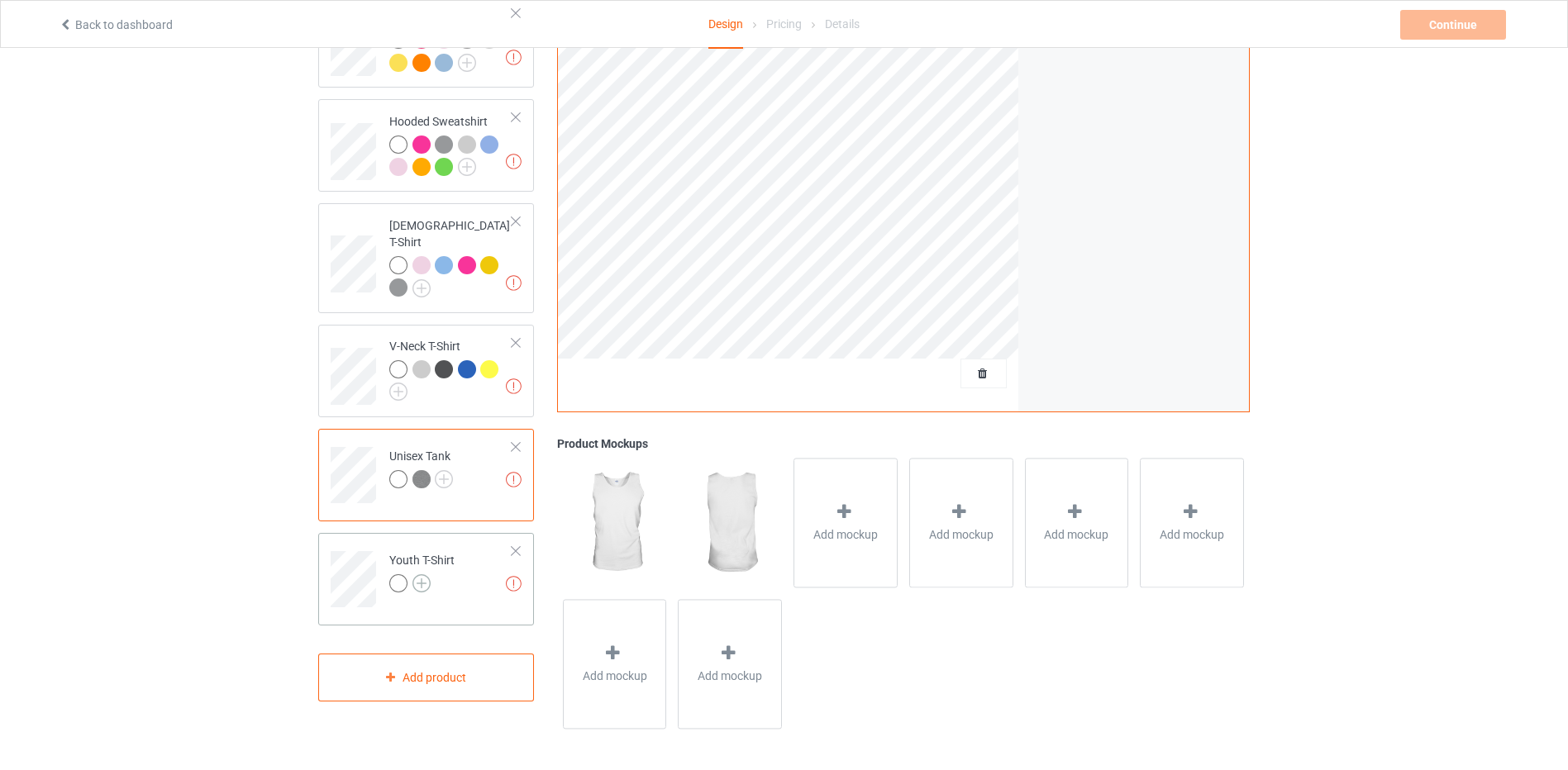
click at [422, 574] on img at bounding box center [421, 583] width 18 height 18
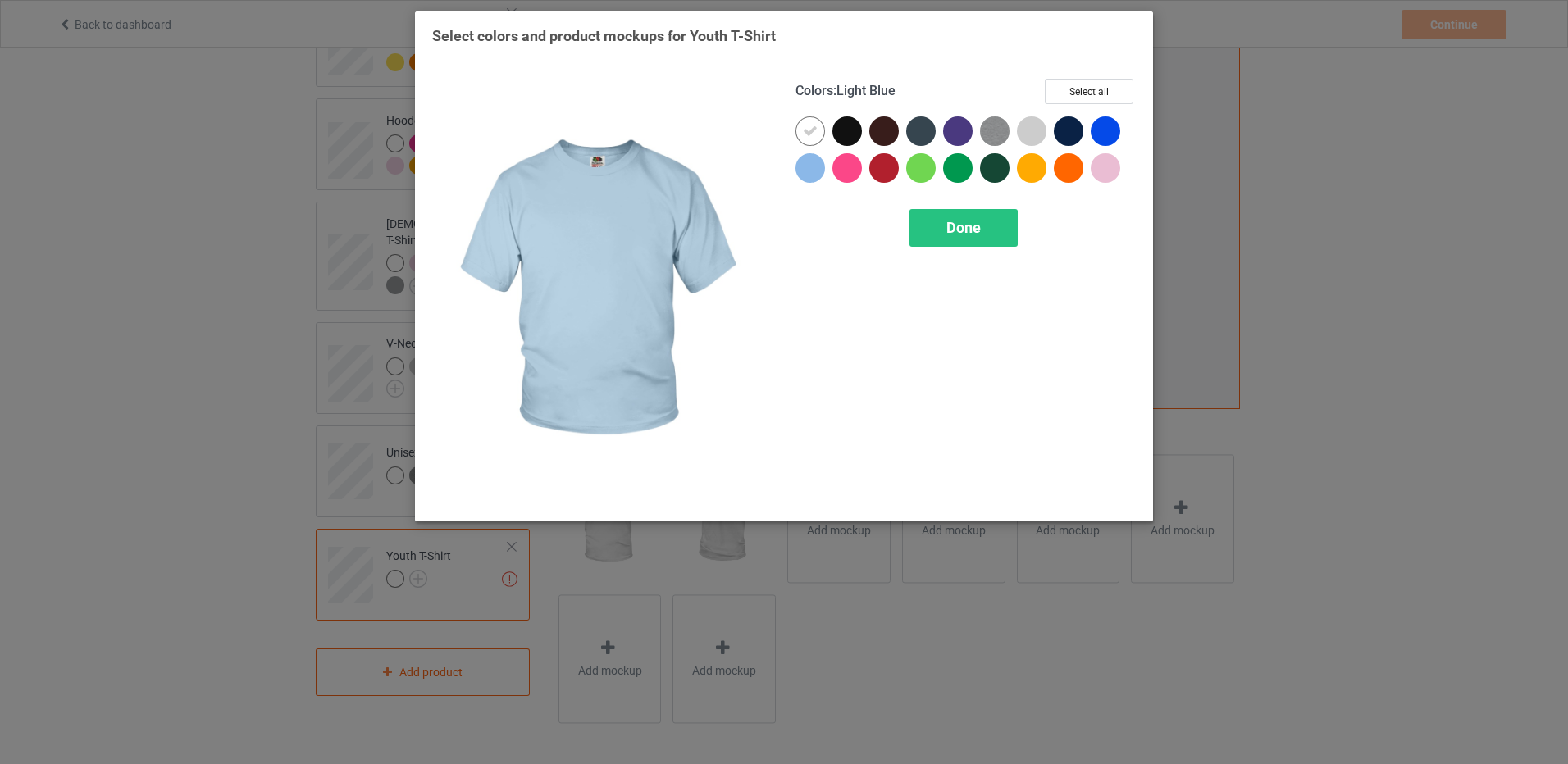
click at [804, 173] on div at bounding box center [810, 167] width 30 height 30
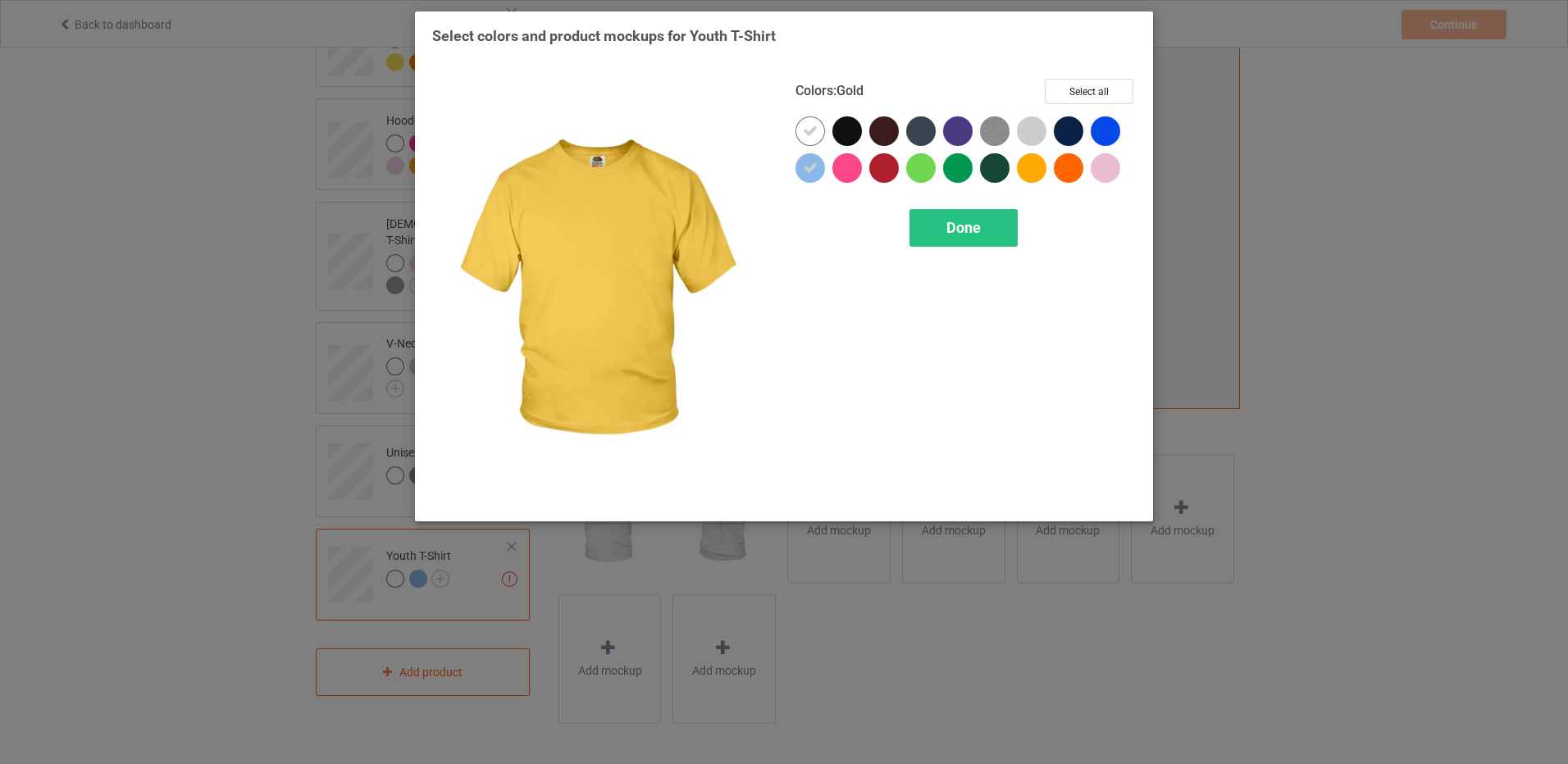
click at [1032, 168] on div at bounding box center [1031, 167] width 30 height 30
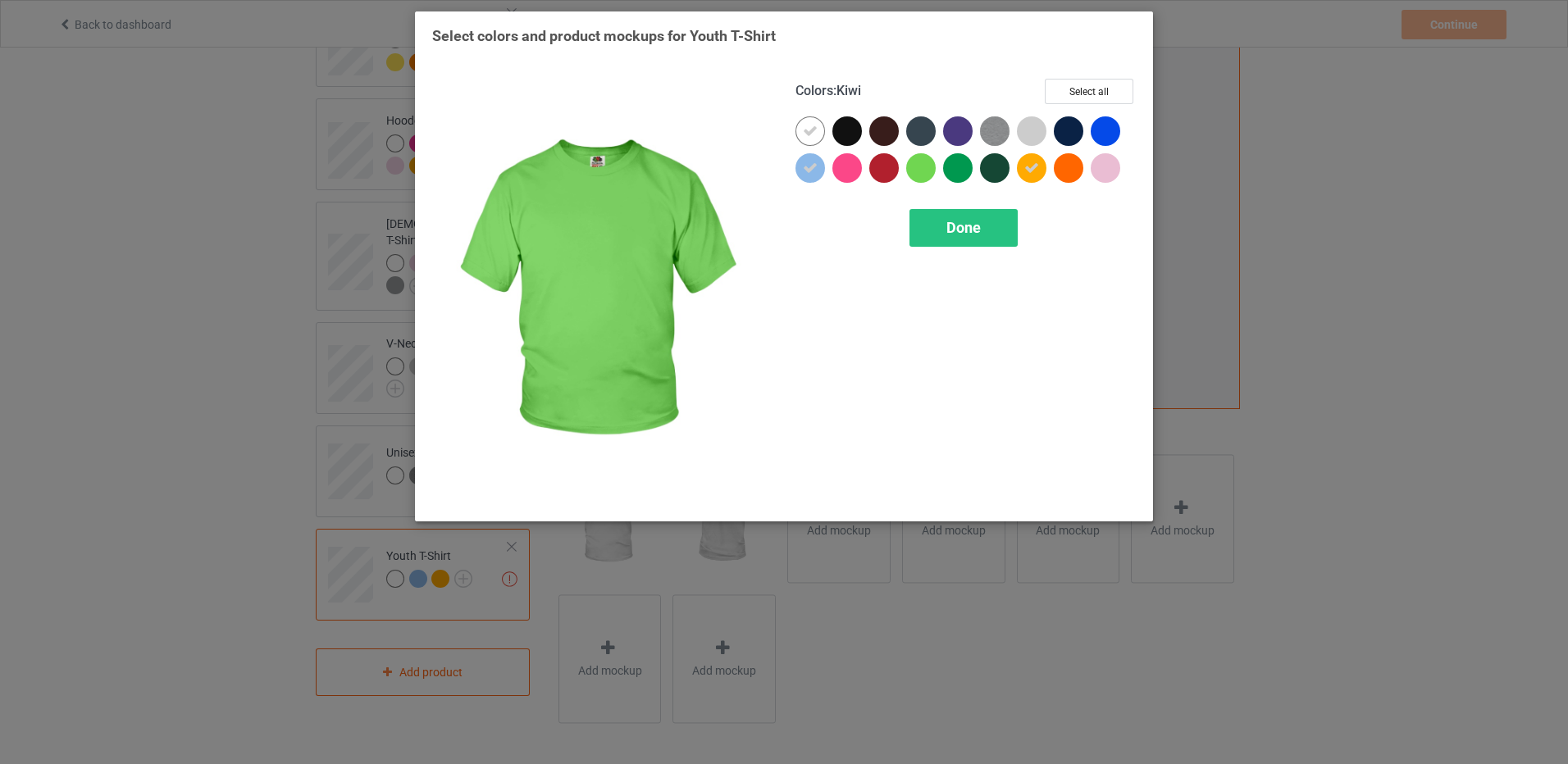
click at [919, 170] on div at bounding box center [920, 167] width 30 height 30
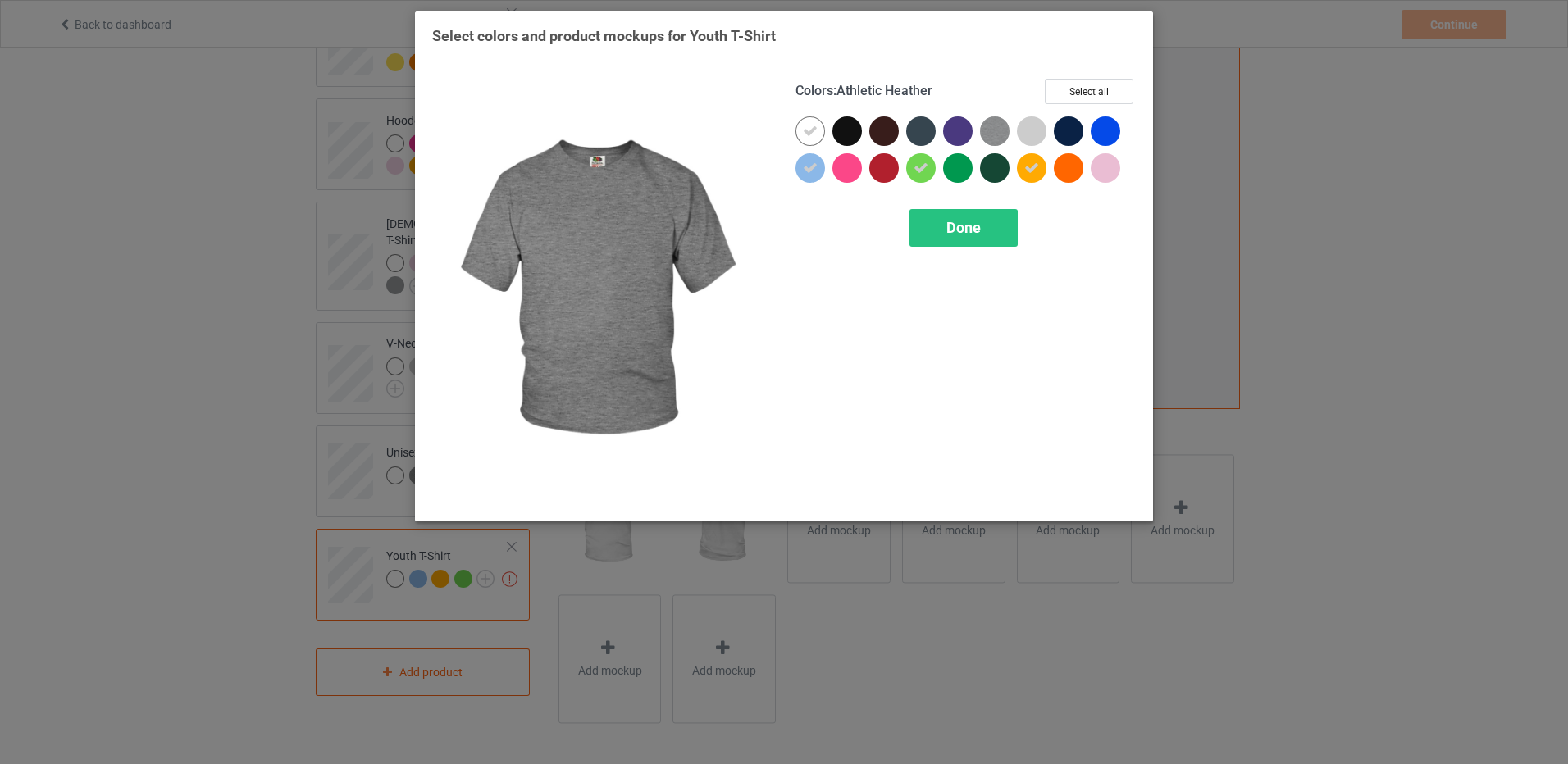
click at [985, 137] on img at bounding box center [995, 131] width 30 height 30
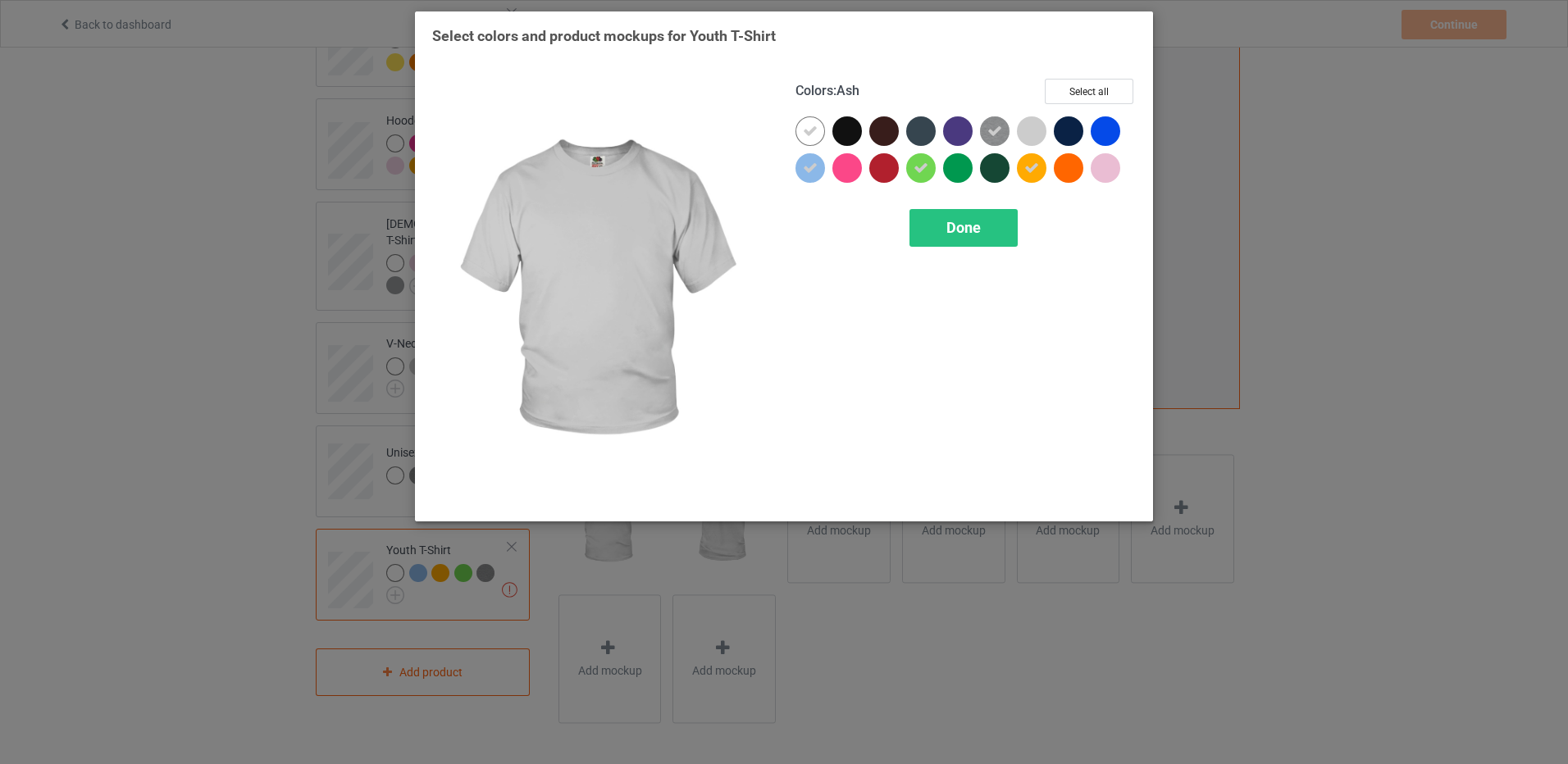
click at [1042, 121] on div at bounding box center [1031, 131] width 30 height 30
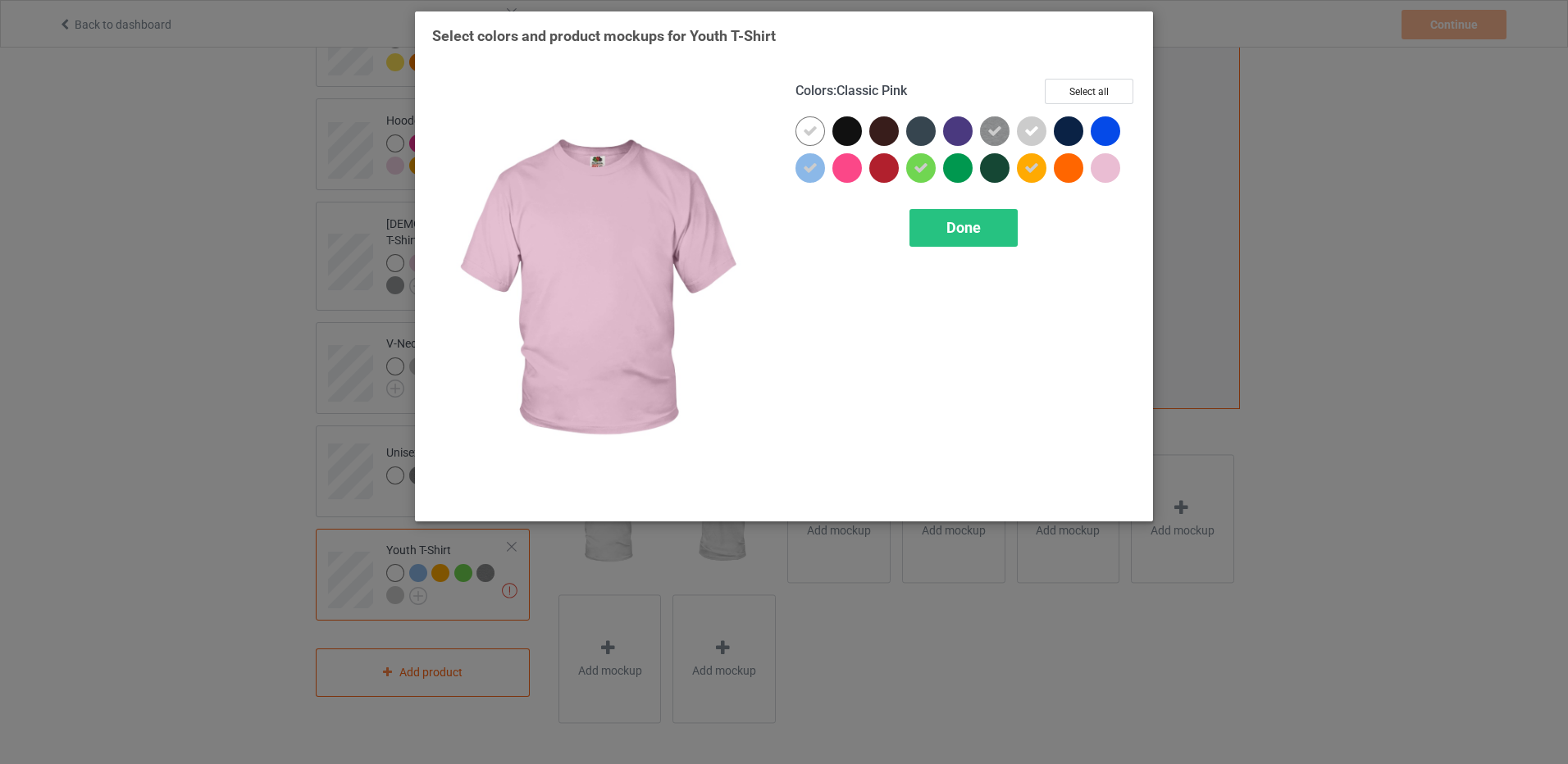
click at [1099, 167] on div at bounding box center [1105, 167] width 30 height 30
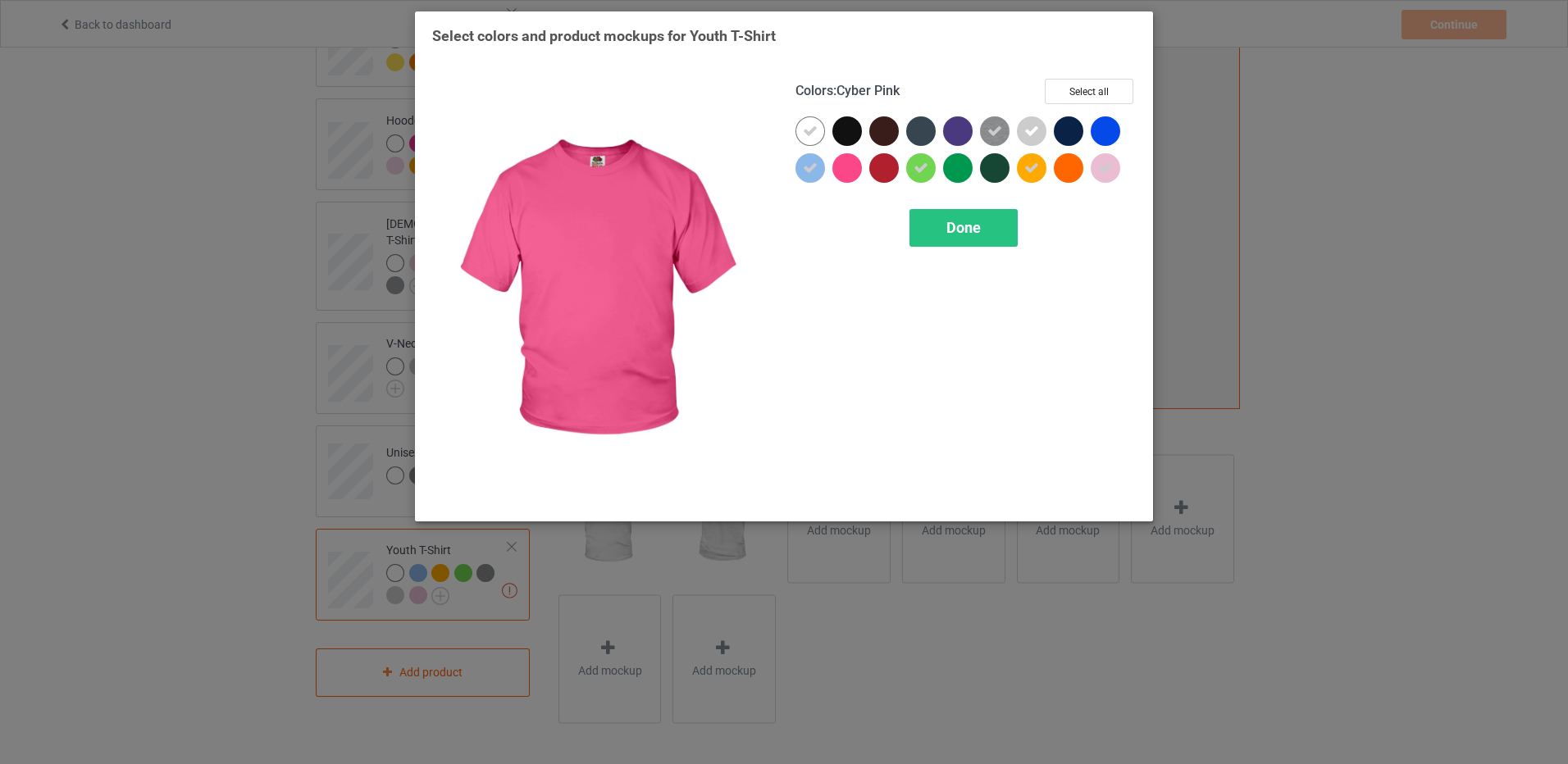
click at [851, 173] on div at bounding box center [847, 167] width 30 height 30
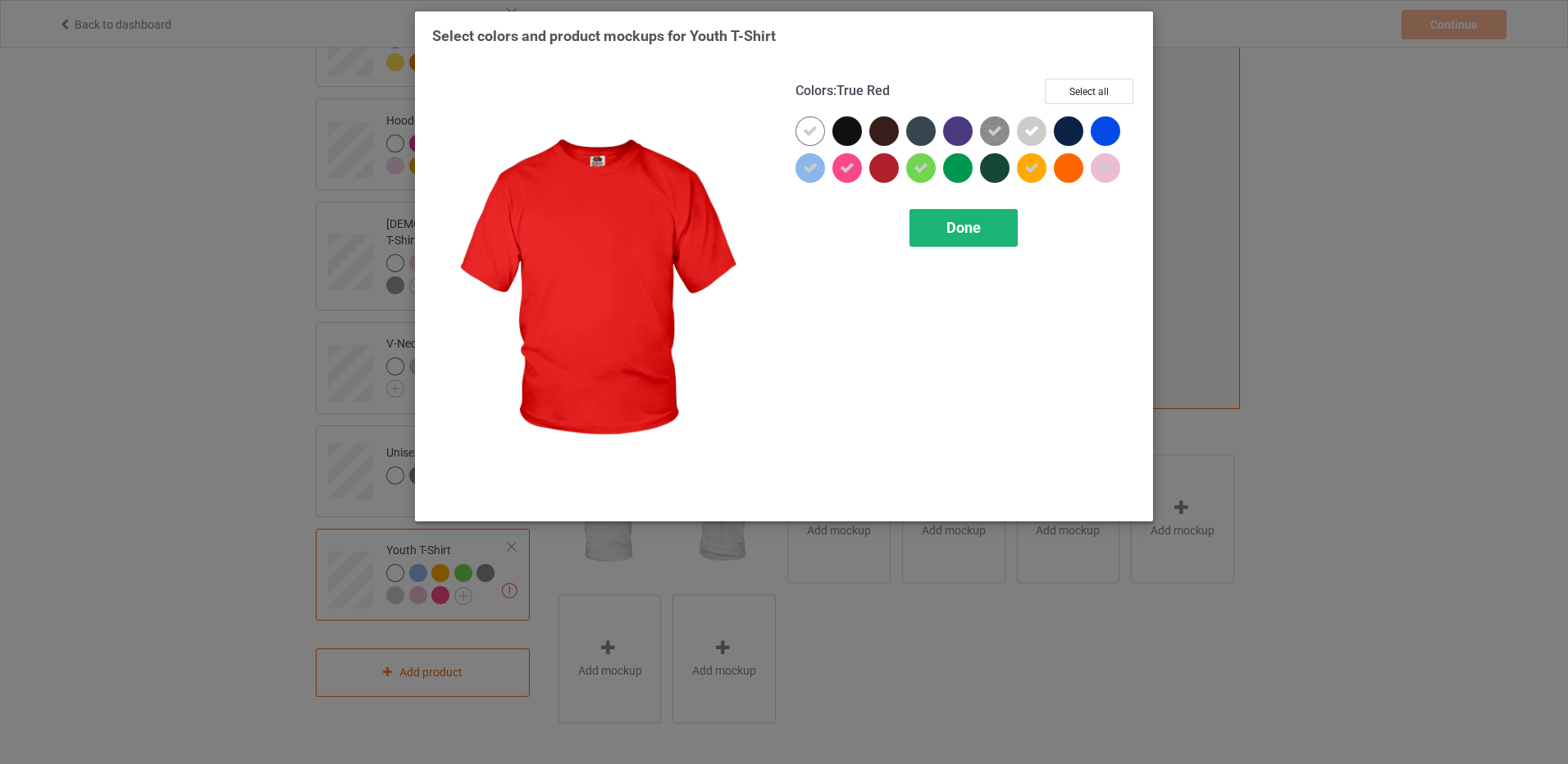
click at [946, 225] on span "Done" at bounding box center [963, 227] width 34 height 17
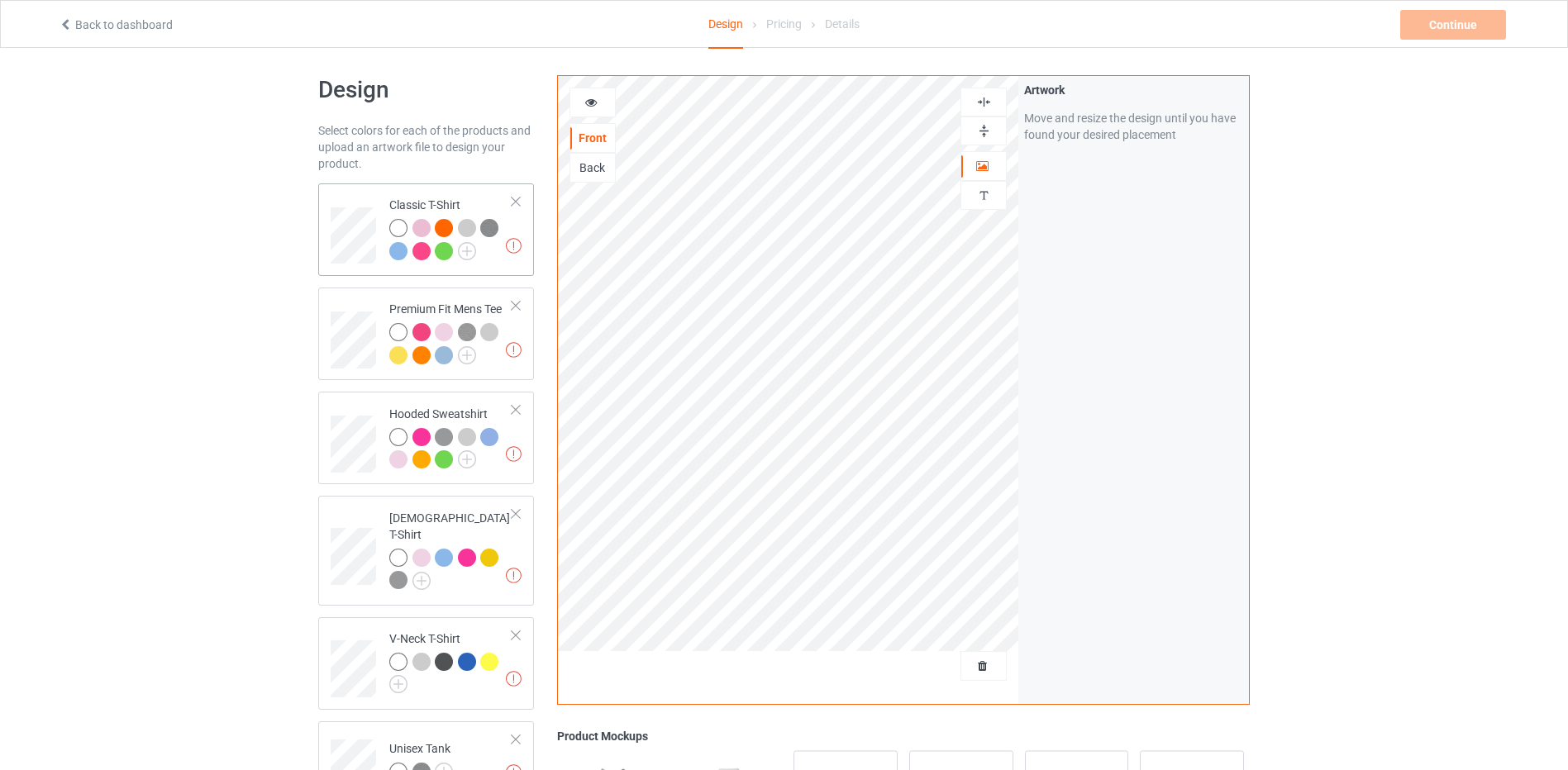
scroll to position [5, 0]
click at [396, 234] on div at bounding box center [398, 230] width 18 height 18
click at [501, 340] on div at bounding box center [492, 337] width 23 height 23
click at [594, 102] on icon at bounding box center [591, 102] width 14 height 11
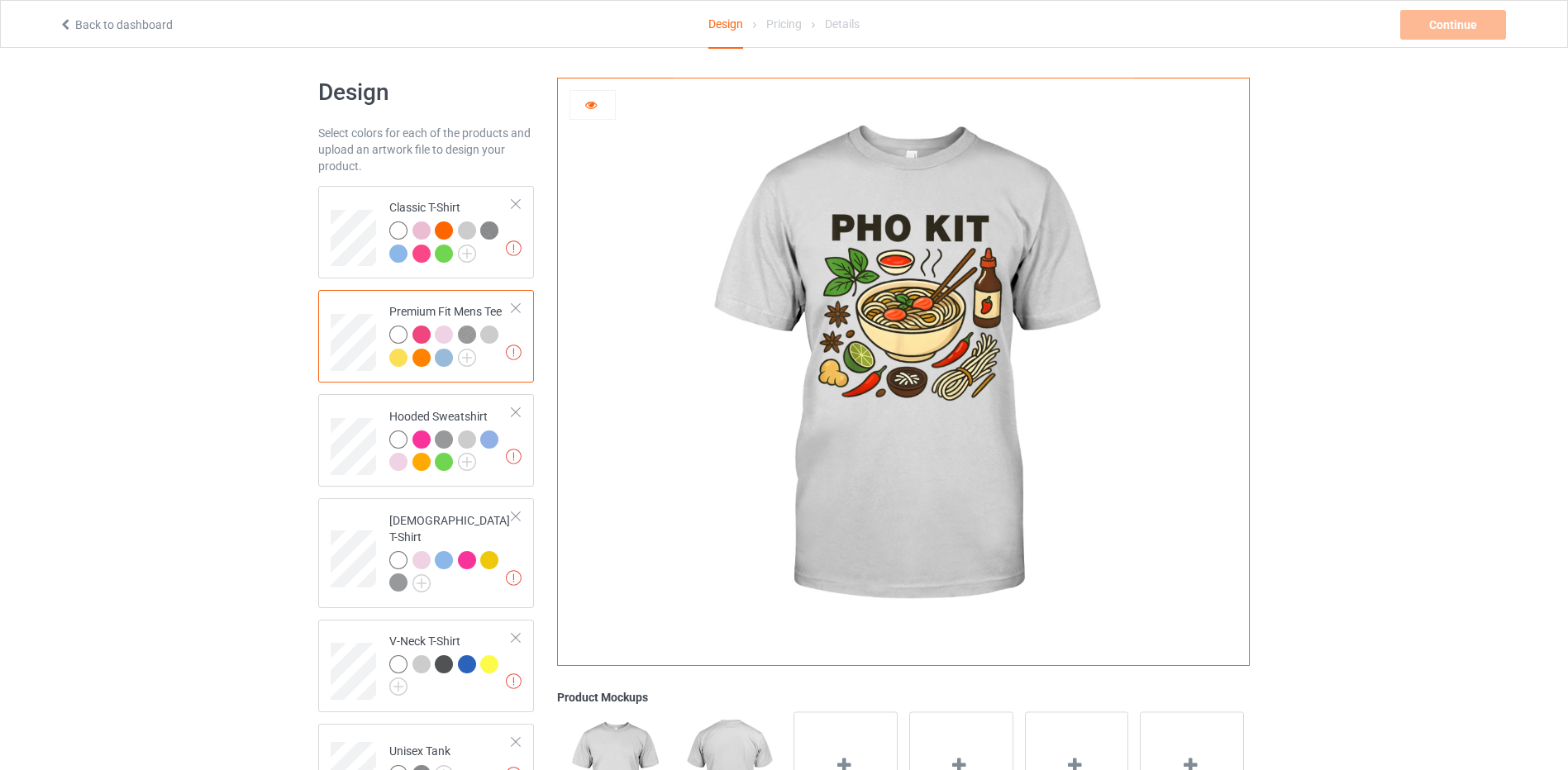
click at [594, 102] on icon at bounding box center [591, 102] width 14 height 11
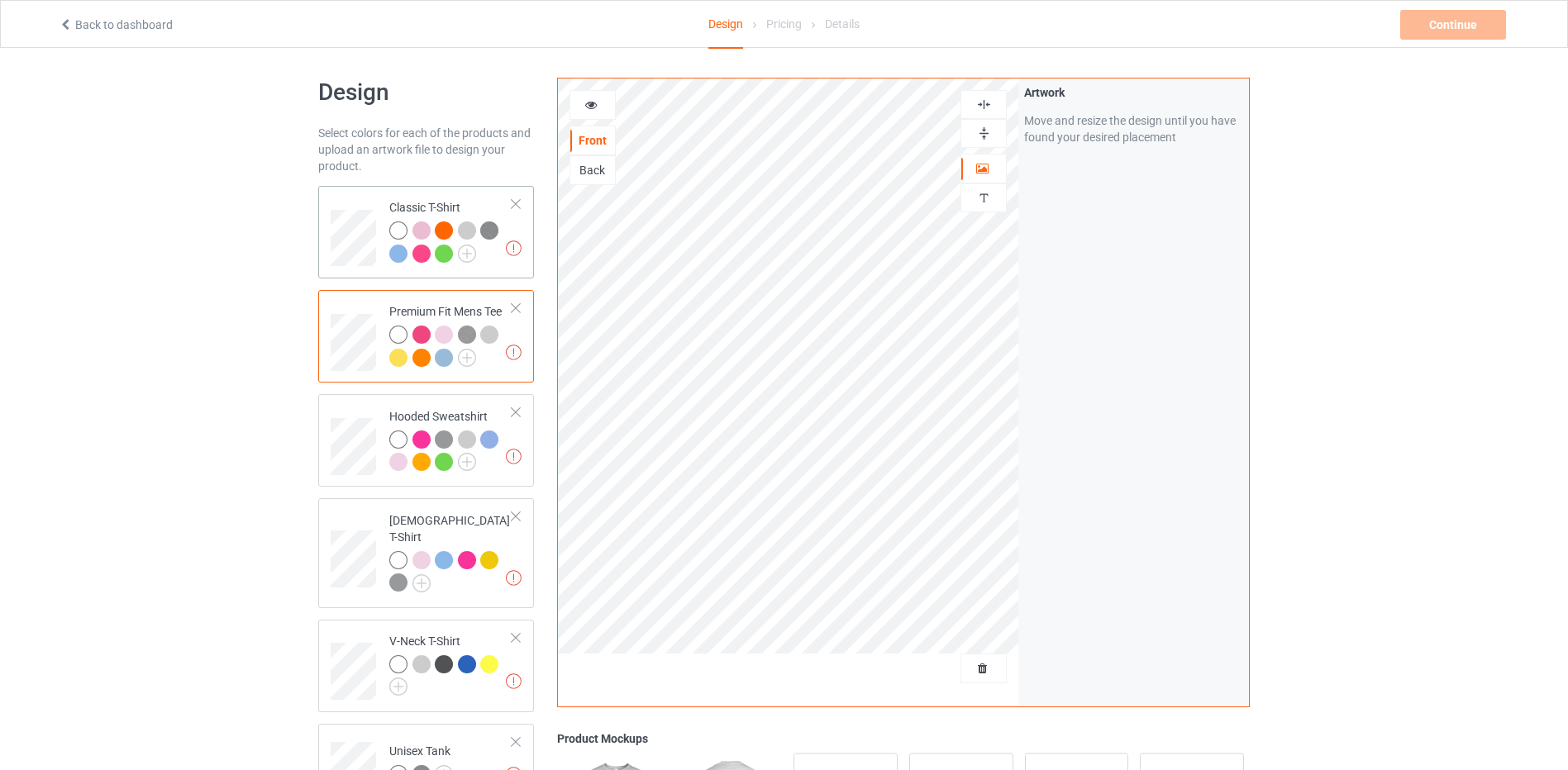
click at [468, 213] on div "Classic T-Shirt" at bounding box center [450, 230] width 123 height 62
click at [512, 251] on img at bounding box center [513, 248] width 15 height 16
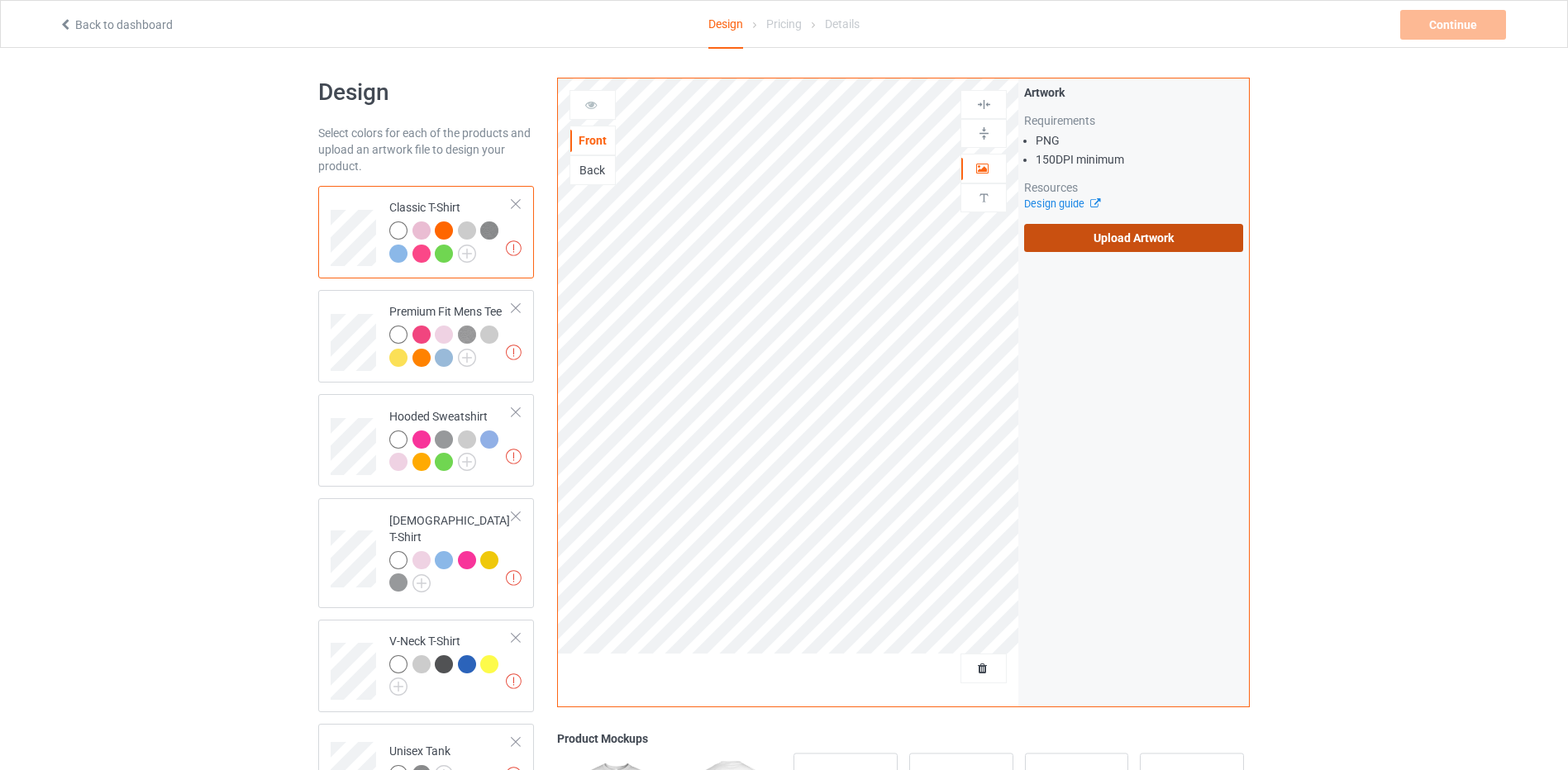
click at [1069, 245] on label "Upload Artwork" at bounding box center [1133, 238] width 219 height 28
click at [0, 0] on input "Upload Artwork" at bounding box center [0, 0] width 0 height 0
click at [1069, 237] on label "Upload Artwork" at bounding box center [1133, 238] width 219 height 28
click at [0, 0] on input "Upload Artwork" at bounding box center [0, 0] width 0 height 0
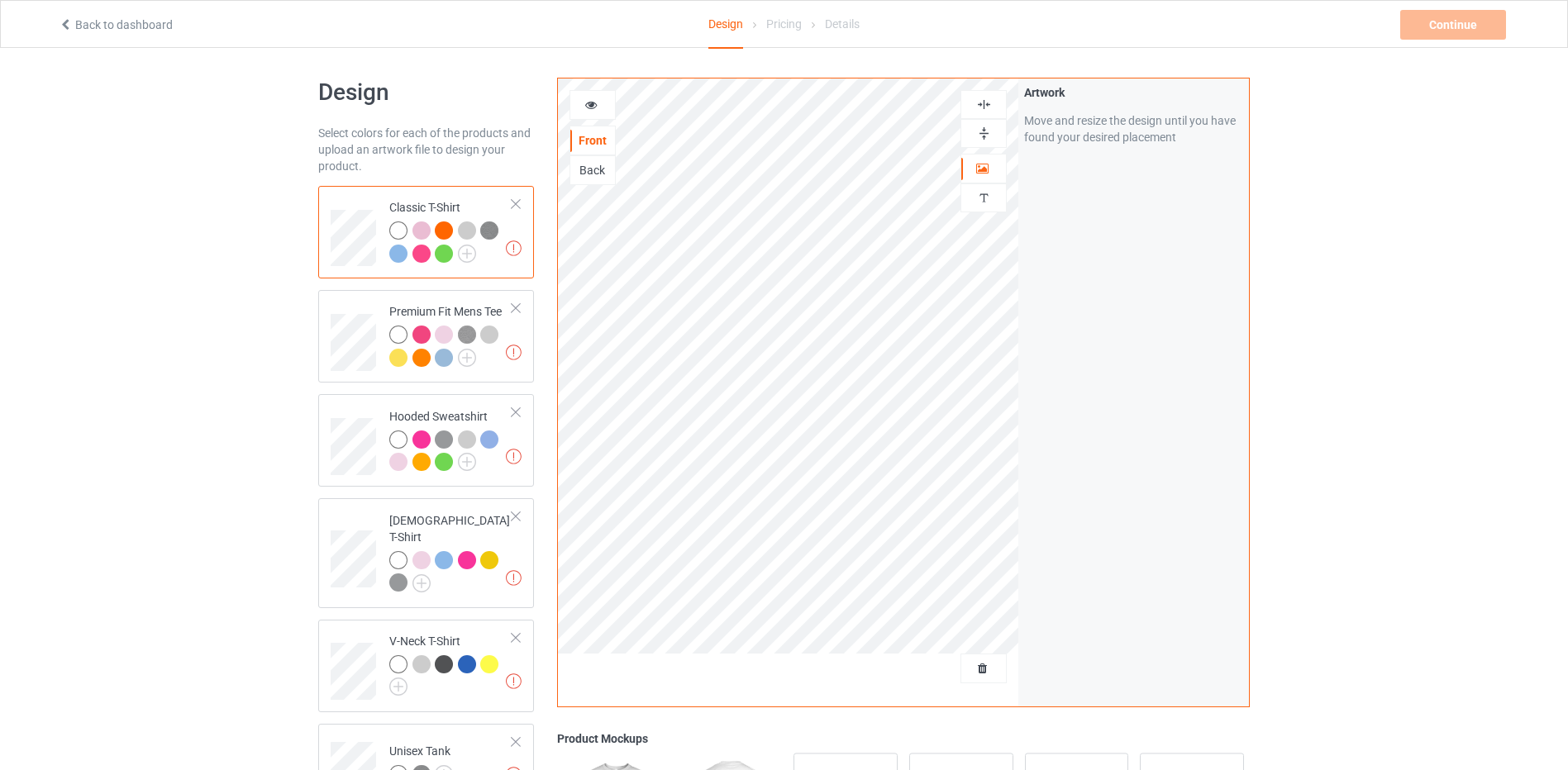
click at [986, 107] on img at bounding box center [983, 104] width 15 height 16
click at [512, 249] on img at bounding box center [513, 248] width 15 height 16
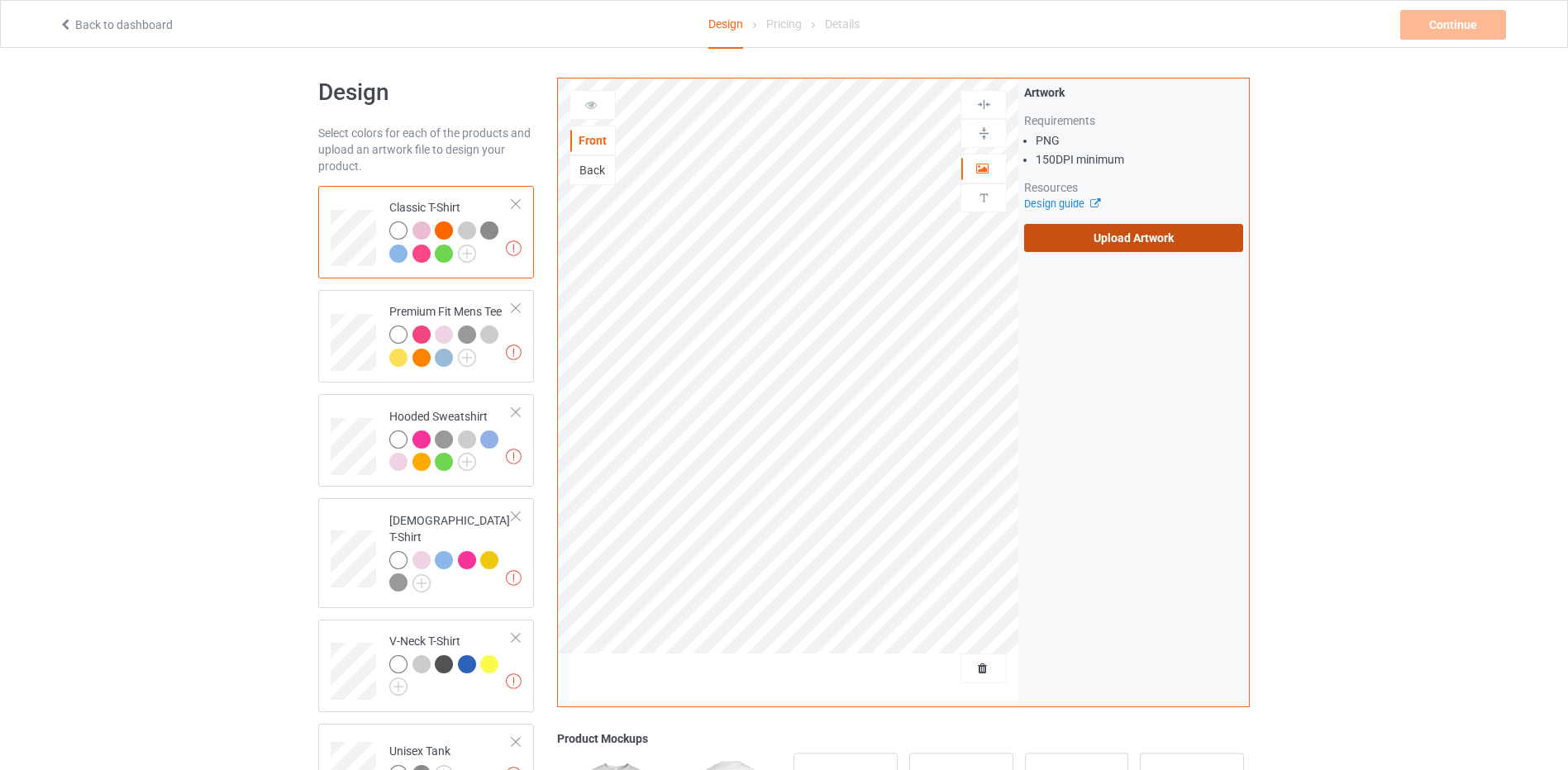
click at [1054, 228] on label "Upload Artwork" at bounding box center [1133, 238] width 219 height 28
click at [0, 0] on input "Upload Artwork" at bounding box center [0, 0] width 0 height 0
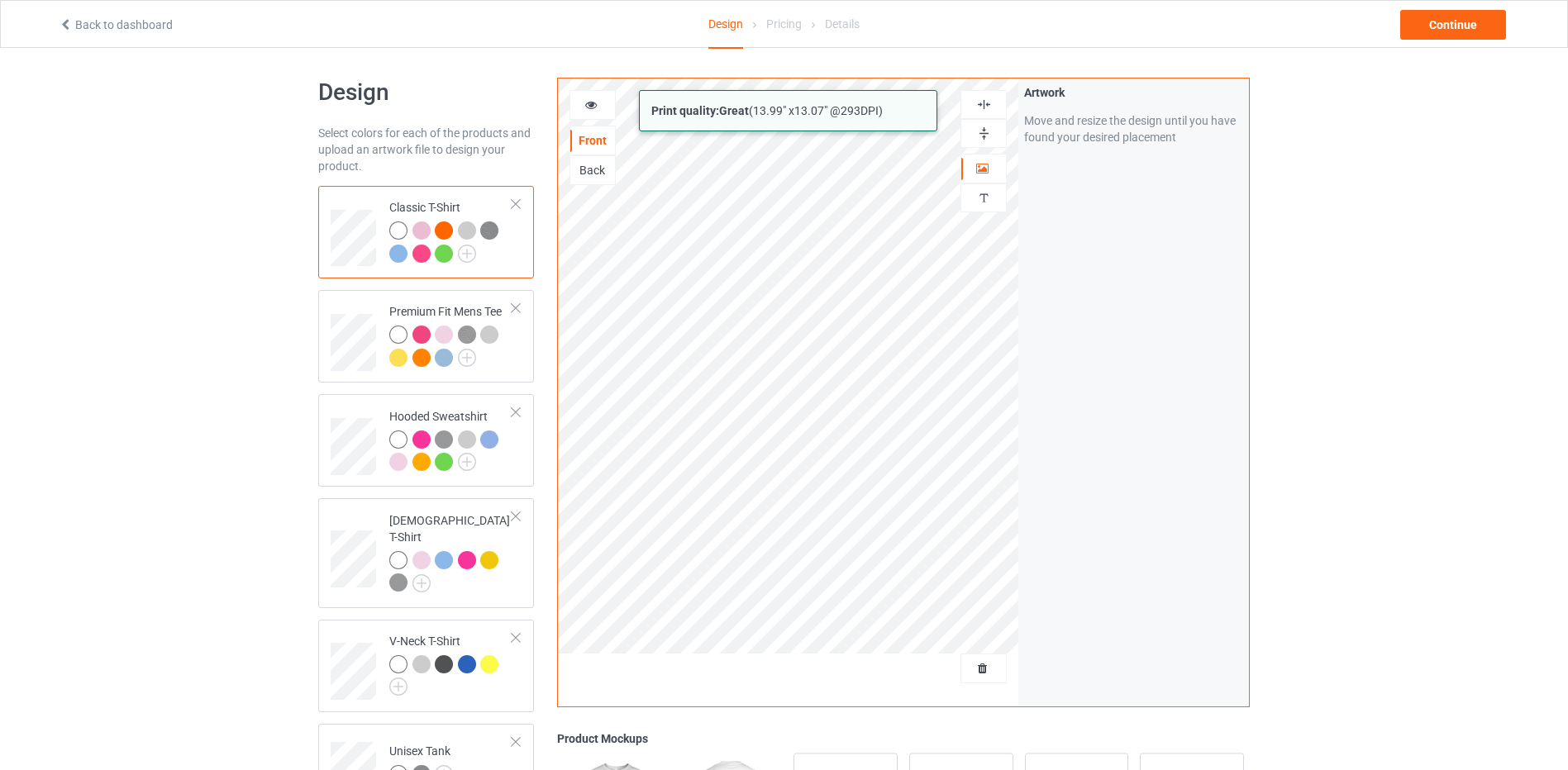
click at [1081, 595] on div "Print quality: Great ( 13.99 " x 13.07 " @ 293 DPI) Front Back Artwork Personal…" at bounding box center [903, 392] width 692 height 630
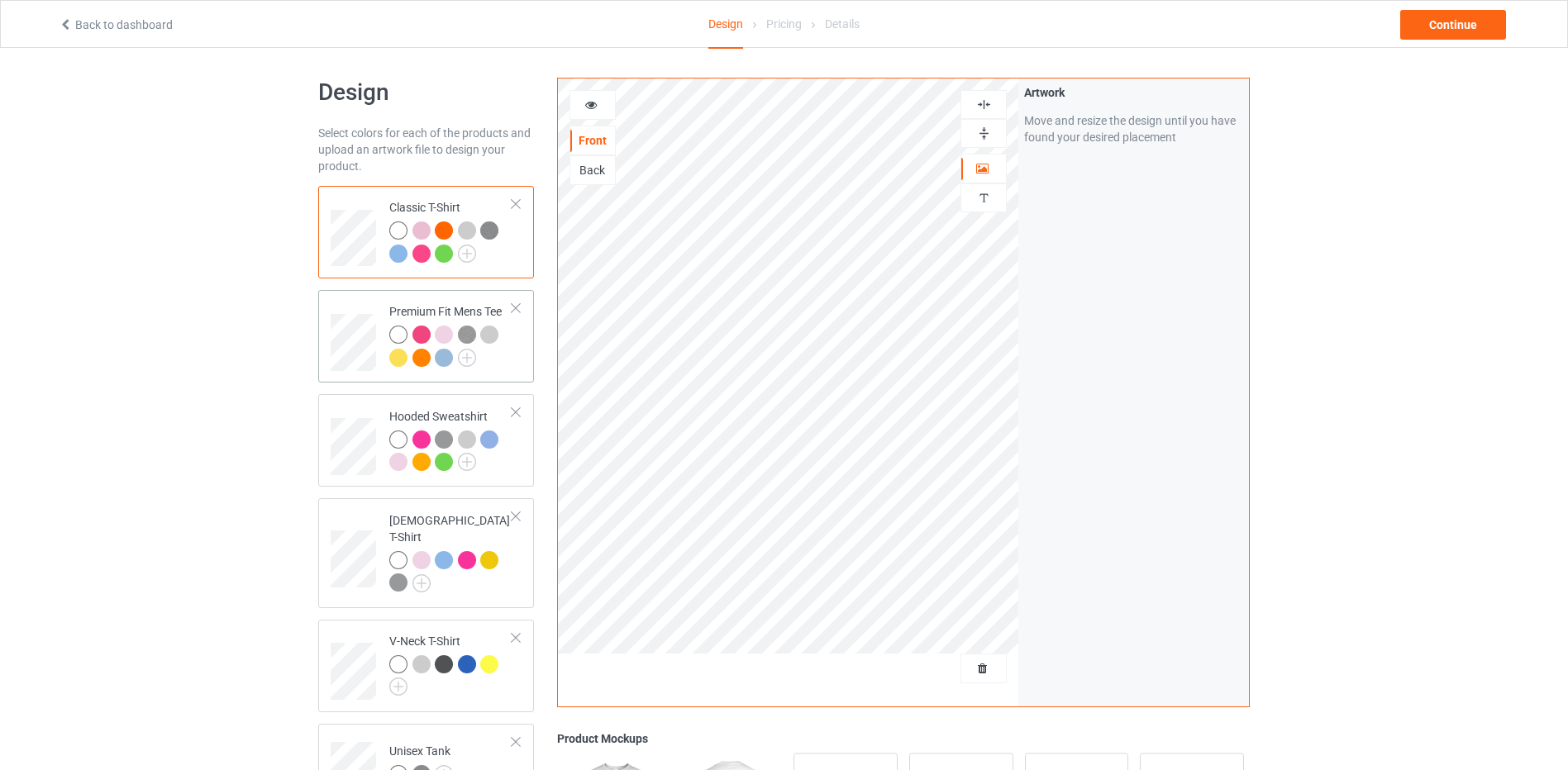
click at [463, 329] on img at bounding box center [467, 334] width 18 height 18
click at [470, 205] on div "Classic T-Shirt" at bounding box center [450, 230] width 123 height 62
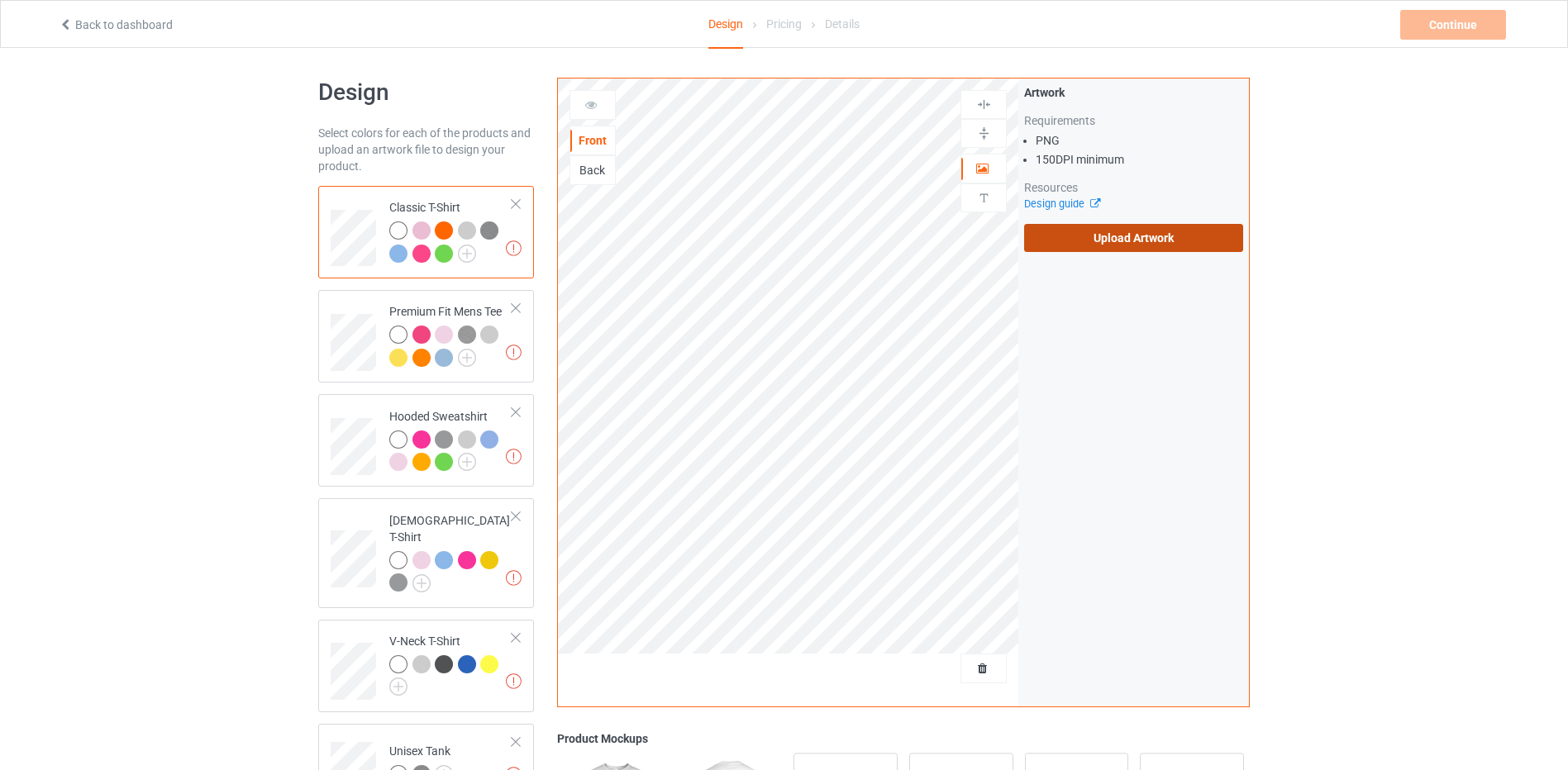
click at [1125, 237] on label "Upload Artwork" at bounding box center [1133, 238] width 219 height 28
click at [0, 0] on input "Upload Artwork" at bounding box center [0, 0] width 0 height 0
click at [1092, 249] on label "Upload Artwork" at bounding box center [1133, 238] width 219 height 28
click at [0, 0] on input "Upload Artwork" at bounding box center [0, 0] width 0 height 0
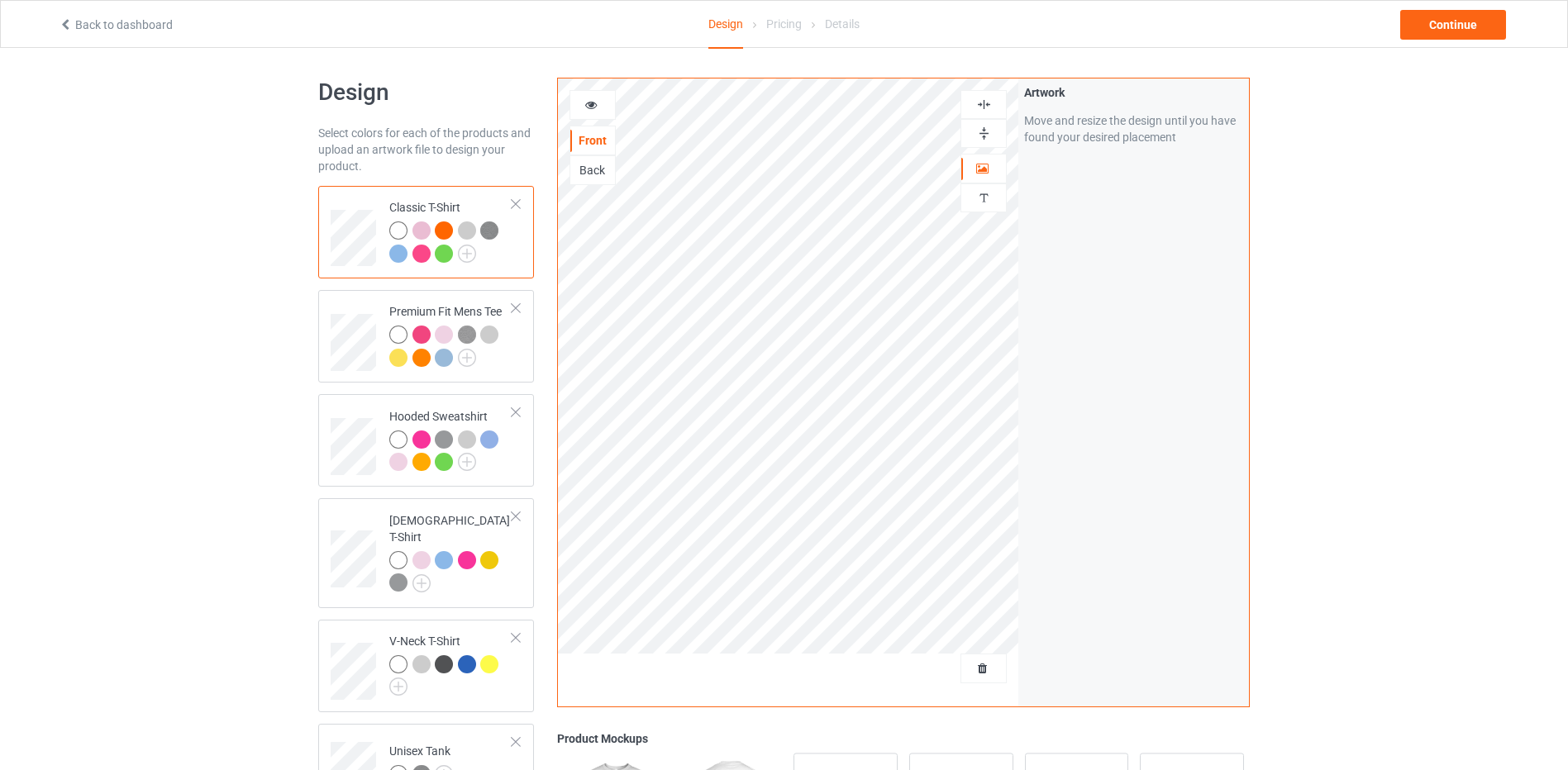
click at [973, 128] on div at bounding box center [983, 134] width 45 height 16
click at [983, 104] on img at bounding box center [983, 104] width 15 height 16
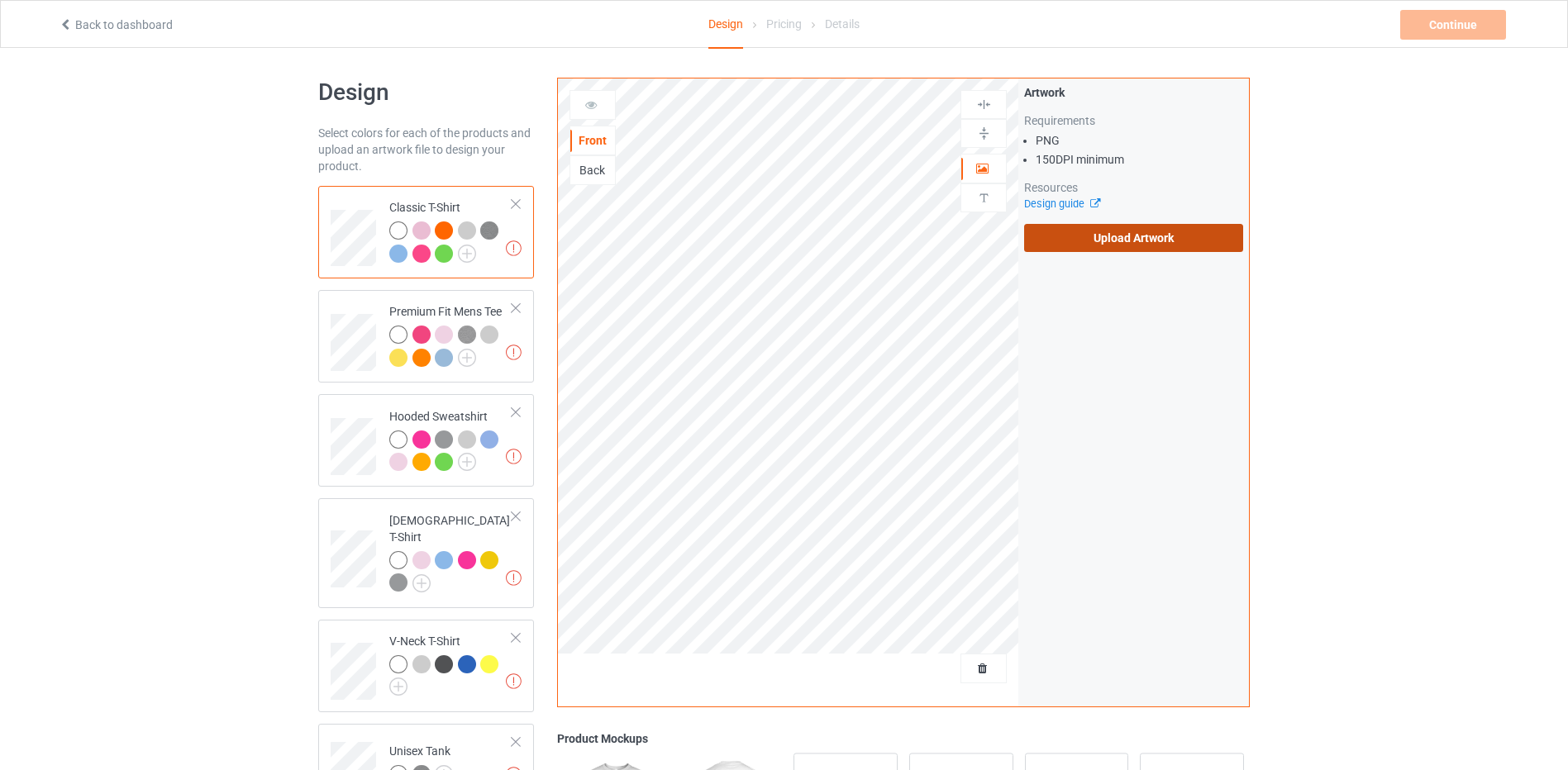
click at [1106, 245] on label "Upload Artwork" at bounding box center [1133, 238] width 219 height 28
click at [0, 0] on input "Upload Artwork" at bounding box center [0, 0] width 0 height 0
